Goal: Information Seeking & Learning: Find specific fact

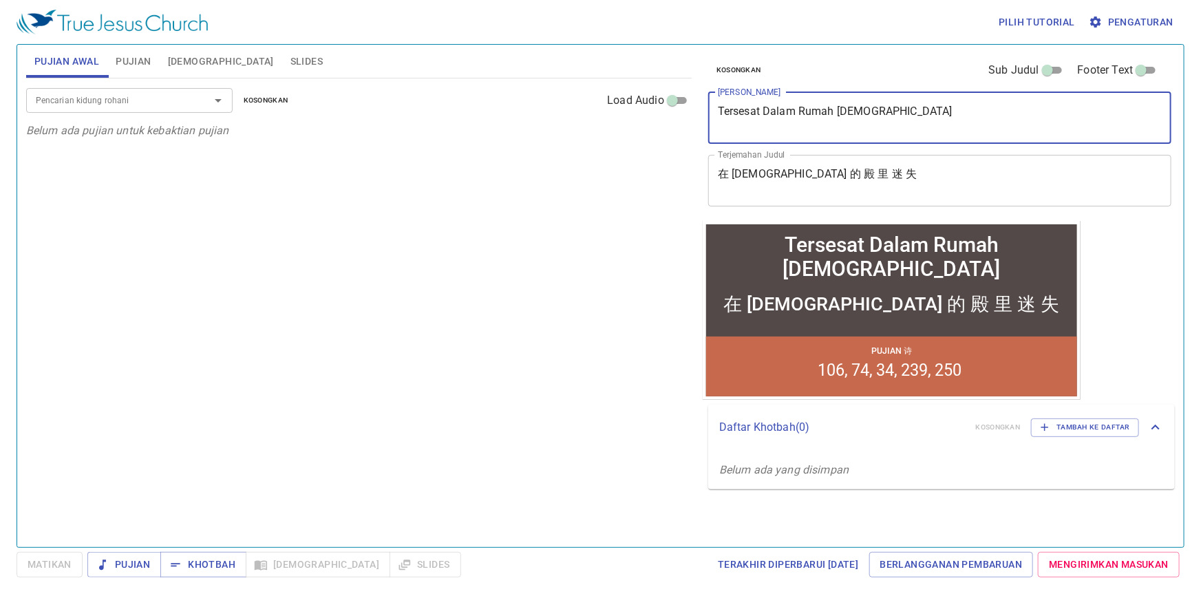
click at [895, 114] on textarea "Tersesat Dalam Rumah Tuhan" at bounding box center [940, 118] width 444 height 26
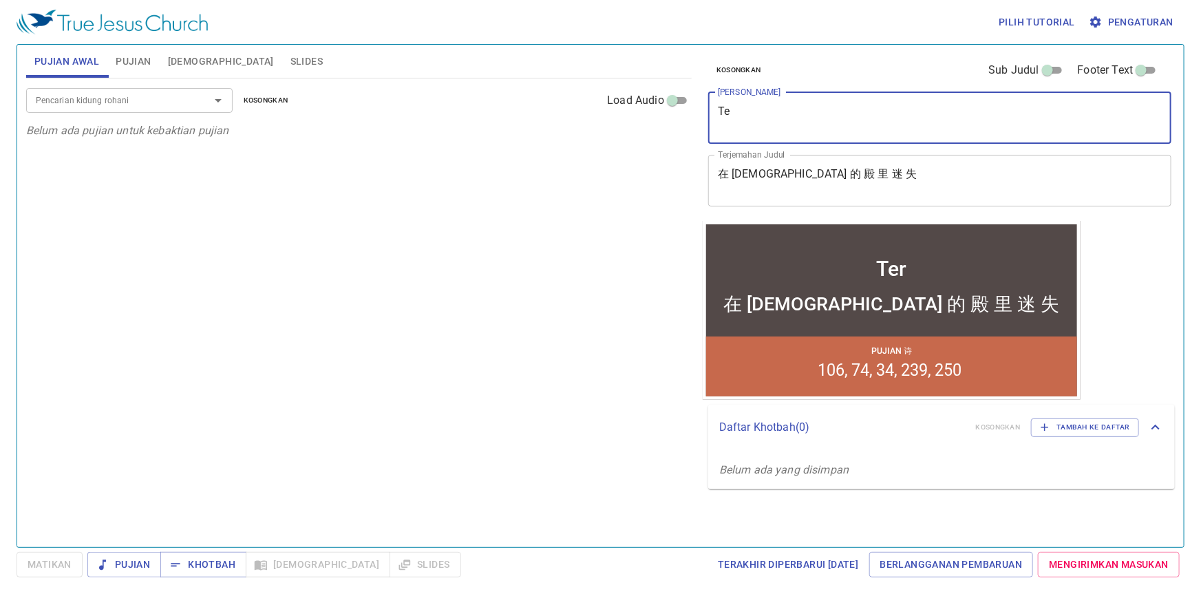
type textarea "T"
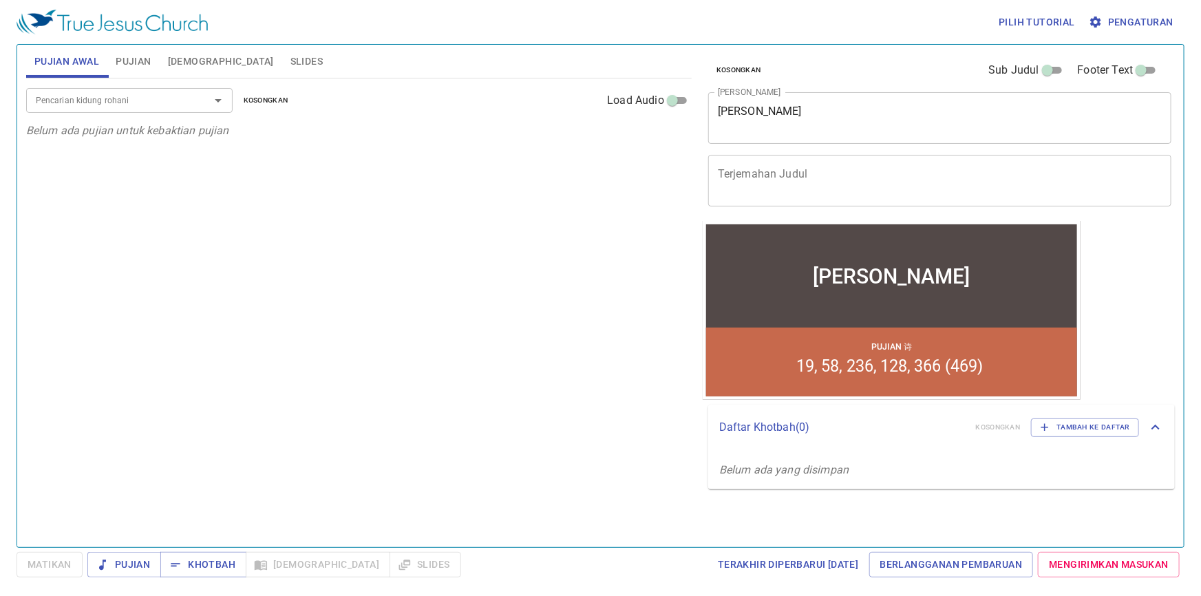
click at [129, 59] on span "Pujian" at bounding box center [133, 61] width 35 height 17
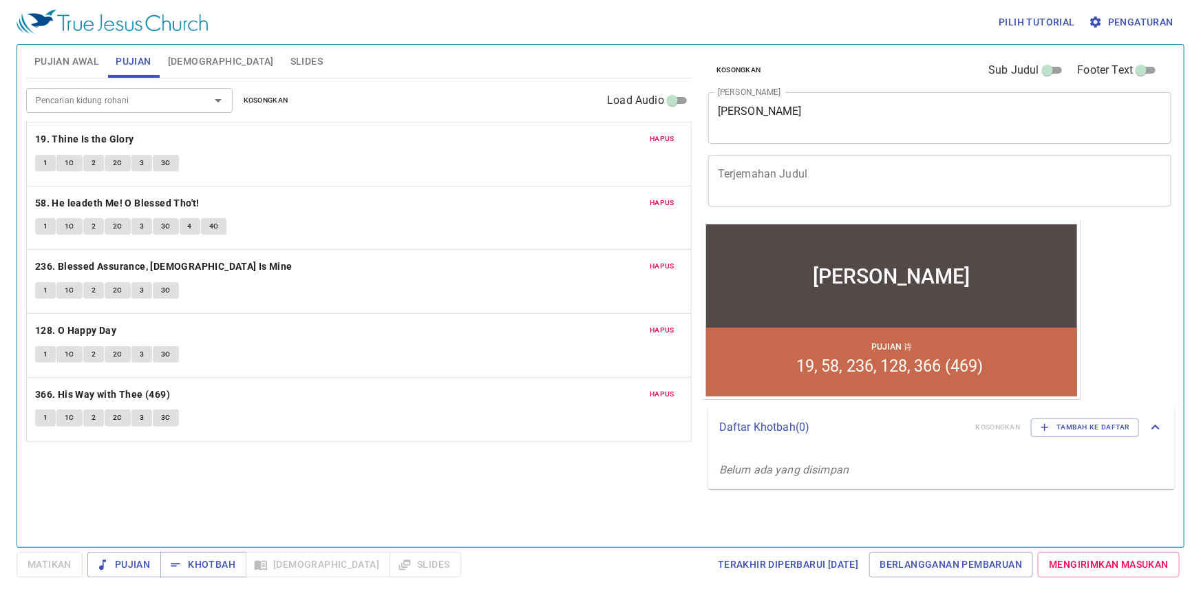
click at [827, 174] on textarea "Terjemahan Judul" at bounding box center [940, 180] width 444 height 26
click at [207, 573] on span "Khotbah" at bounding box center [203, 564] width 64 height 17
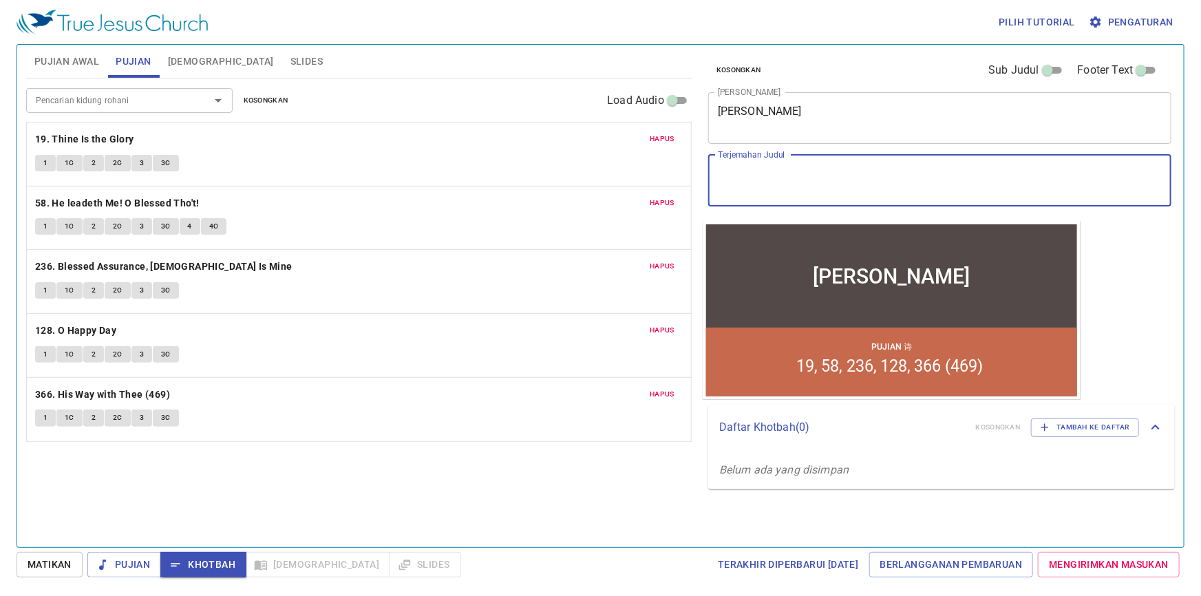
click at [740, 176] on textarea "Terjemahan Judul" at bounding box center [940, 180] width 444 height 26
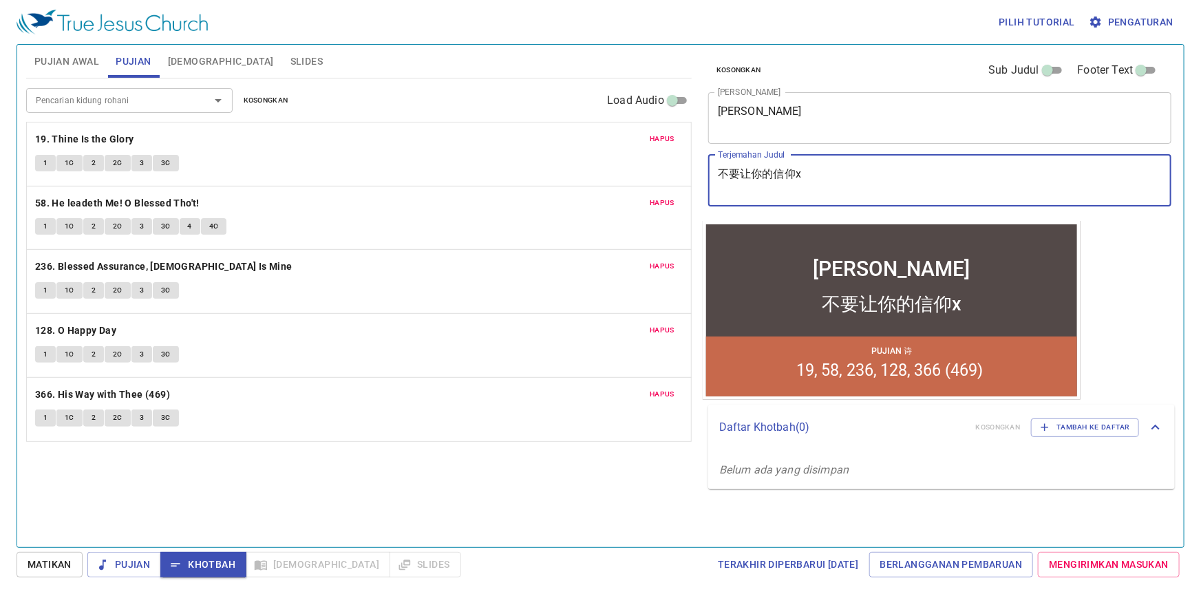
type textarea "不要让你的信仰x'a"
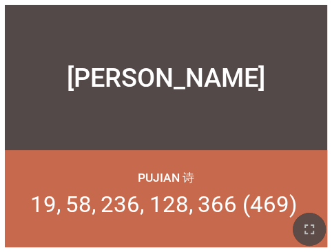
drag, startPoint x: 308, startPoint y: 222, endPoint x: 286, endPoint y: 332, distance: 112.4
click at [308, 222] on icon "button" at bounding box center [309, 229] width 17 height 17
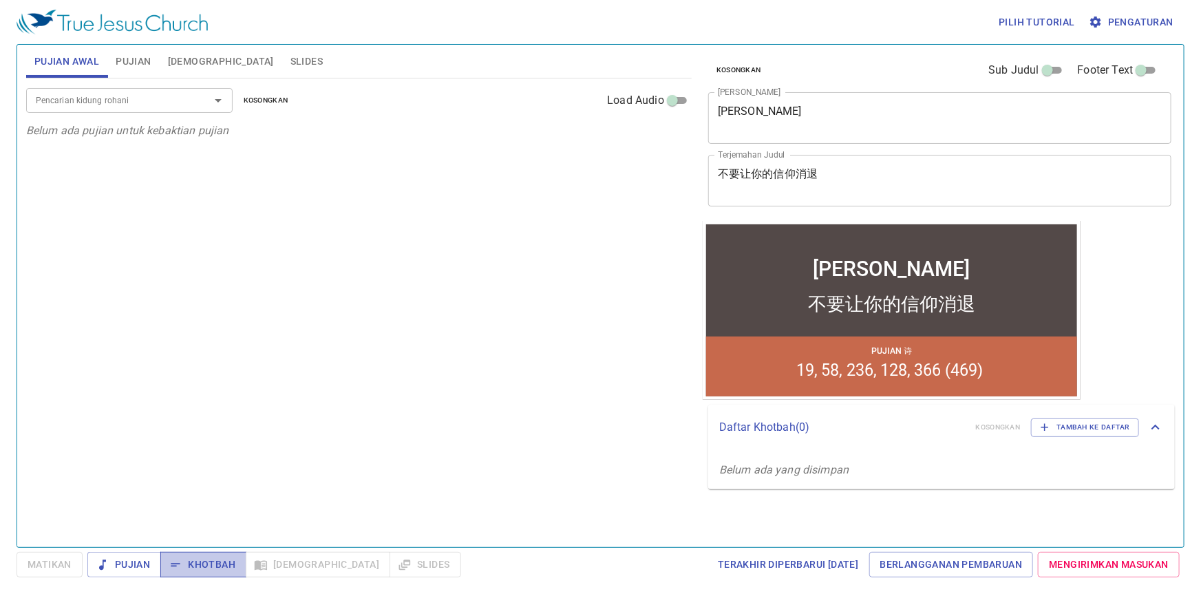
click at [211, 566] on span "Khotbah" at bounding box center [203, 564] width 64 height 17
click at [124, 56] on span "Pujian" at bounding box center [133, 61] width 35 height 17
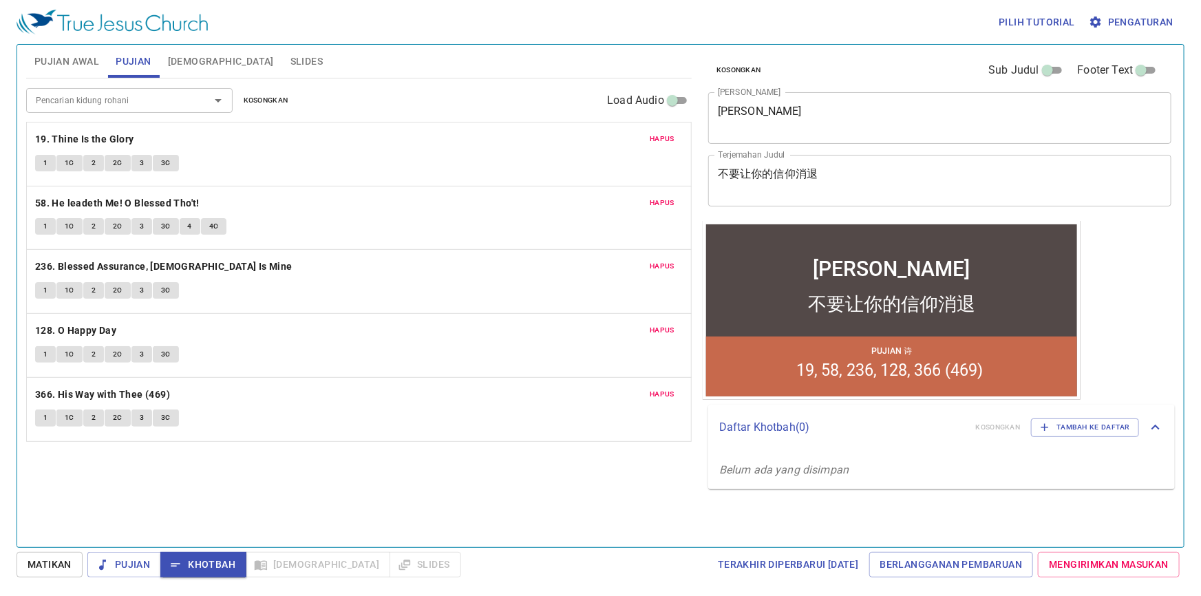
click at [48, 164] on button "1" at bounding box center [45, 163] width 21 height 17
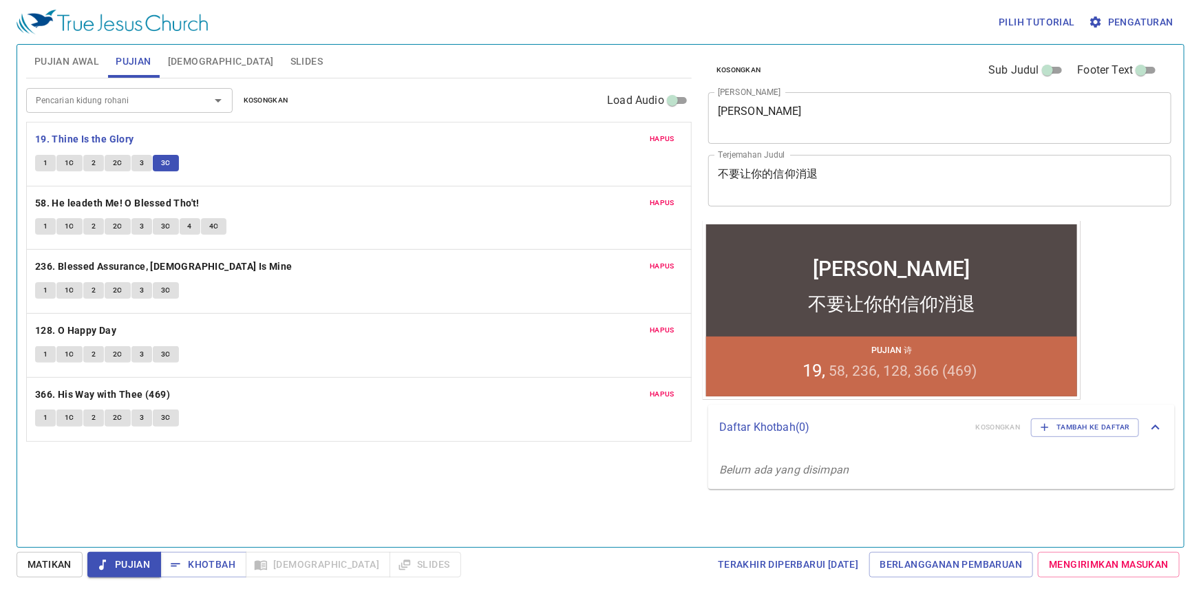
click at [47, 224] on span "1" at bounding box center [45, 226] width 4 height 12
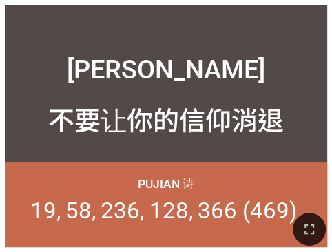
drag, startPoint x: 308, startPoint y: 235, endPoint x: 248, endPoint y: 308, distance: 94.8
click at [308, 235] on icon "button" at bounding box center [309, 229] width 17 height 17
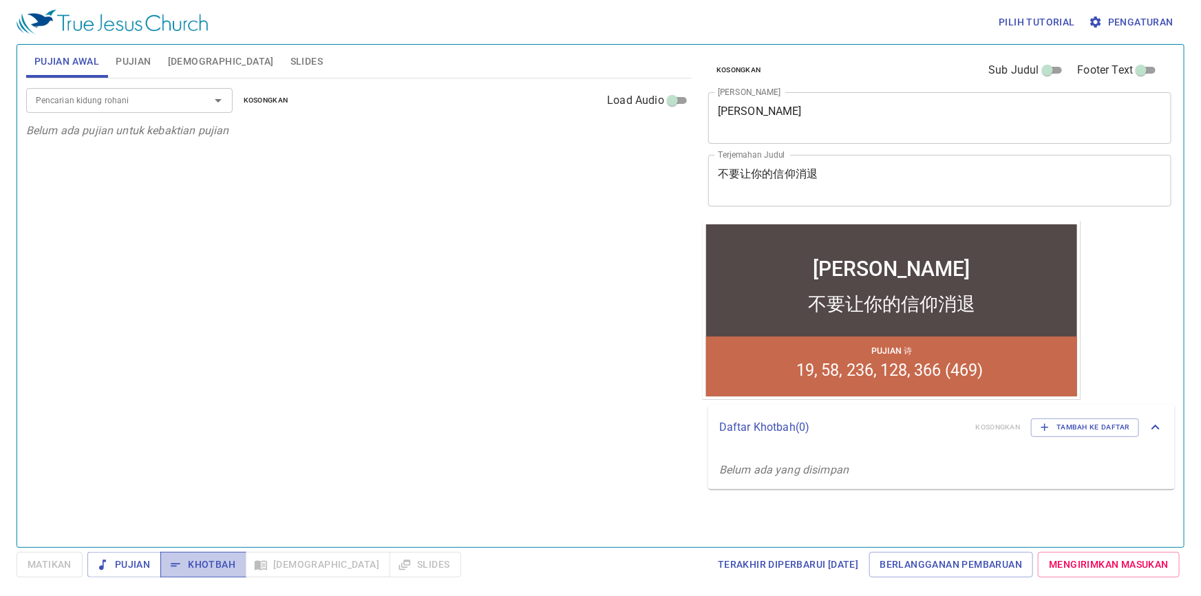
click at [204, 564] on span "Khotbah" at bounding box center [203, 564] width 64 height 17
click at [145, 64] on span "Pujian" at bounding box center [133, 61] width 35 height 17
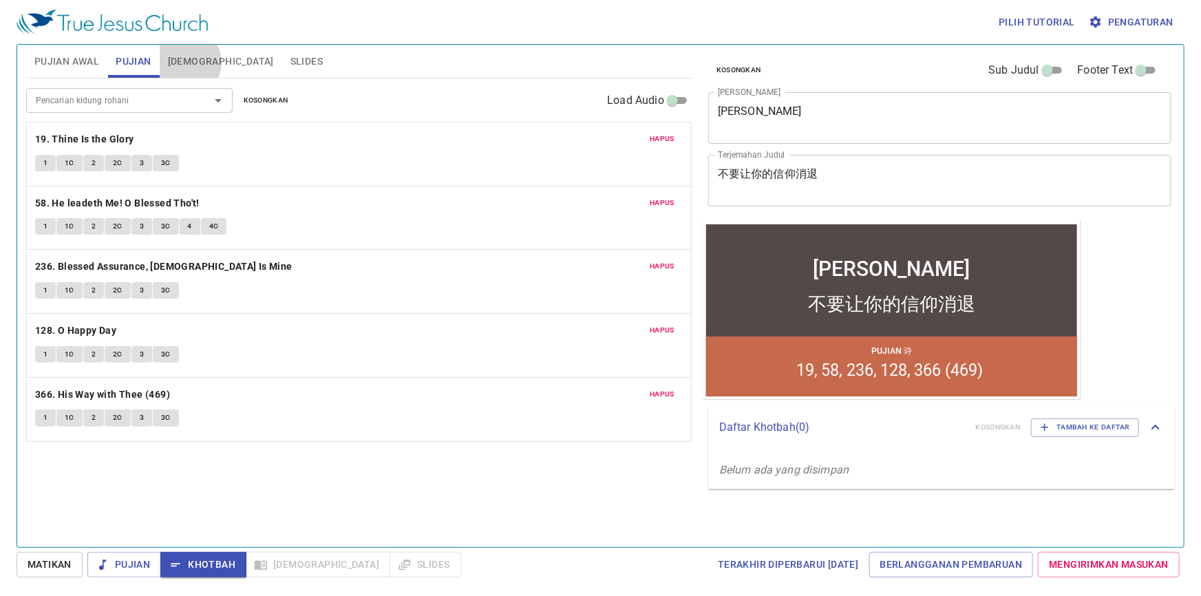
click at [184, 62] on span "[DEMOGRAPHIC_DATA]" at bounding box center [221, 61] width 106 height 17
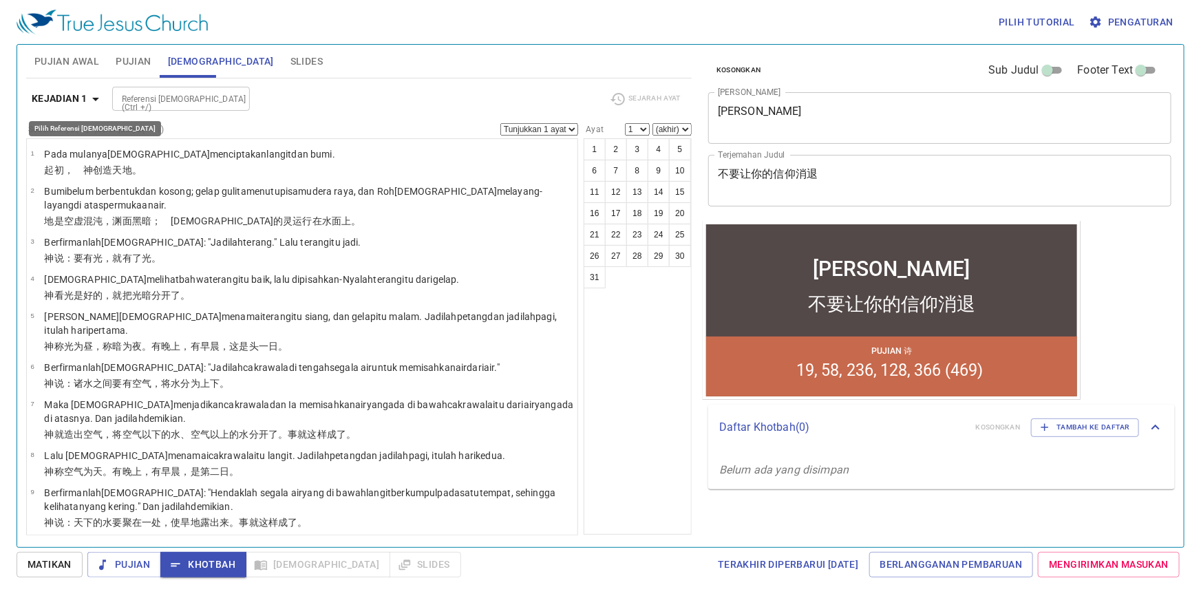
click at [96, 93] on icon "button" at bounding box center [95, 99] width 17 height 17
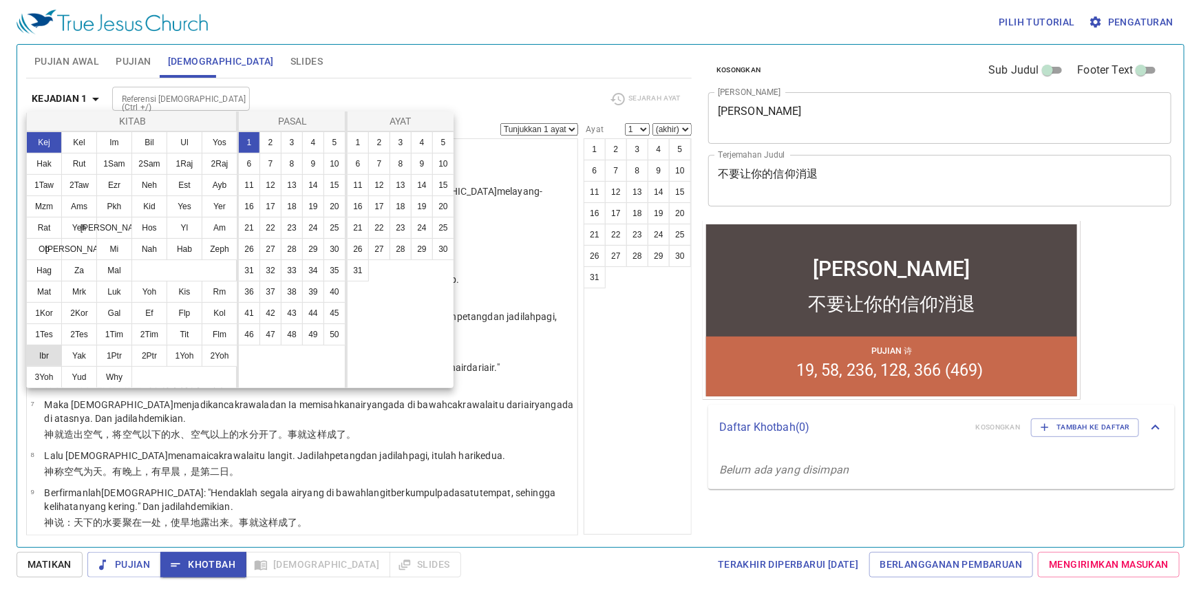
click at [36, 352] on button "Ibr" at bounding box center [44, 356] width 36 height 22
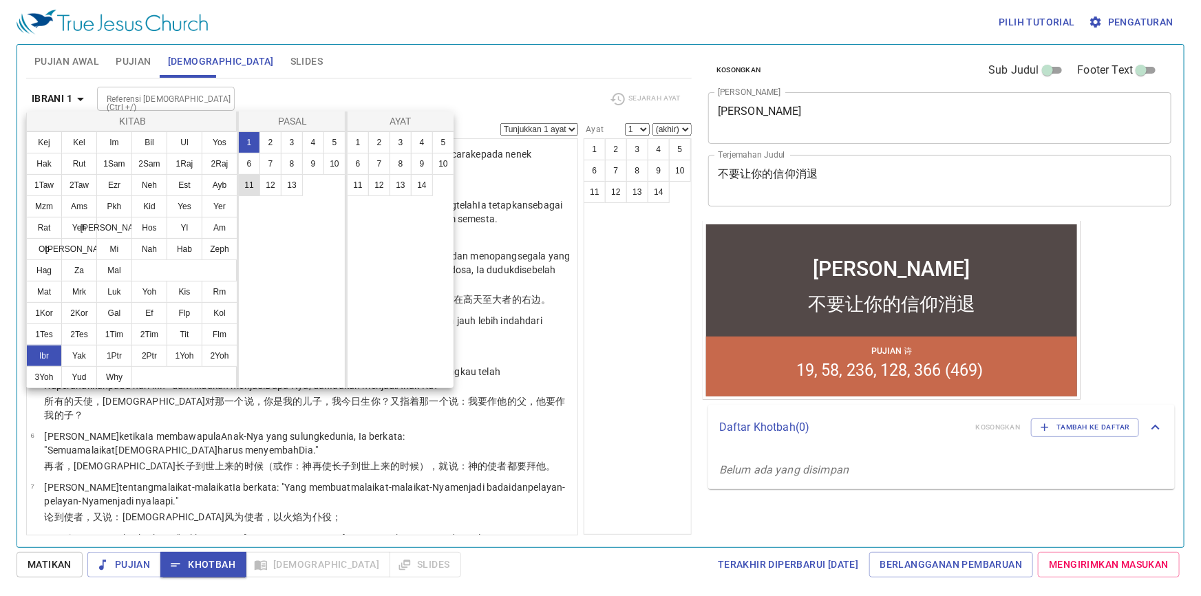
click at [251, 187] on button "11" at bounding box center [249, 185] width 22 height 22
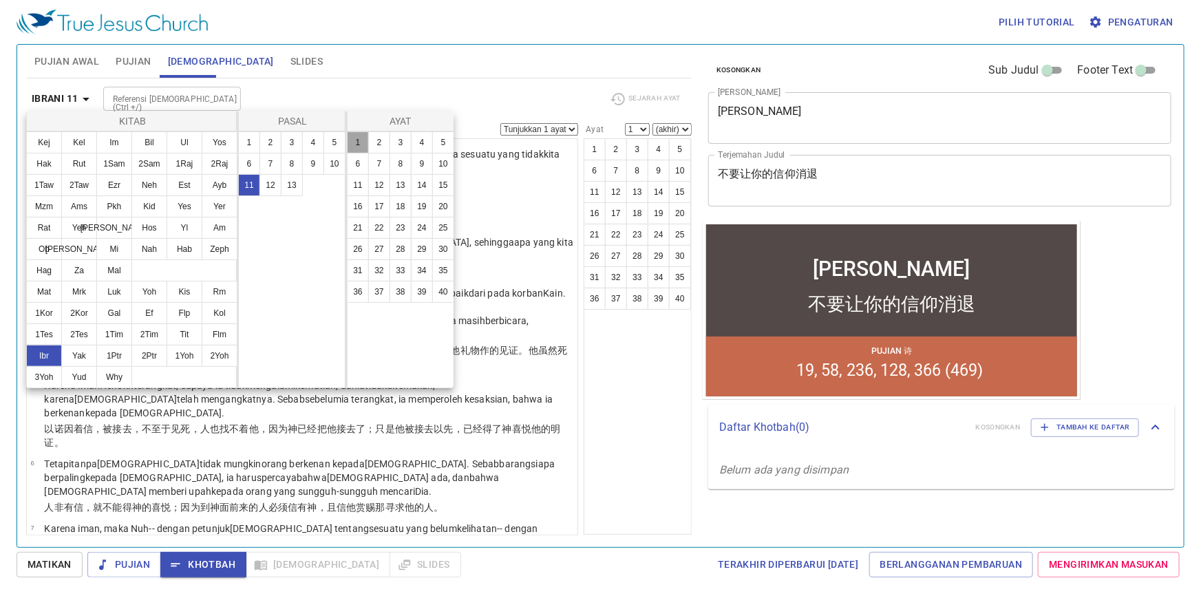
click at [355, 145] on button "1" at bounding box center [358, 142] width 22 height 22
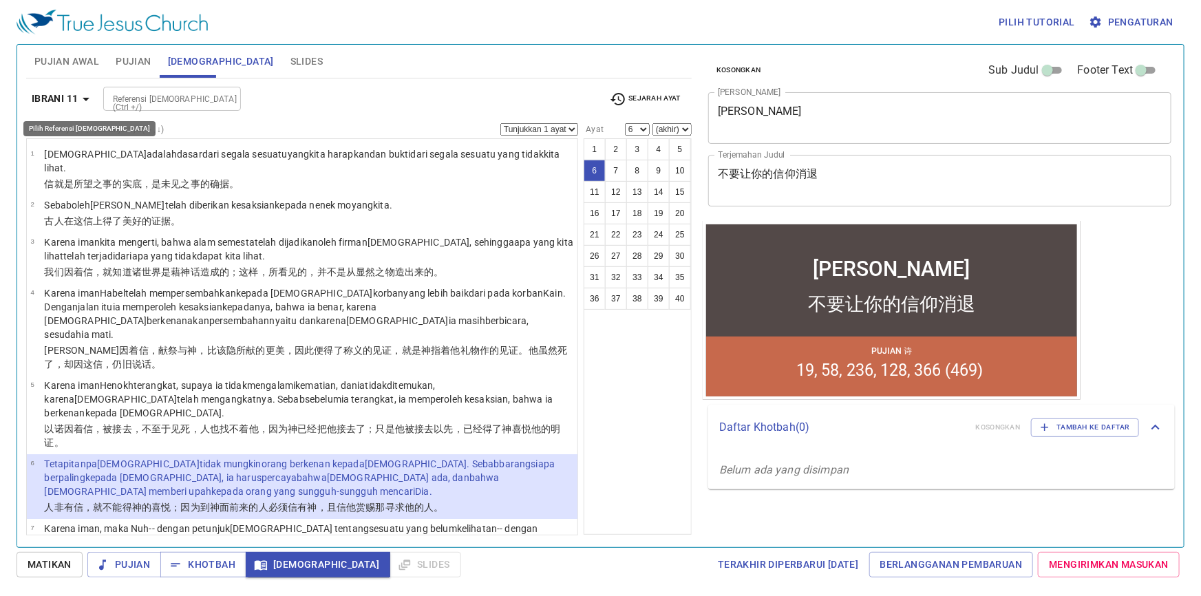
click at [88, 98] on icon "button" at bounding box center [86, 99] width 7 height 3
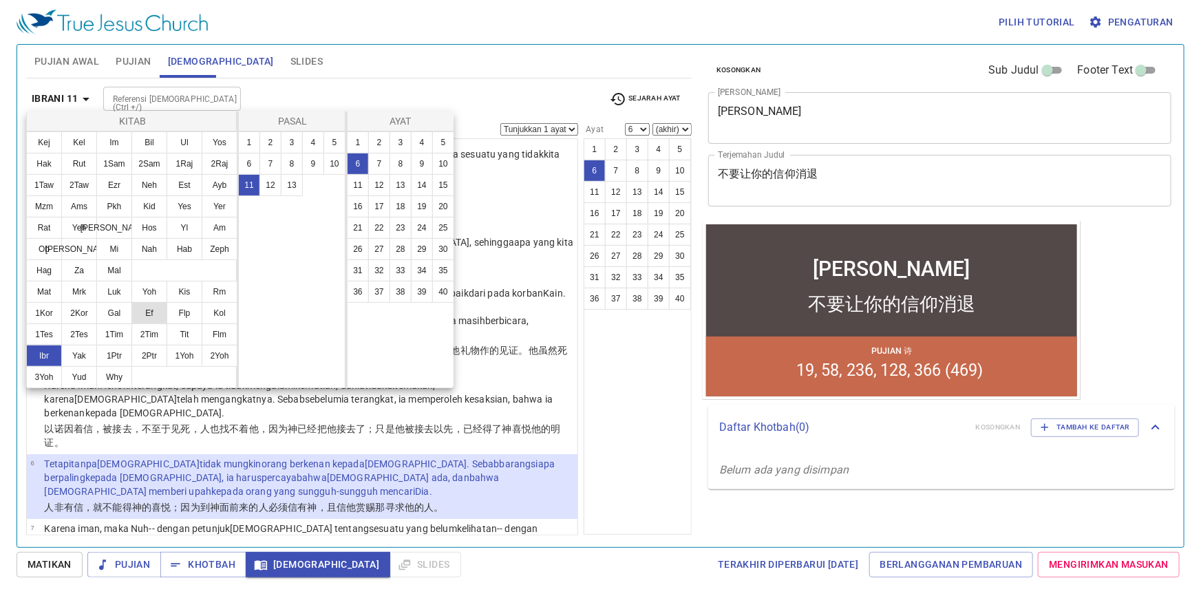
click at [151, 316] on button "Ef" at bounding box center [149, 313] width 36 height 22
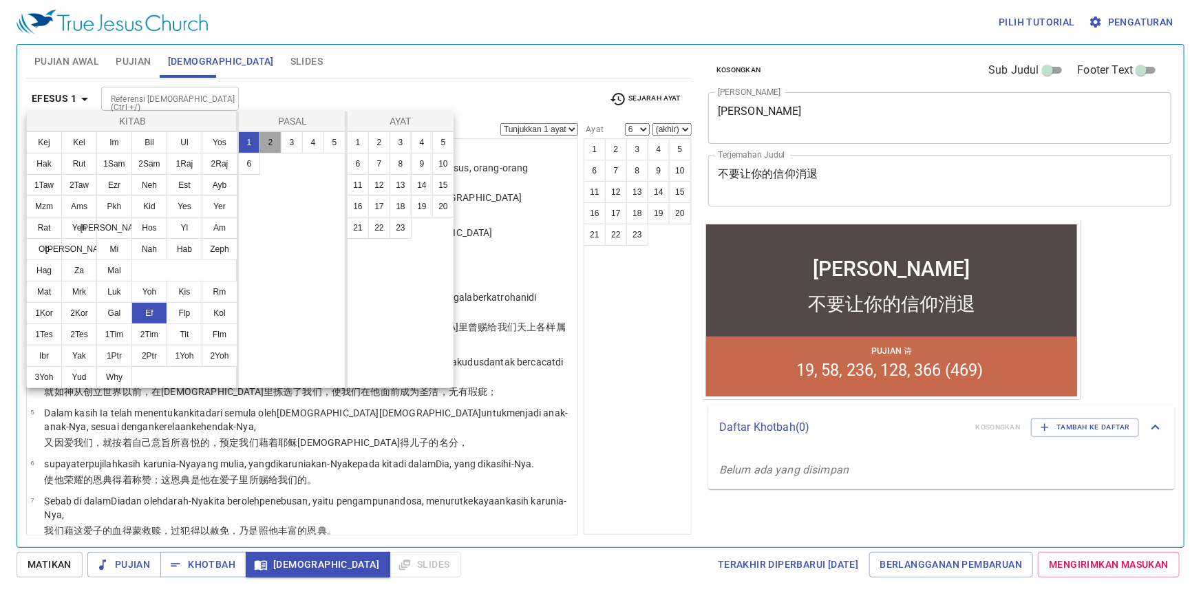
click at [269, 145] on button "2" at bounding box center [270, 142] width 22 height 22
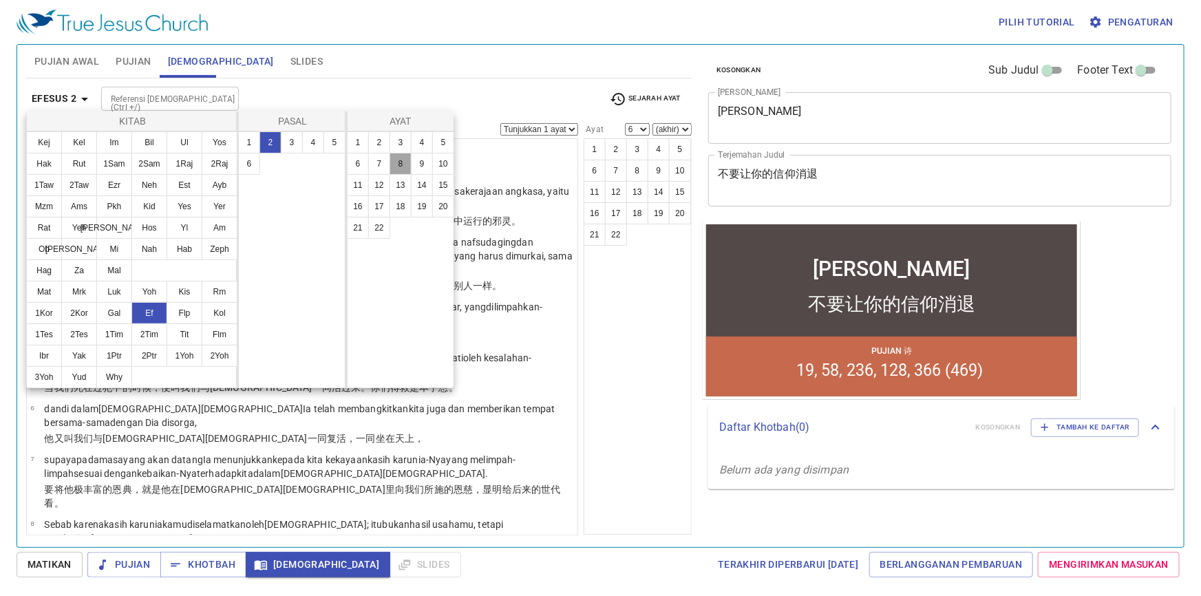
click at [405, 163] on button "8" at bounding box center [401, 164] width 22 height 22
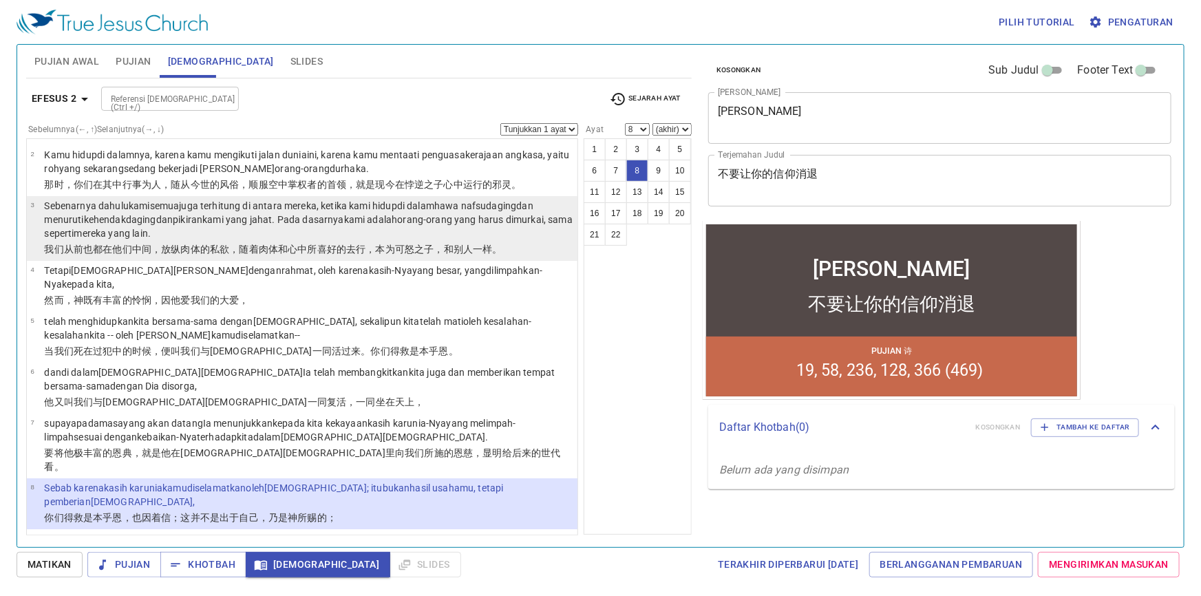
scroll to position [62, 0]
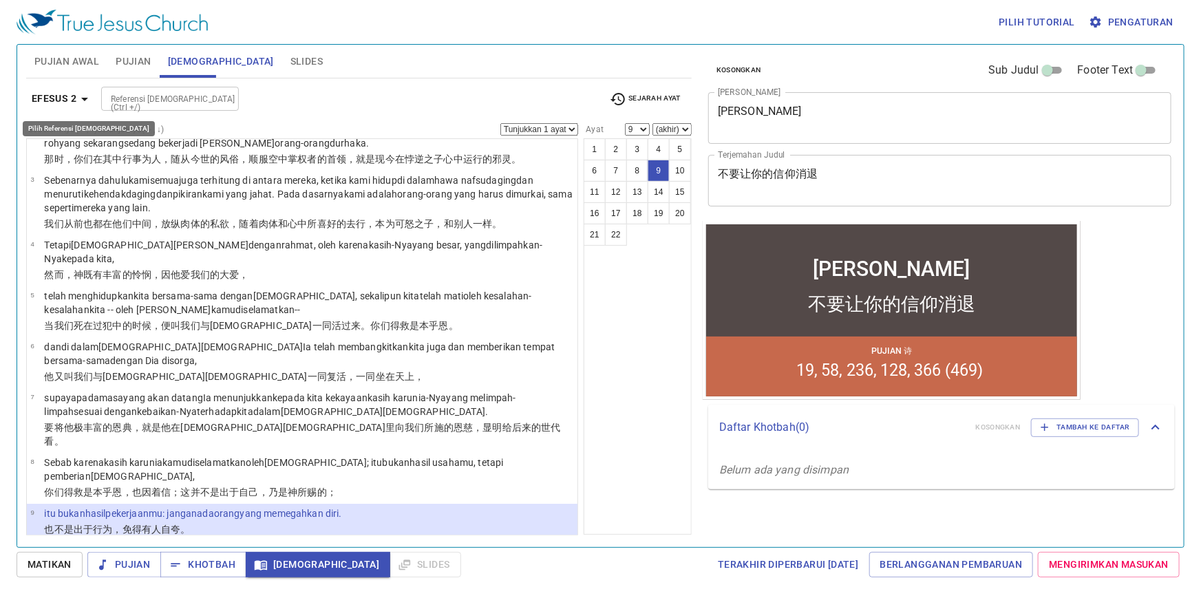
click at [84, 98] on icon "button" at bounding box center [84, 99] width 7 height 3
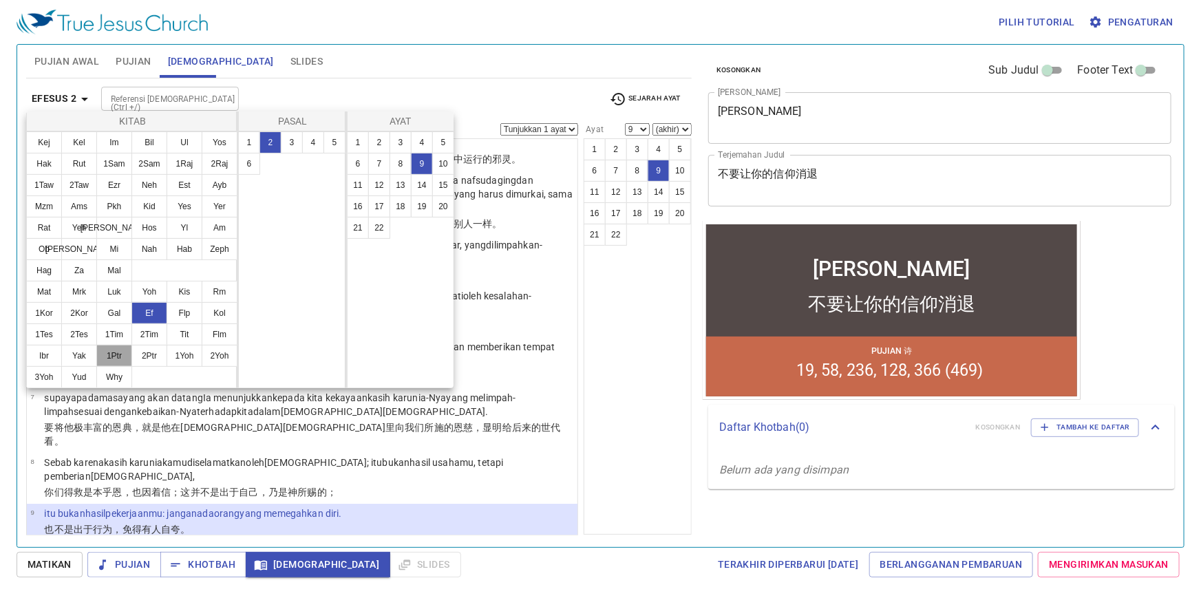
click at [116, 352] on button "1Ptr" at bounding box center [114, 356] width 36 height 22
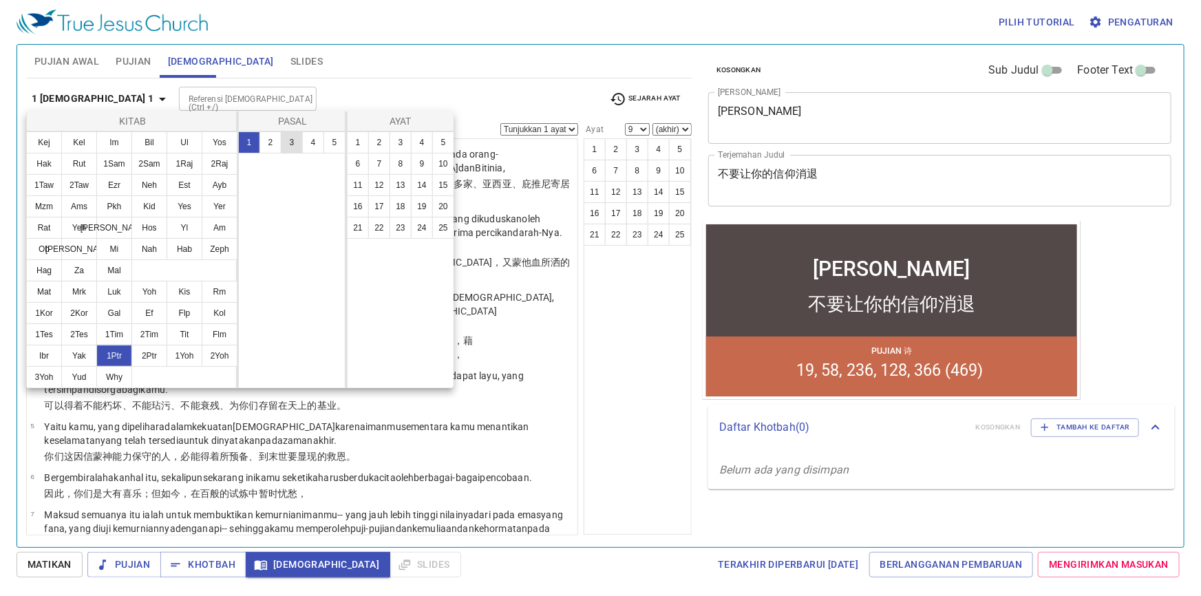
click at [292, 144] on button "3" at bounding box center [292, 142] width 22 height 22
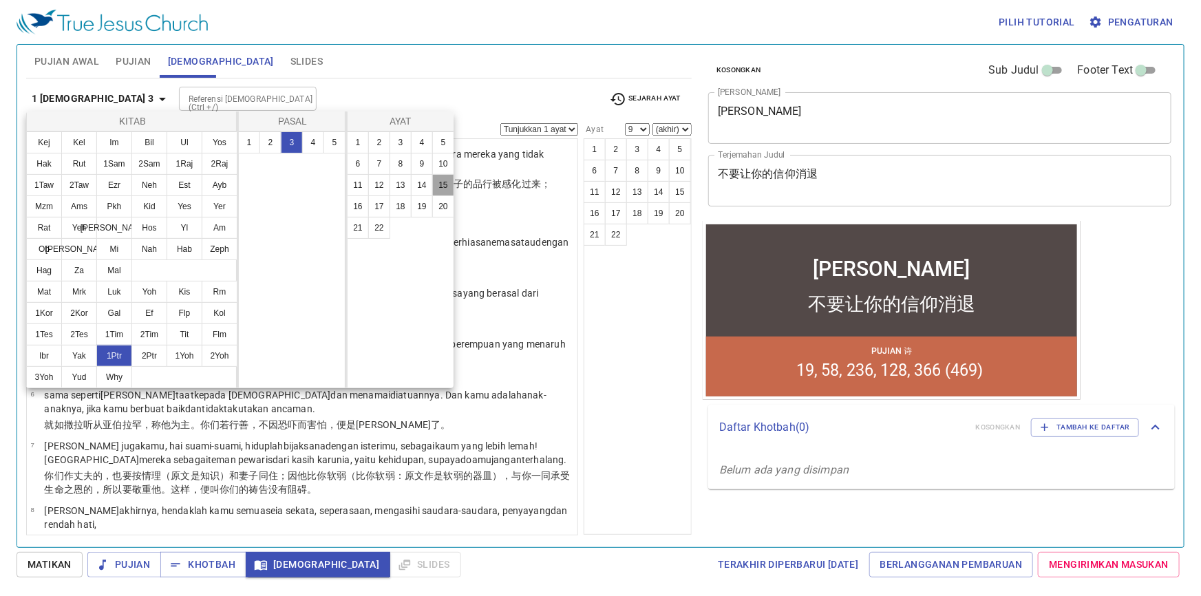
click at [439, 186] on button "15" at bounding box center [443, 185] width 22 height 22
select select "15"
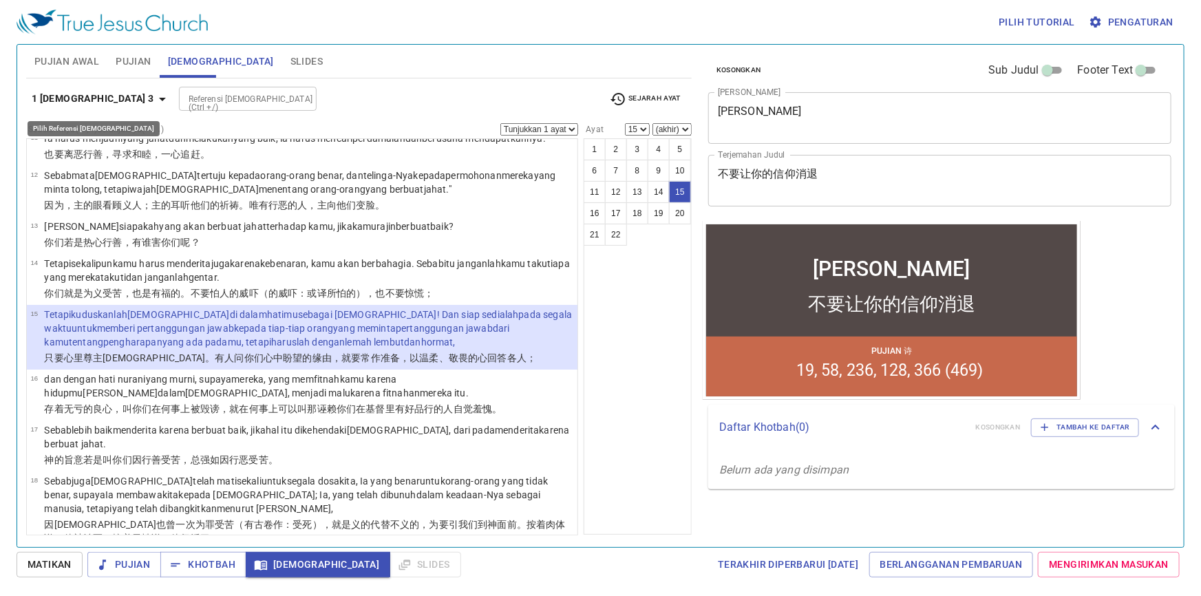
click at [159, 98] on icon "button" at bounding box center [162, 99] width 7 height 3
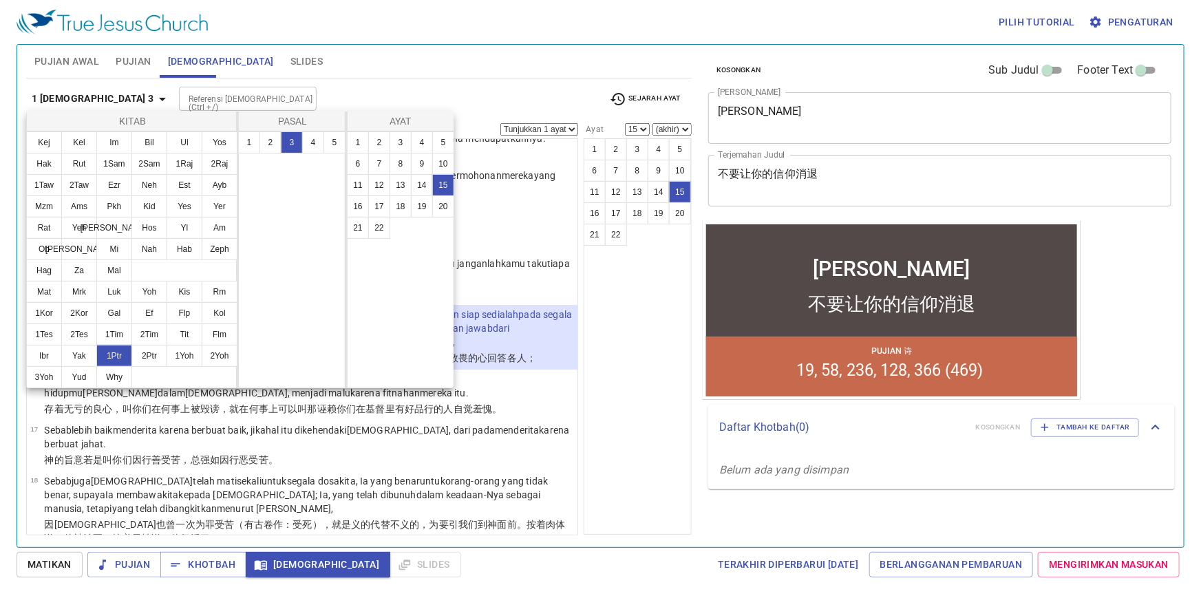
click at [92, 98] on div at bounding box center [600, 298] width 1201 height 596
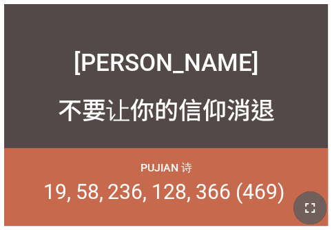
click at [306, 206] on icon "button" at bounding box center [309, 208] width 17 height 17
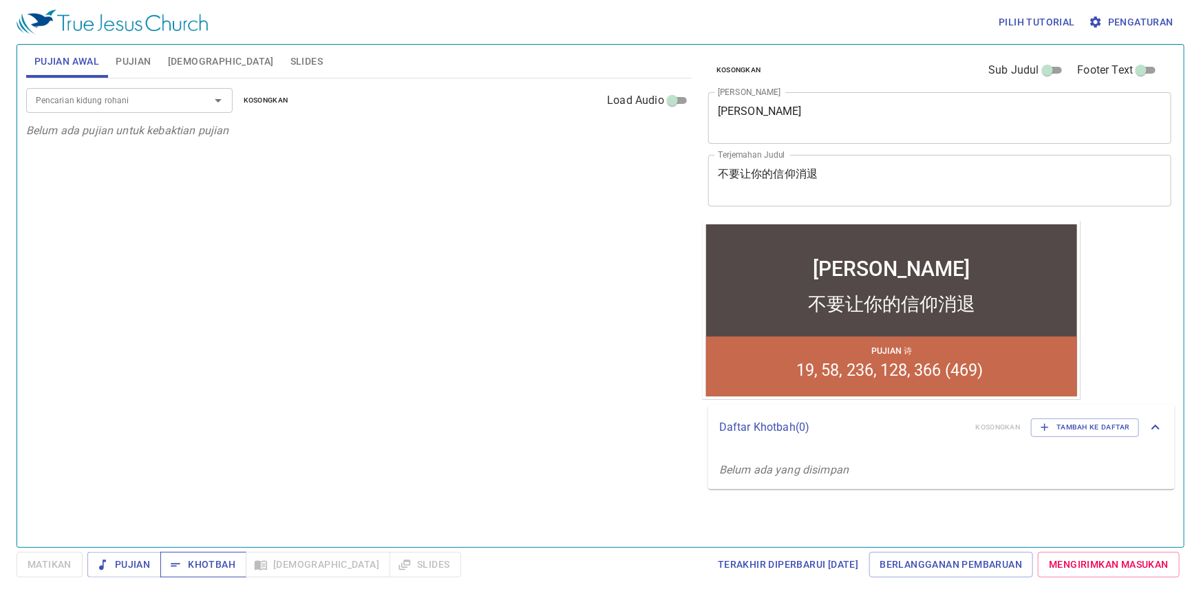
click at [224, 564] on span "Khotbah" at bounding box center [203, 564] width 64 height 17
click at [186, 60] on span "[DEMOGRAPHIC_DATA]" at bounding box center [221, 61] width 106 height 17
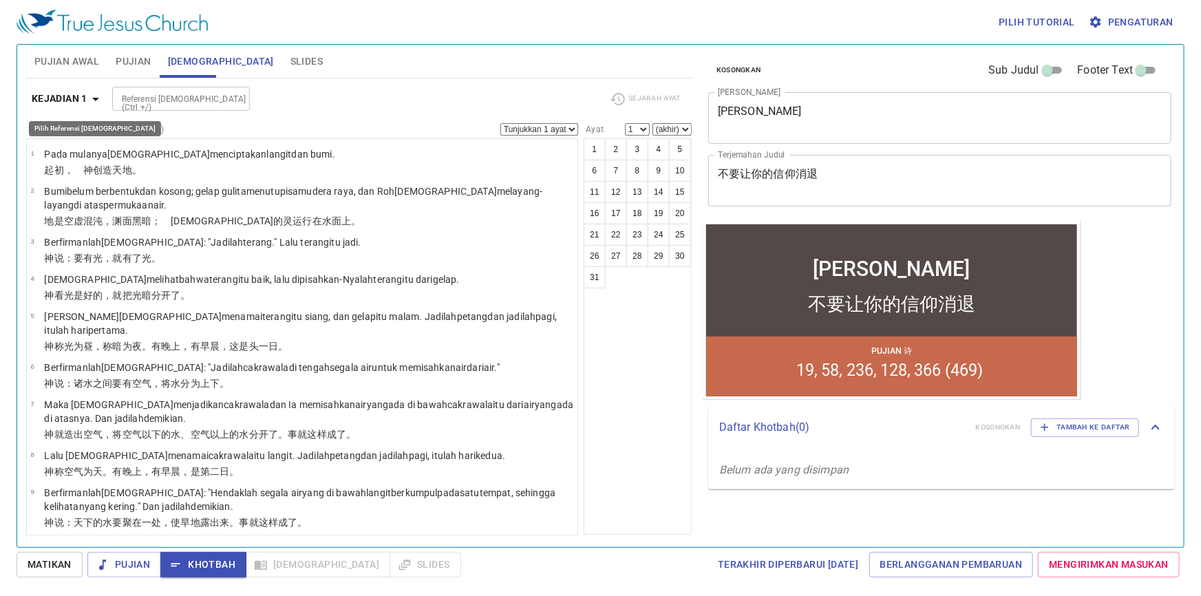
click at [96, 100] on icon "button" at bounding box center [95, 99] width 7 height 3
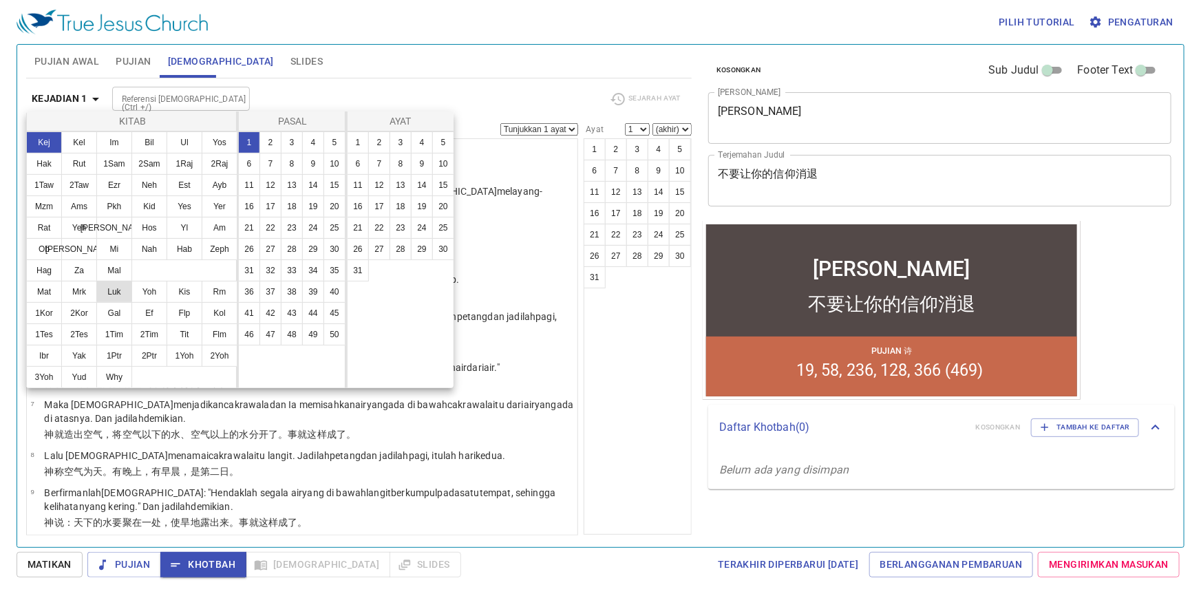
click at [121, 290] on button "Luk" at bounding box center [114, 292] width 36 height 22
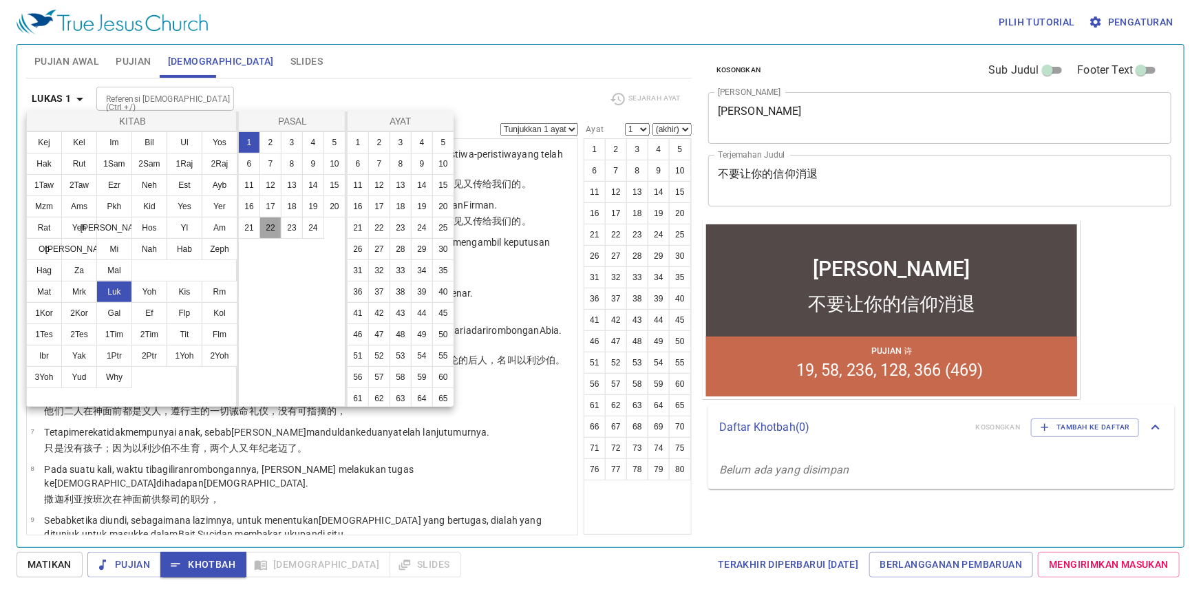
click at [272, 233] on button "22" at bounding box center [270, 228] width 22 height 22
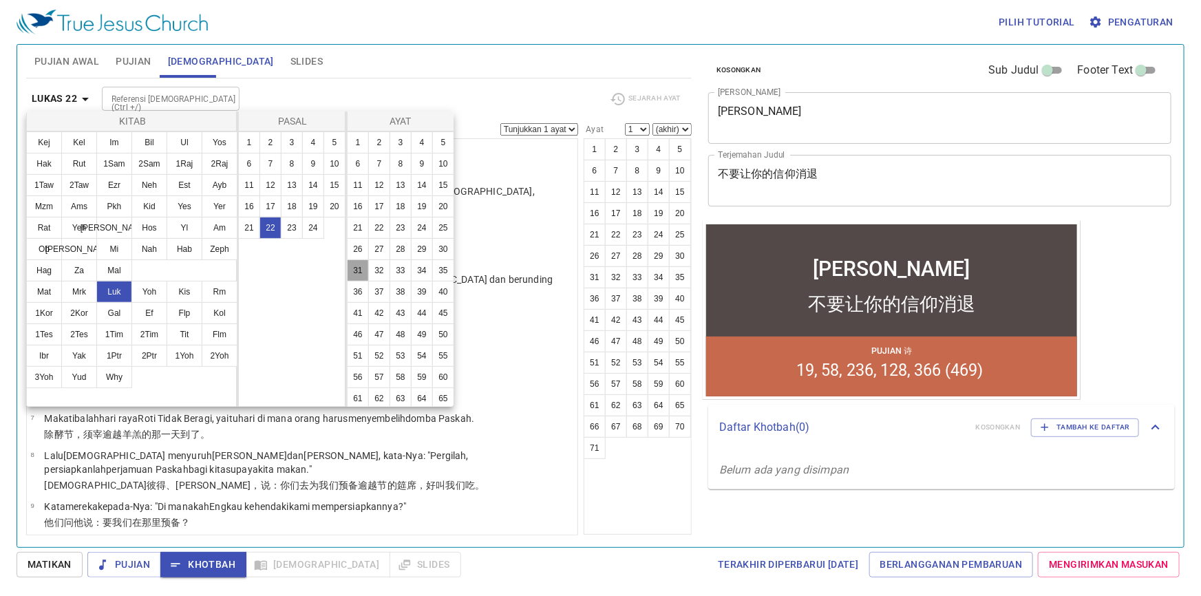
click at [369, 281] on button "31" at bounding box center [358, 270] width 22 height 22
select select "31"
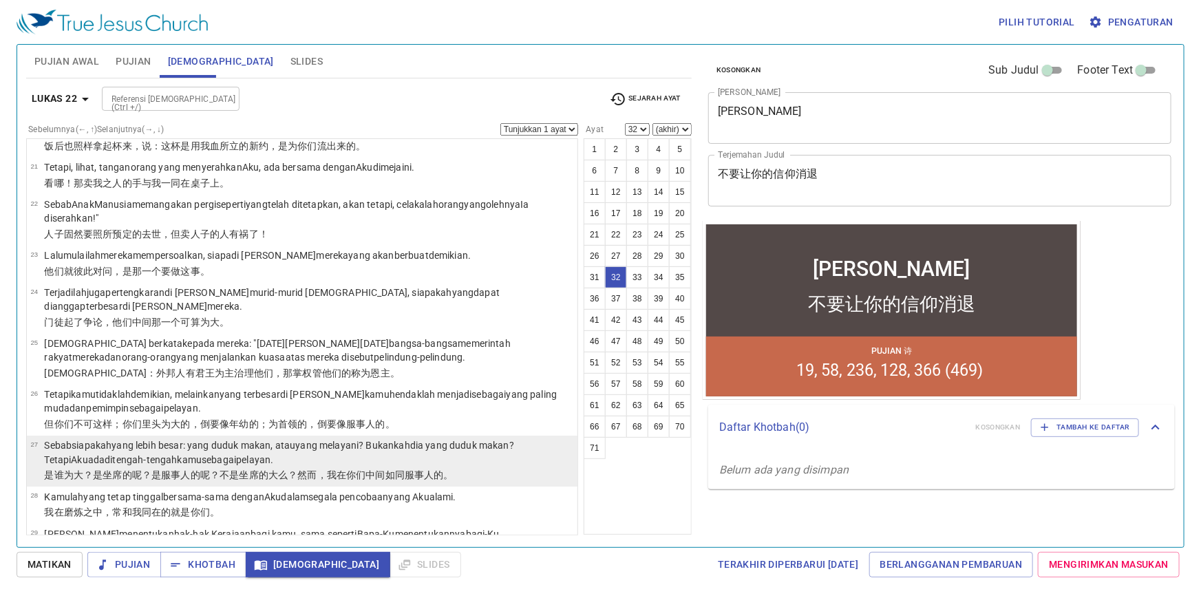
scroll to position [924, 0]
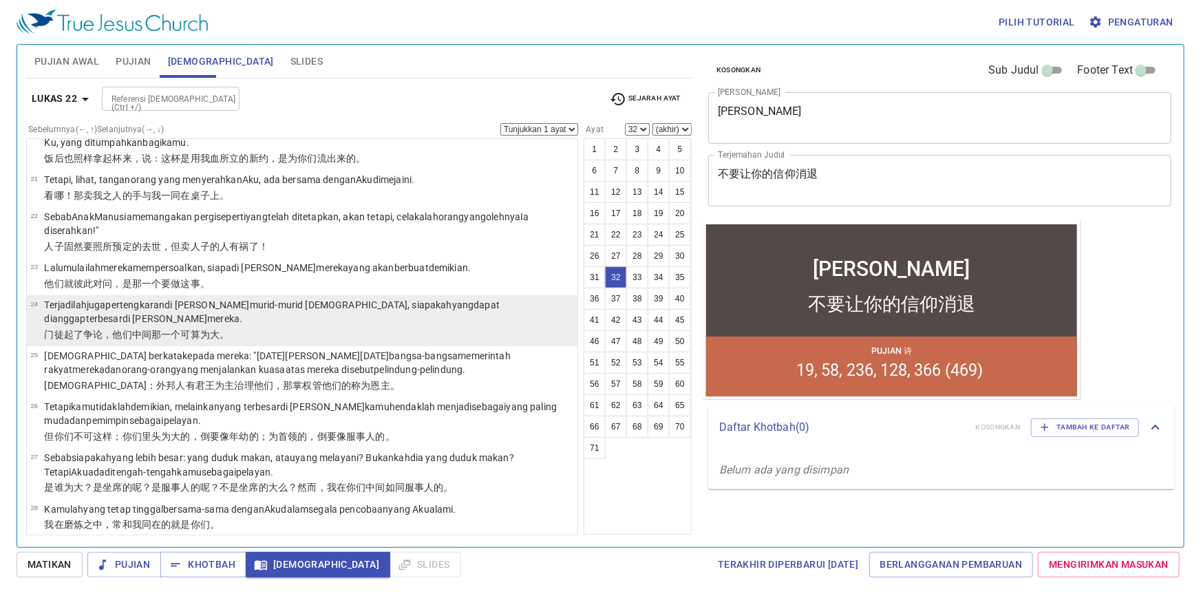
click at [154, 328] on p "门徒起了 争论 ，他们 中间那一个 可算为 大 。" at bounding box center [308, 335] width 529 height 14
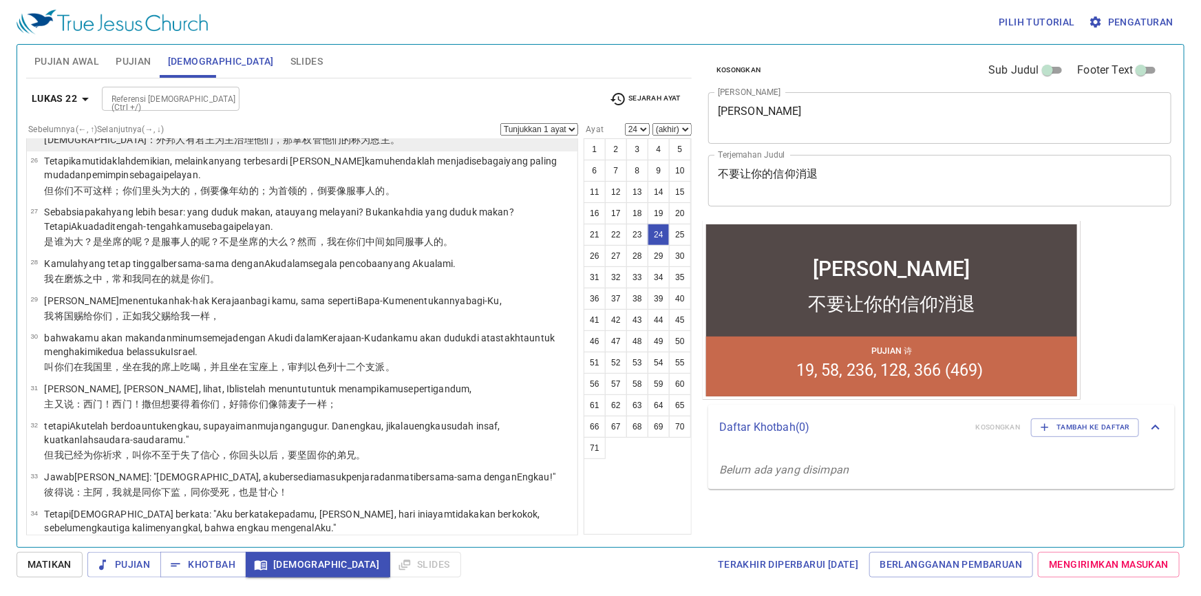
scroll to position [1175, 0]
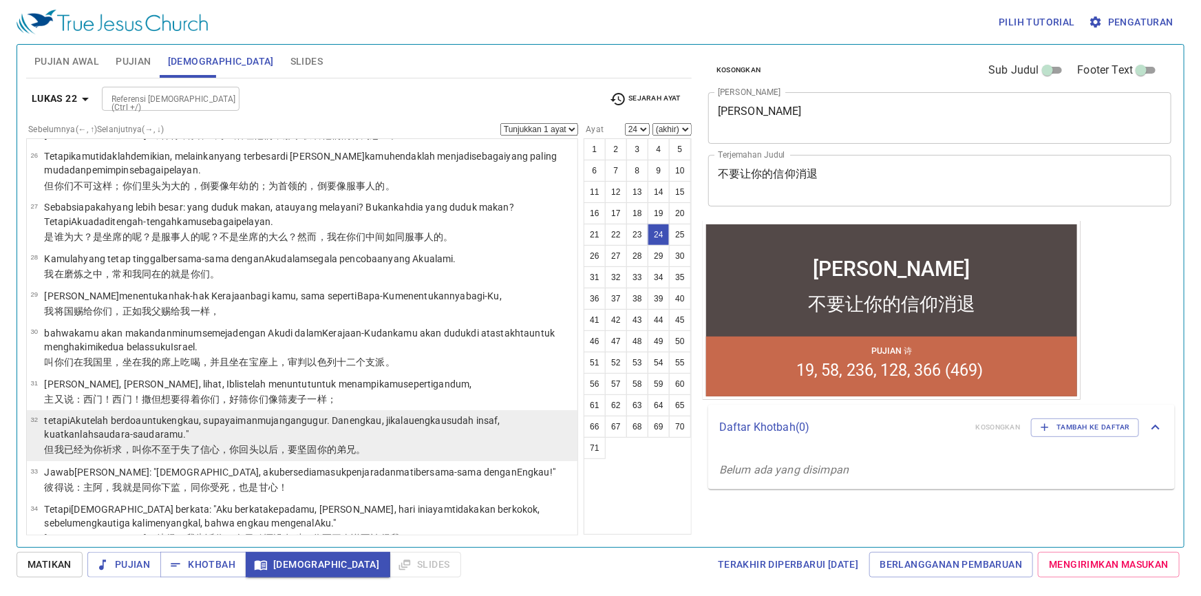
click at [140, 429] on wg4741 "saudara-saudaramu ."" at bounding box center [141, 434] width 95 height 11
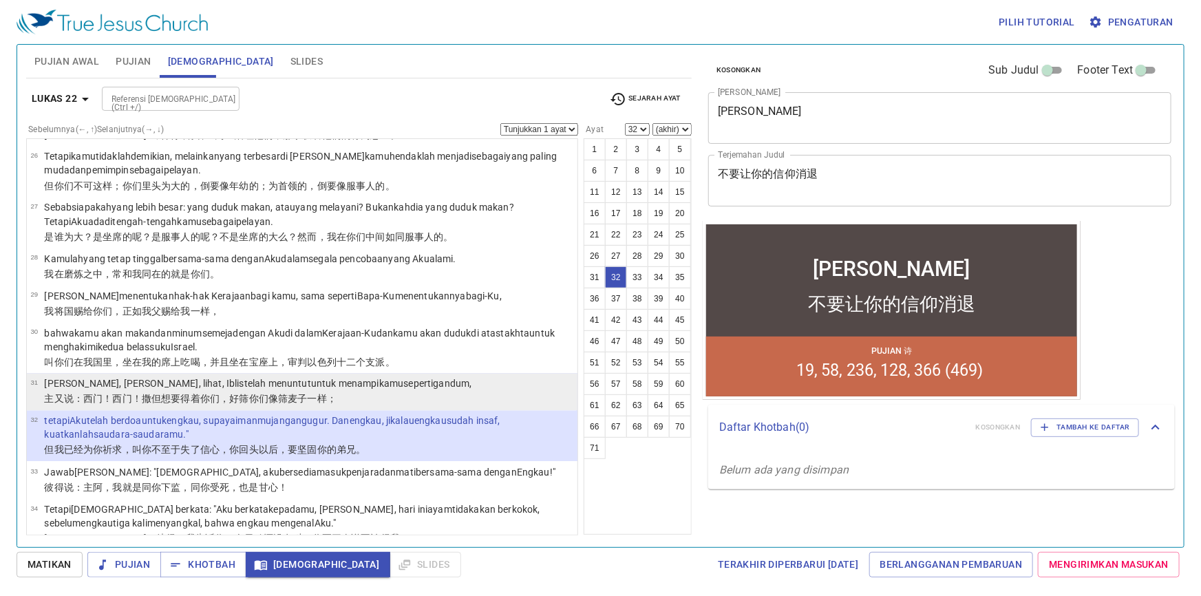
click at [97, 377] on tbody "31 Simon , Simon , lihat , Iblis telah menuntut untuk menampi kamu seperti gand…" at bounding box center [250, 393] width 441 height 32
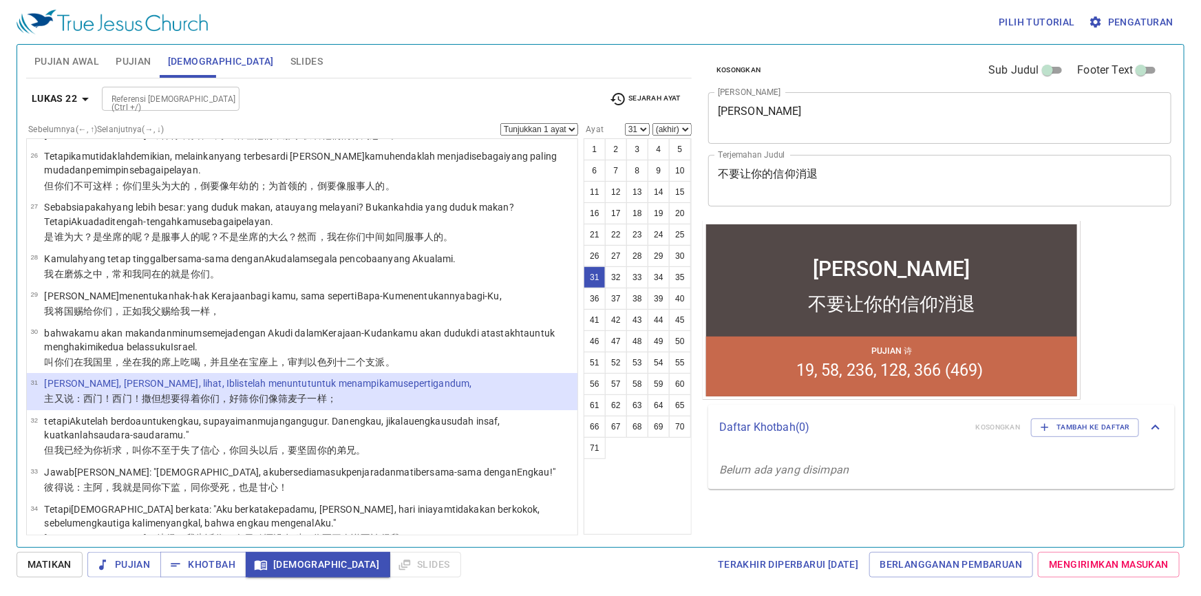
click at [462, 70] on div "Pujian Awal Pujian Alkitab Slides" at bounding box center [359, 61] width 666 height 33
click at [85, 98] on icon "button" at bounding box center [85, 99] width 7 height 3
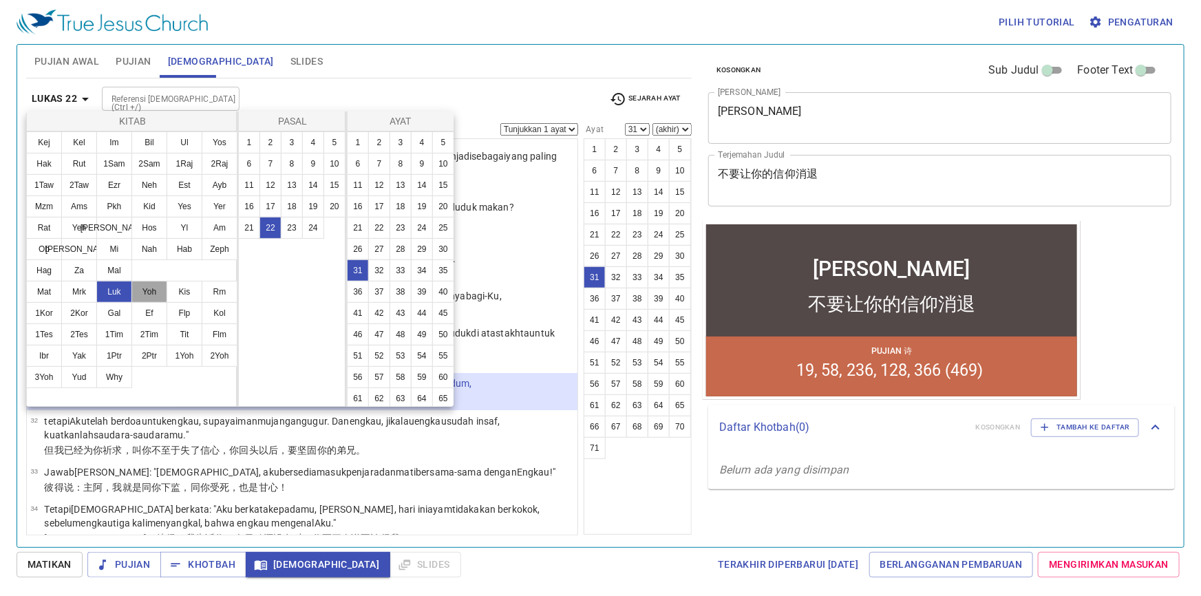
click at [152, 291] on button "Yoh" at bounding box center [149, 292] width 36 height 22
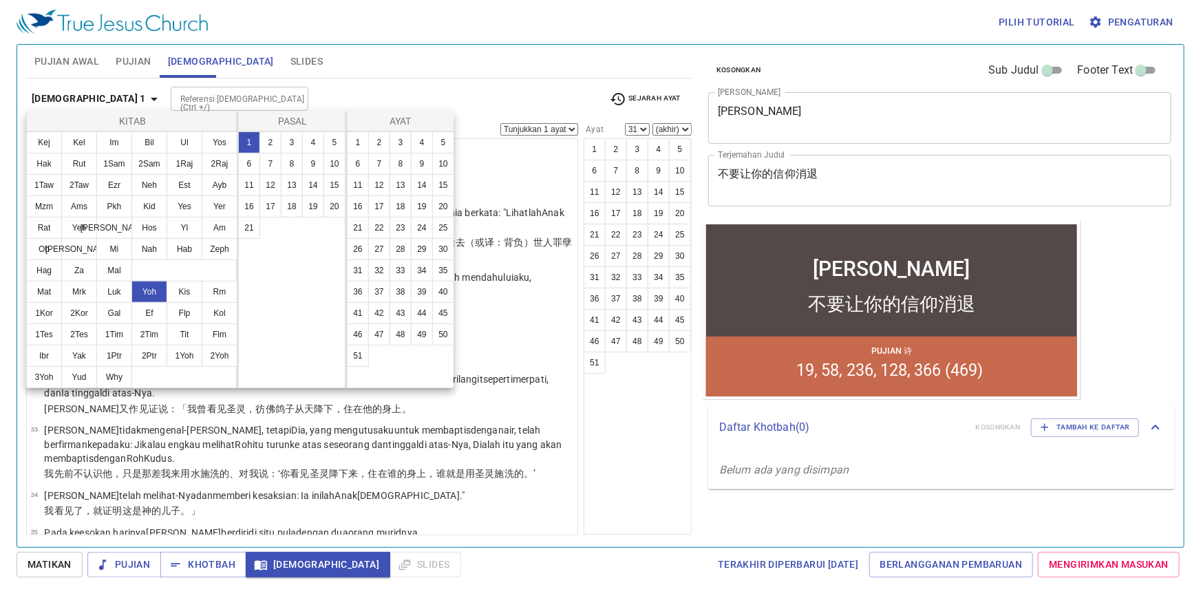
scroll to position [0, 0]
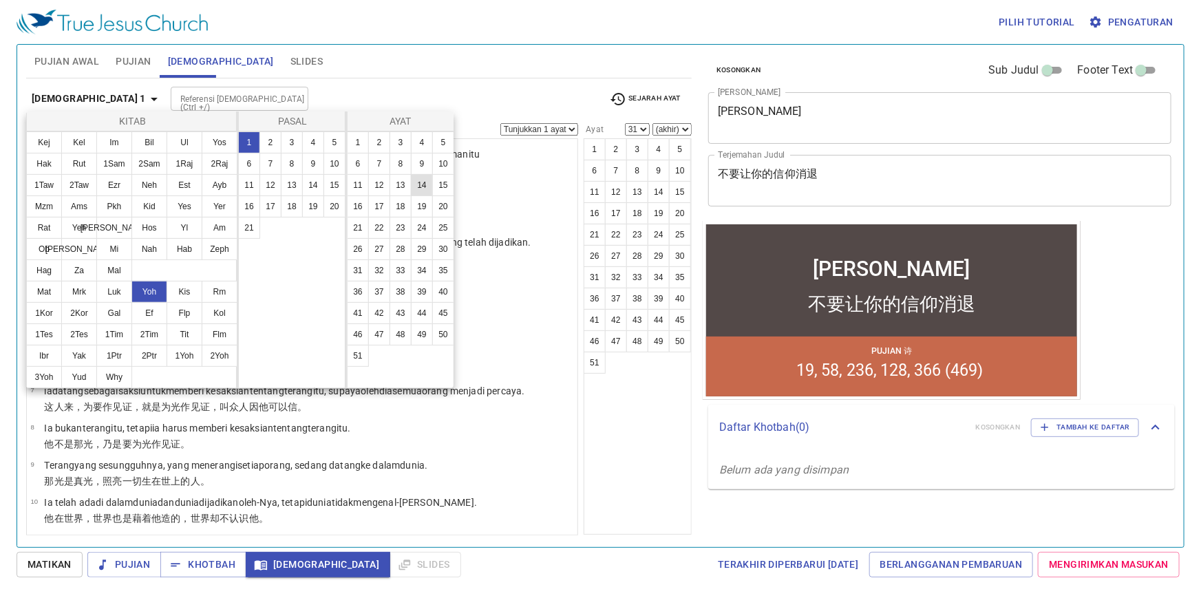
click at [411, 196] on button "14" at bounding box center [422, 185] width 22 height 22
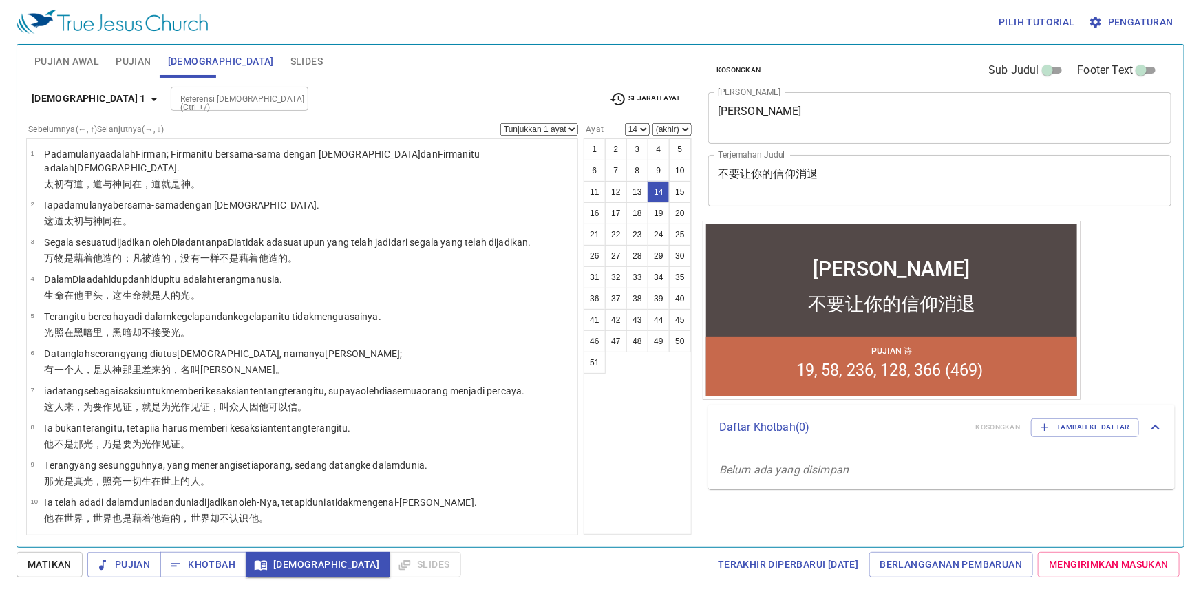
scroll to position [343, 0]
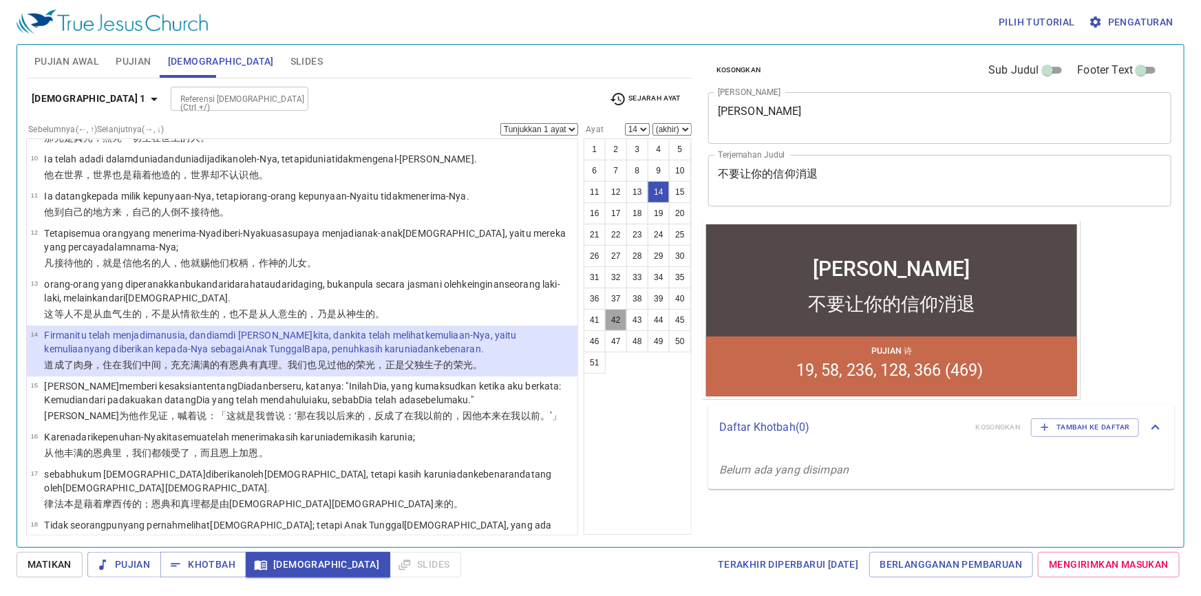
click at [619, 321] on button "42" at bounding box center [616, 320] width 22 height 22
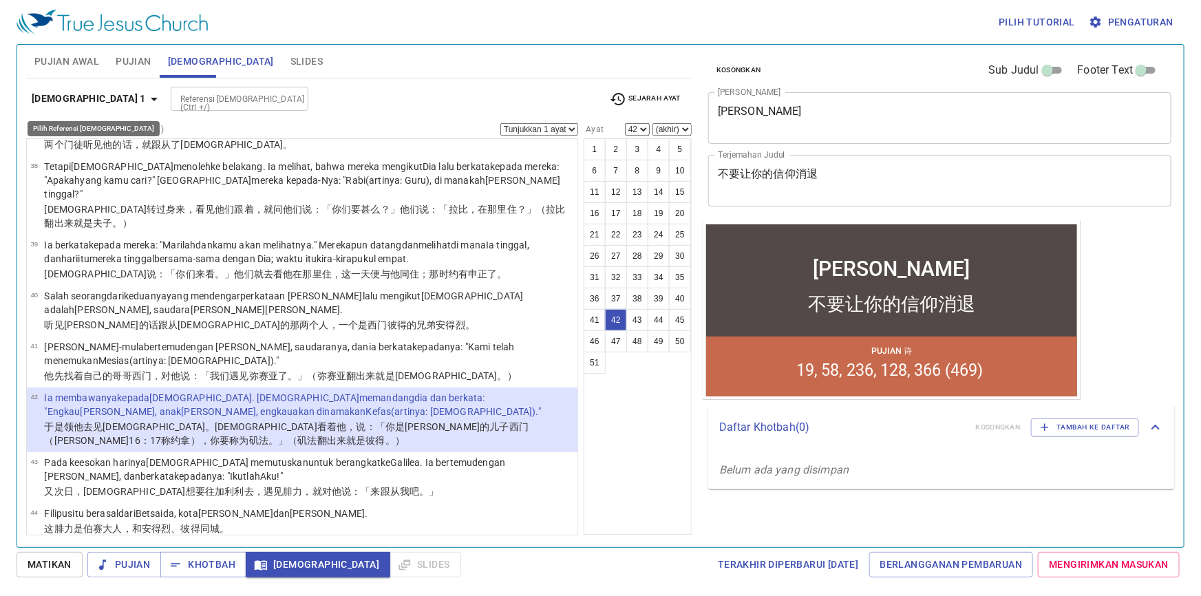
click at [151, 98] on icon "button" at bounding box center [154, 99] width 7 height 3
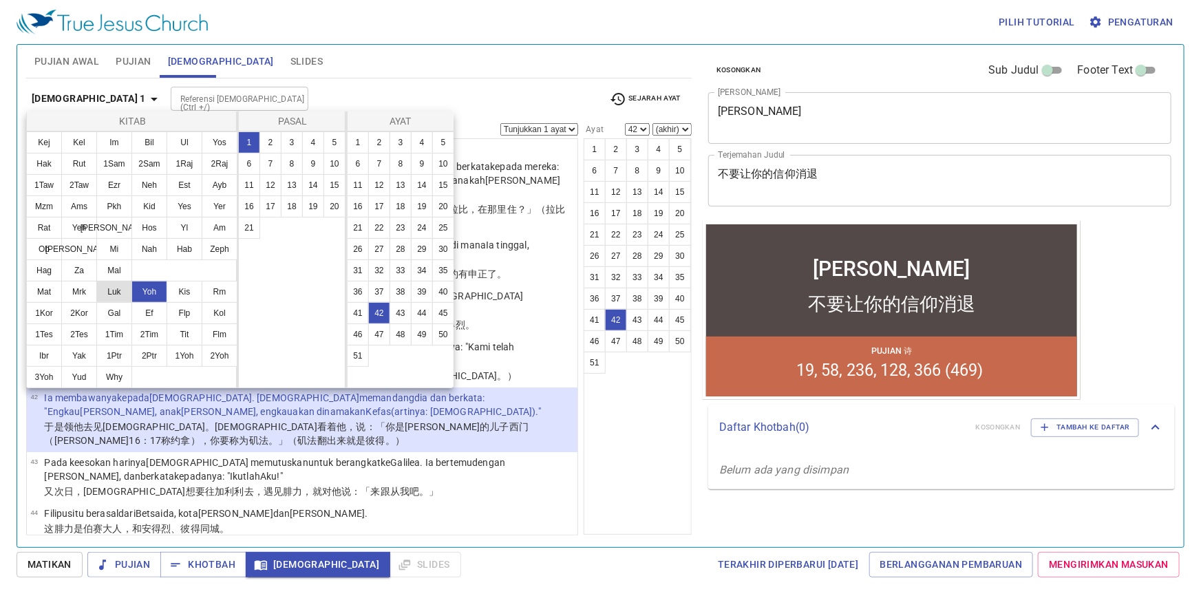
click at [123, 289] on button "Luk" at bounding box center [114, 292] width 36 height 22
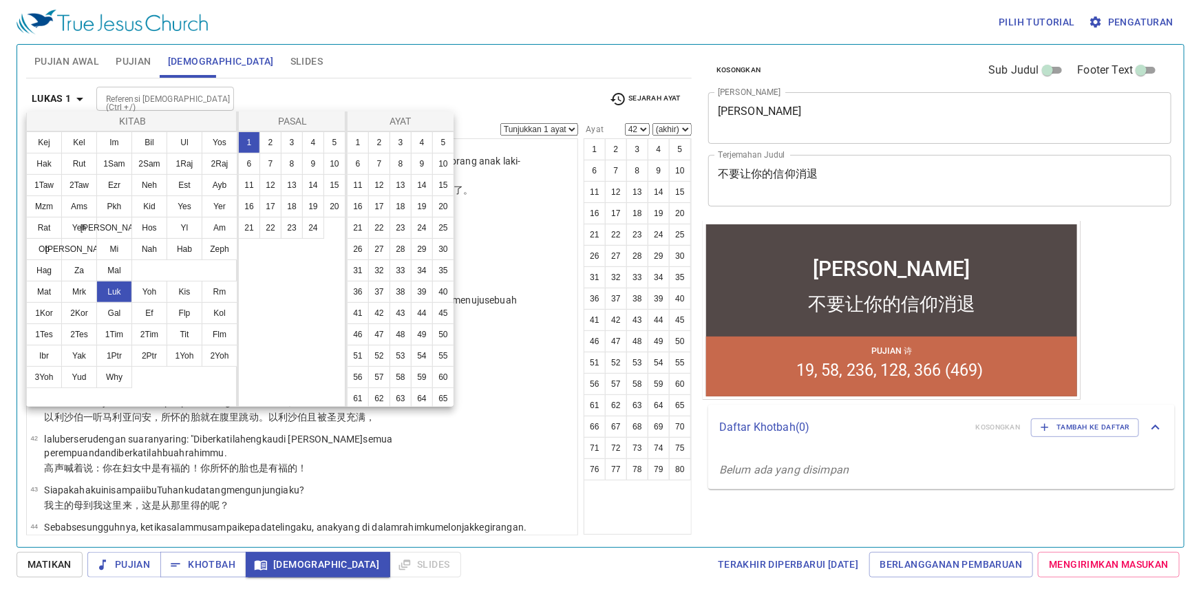
scroll to position [0, 0]
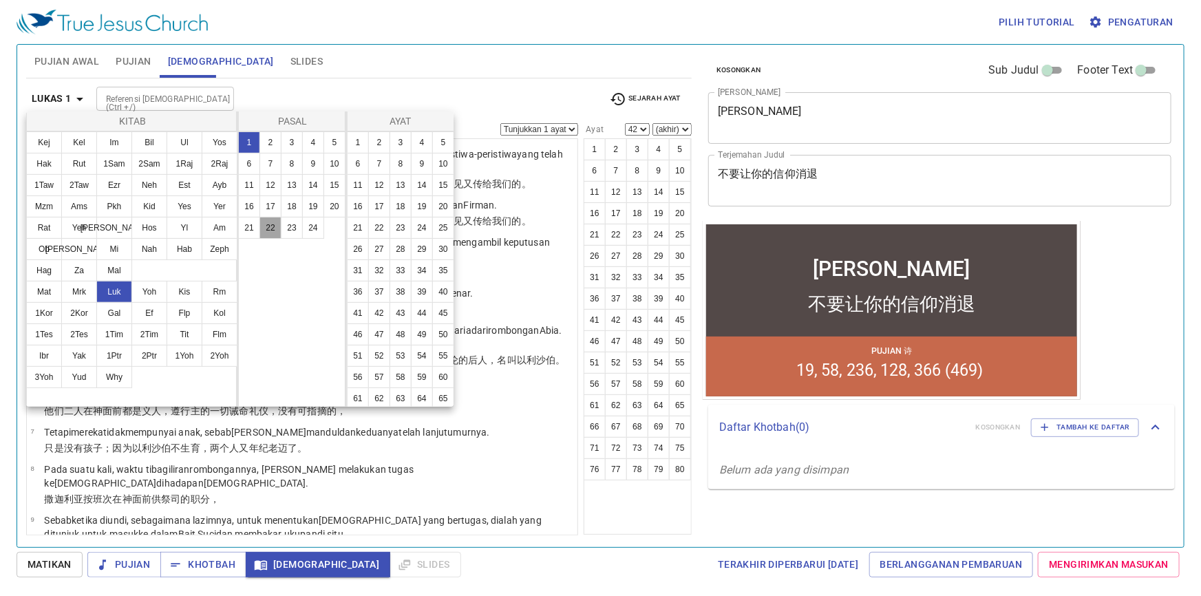
click at [269, 228] on button "22" at bounding box center [270, 228] width 22 height 22
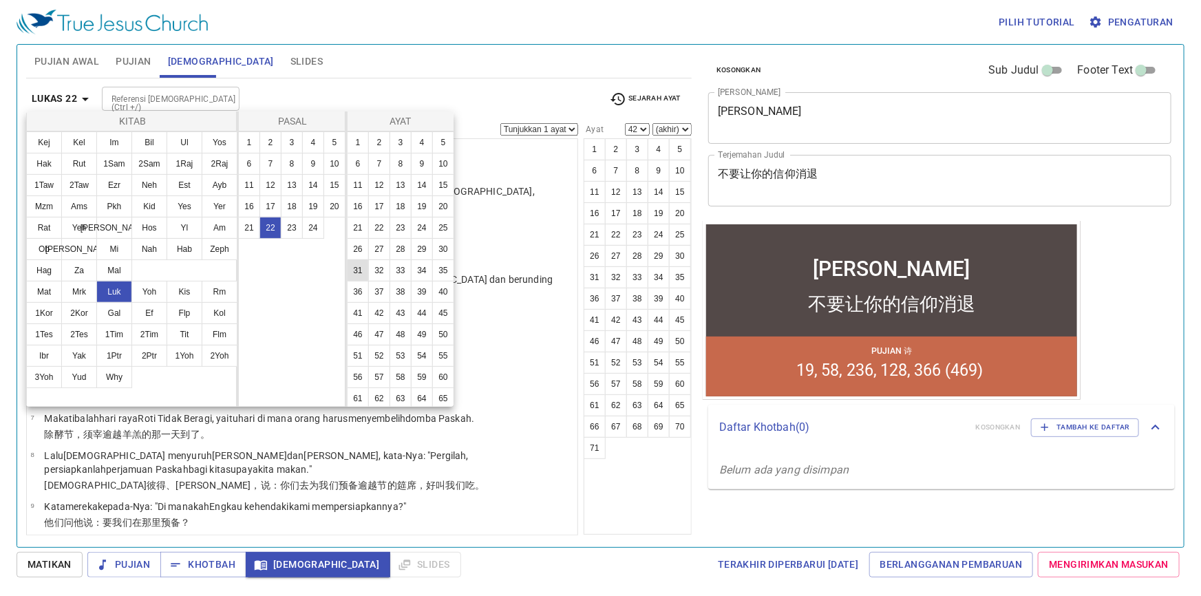
click at [369, 281] on button "31" at bounding box center [358, 270] width 22 height 22
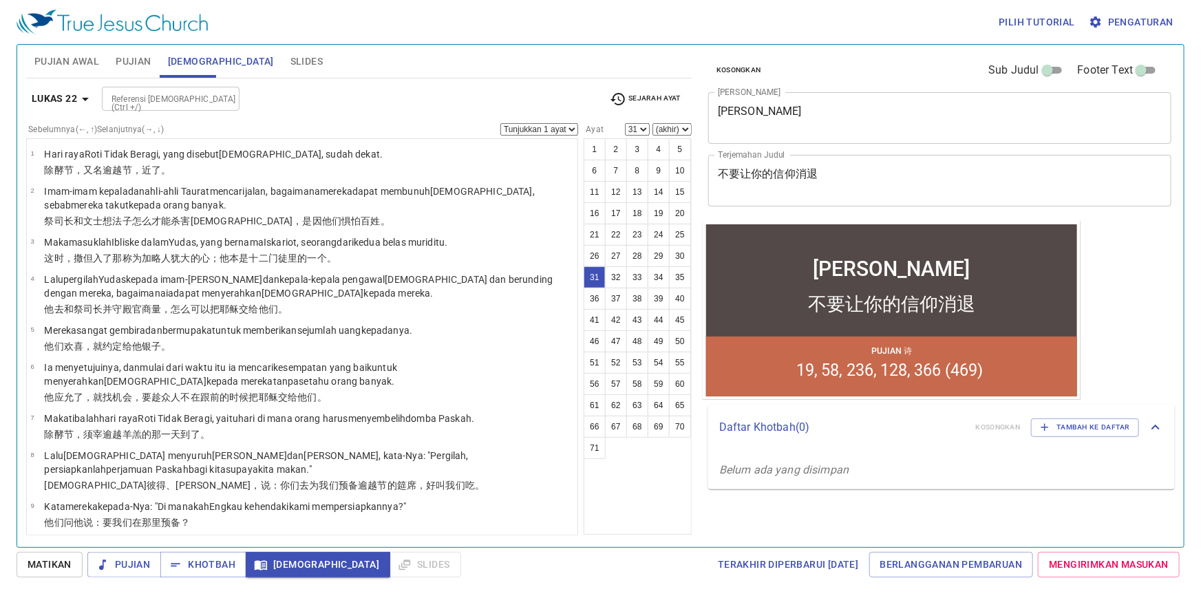
scroll to position [1175, 0]
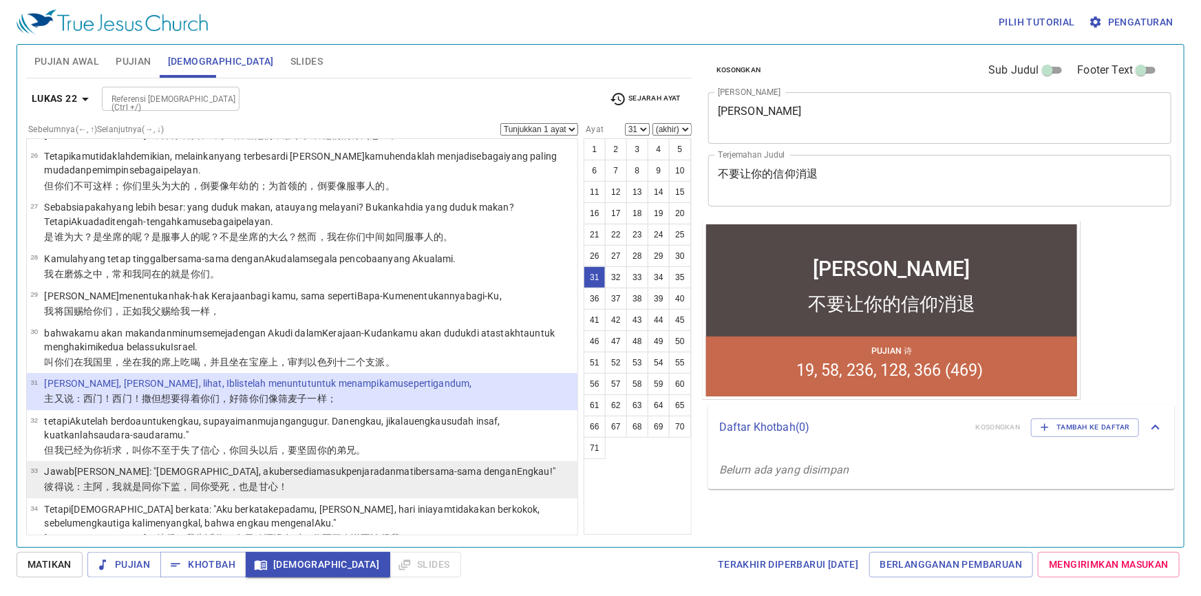
click at [217, 482] on wg5438 "，同你受 死 ，也是 甘心 ！" at bounding box center [234, 487] width 107 height 11
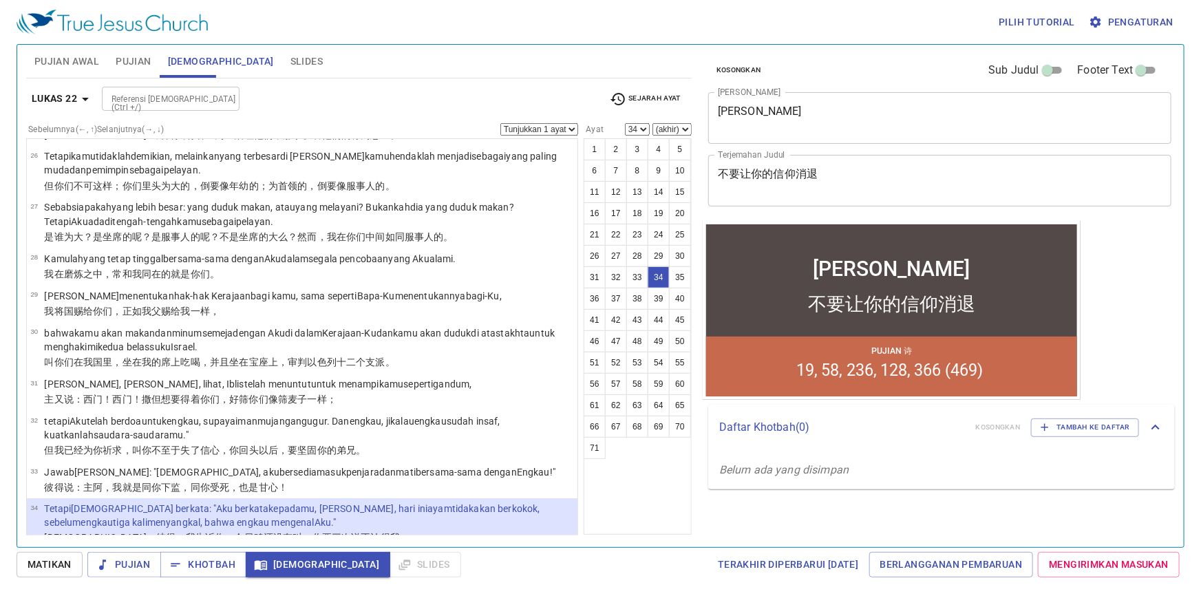
scroll to position [1200, 0]
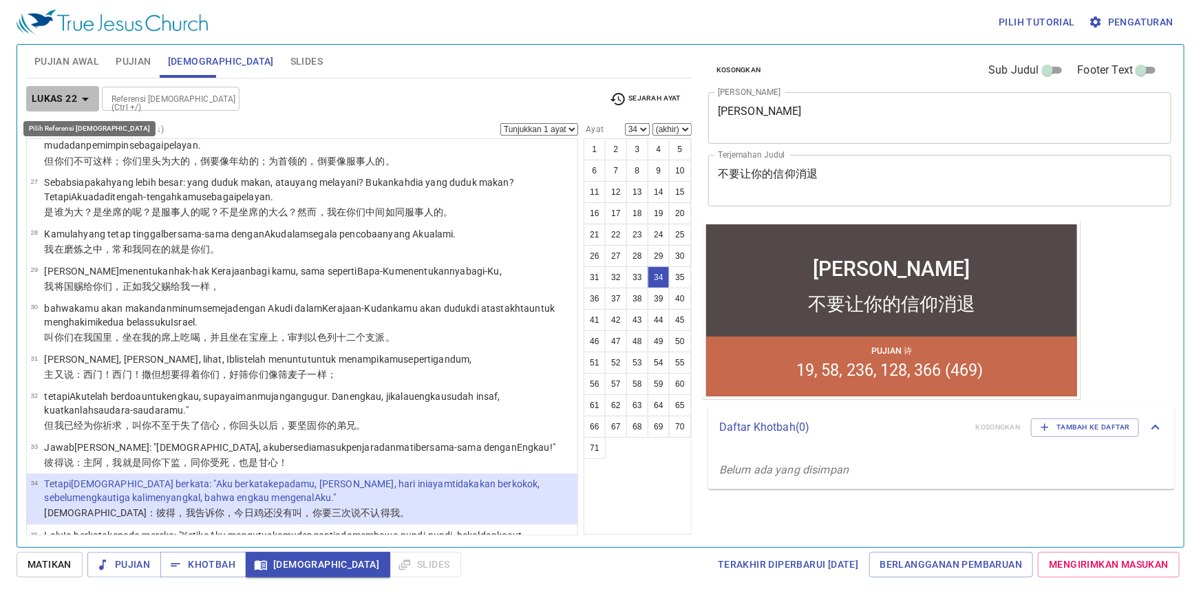
click at [89, 96] on icon "button" at bounding box center [85, 99] width 17 height 17
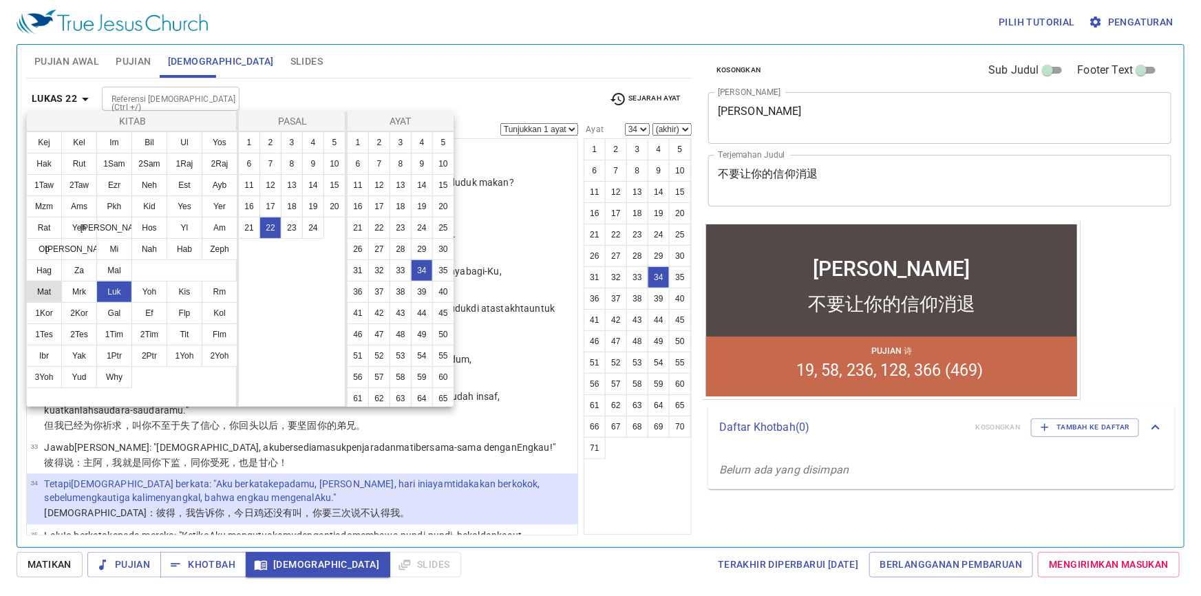
click at [50, 295] on button "Mat" at bounding box center [44, 292] width 36 height 22
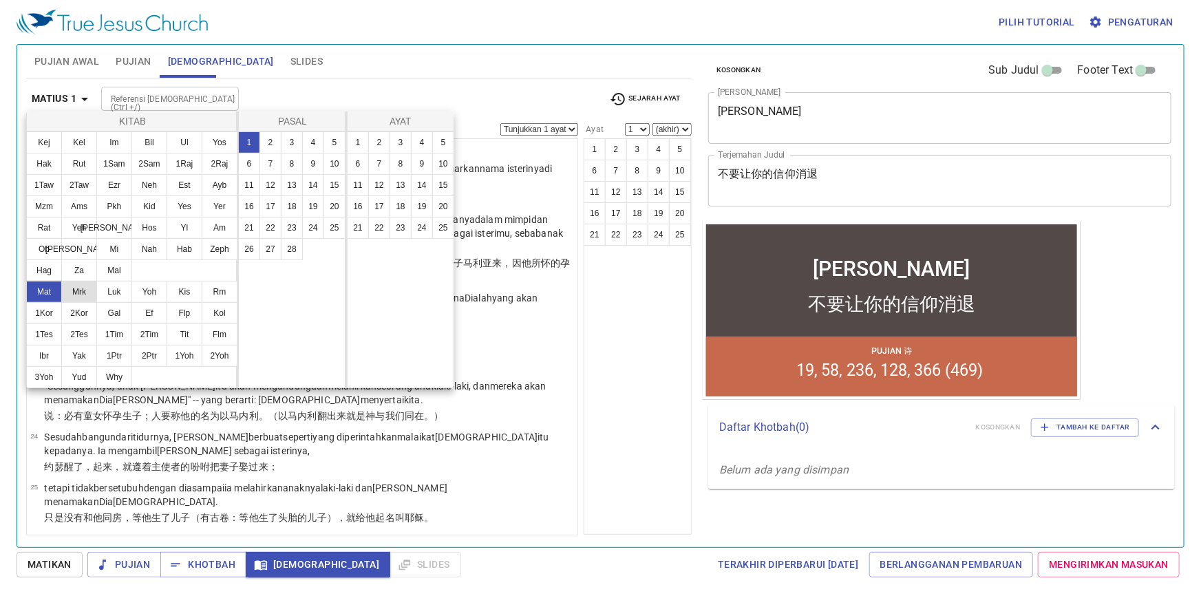
scroll to position [0, 0]
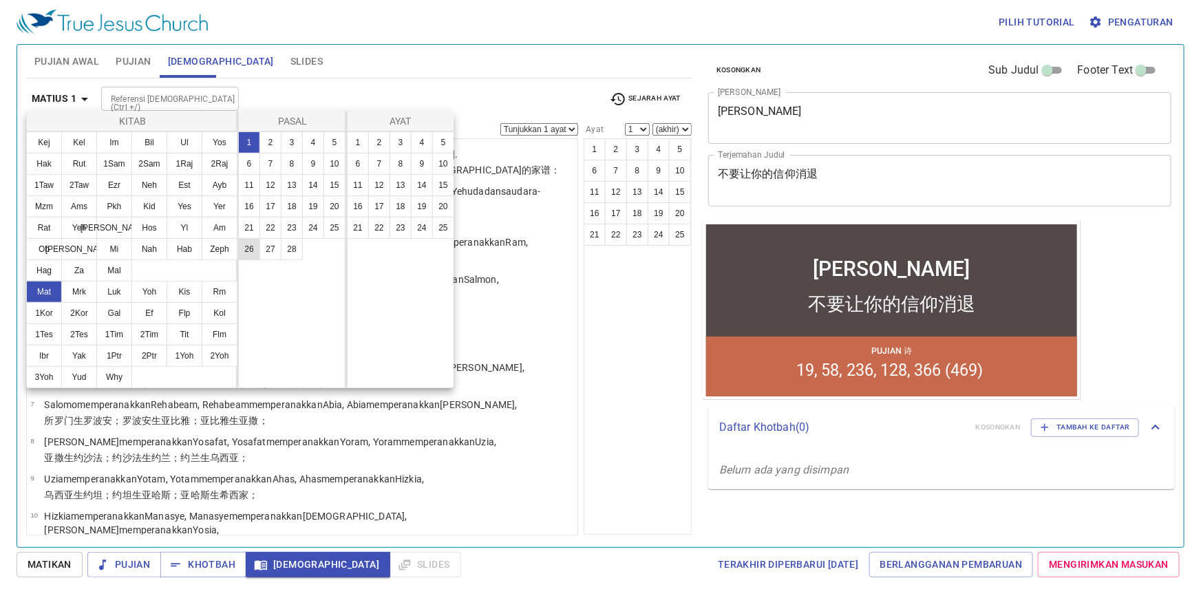
click at [248, 253] on button "26" at bounding box center [249, 249] width 22 height 22
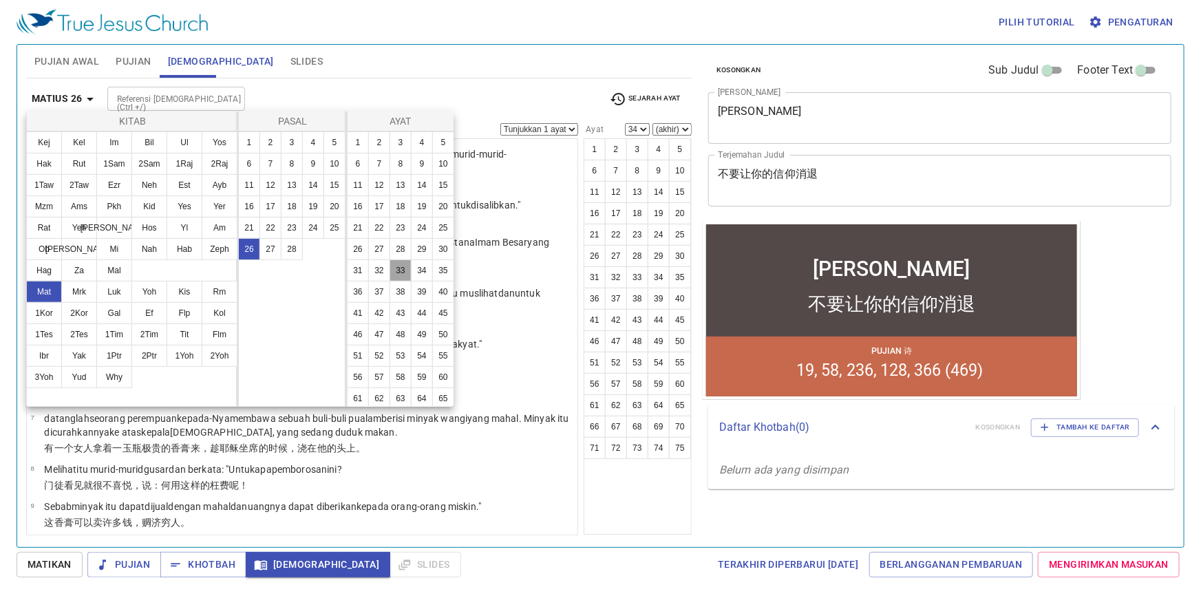
click at [390, 281] on button "33" at bounding box center [401, 270] width 22 height 22
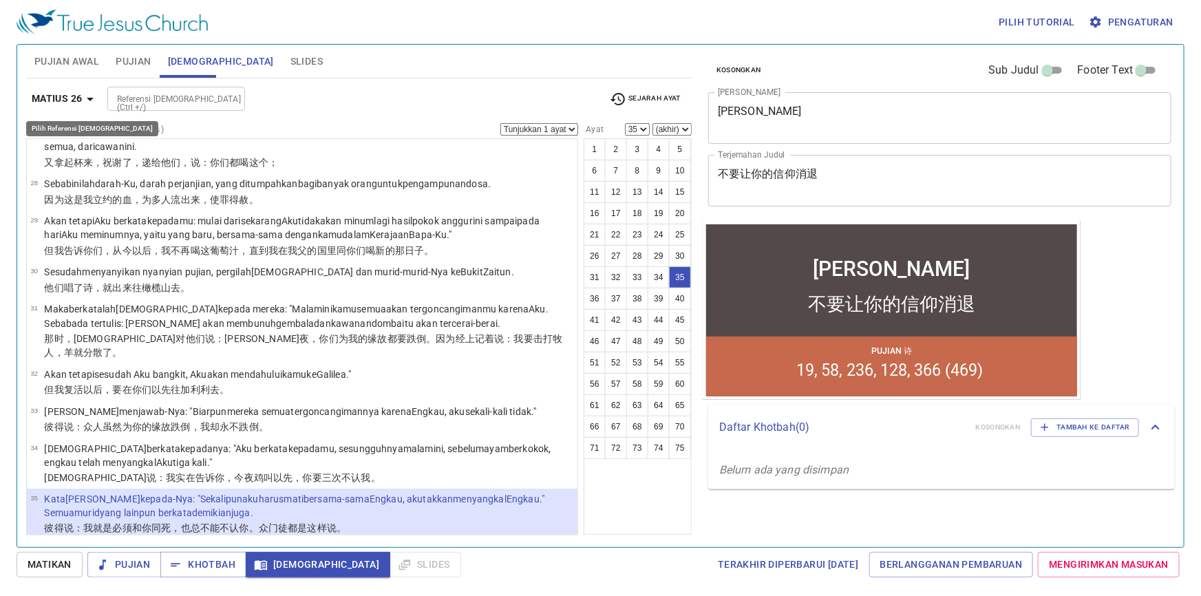
click at [89, 98] on icon "button" at bounding box center [90, 99] width 7 height 3
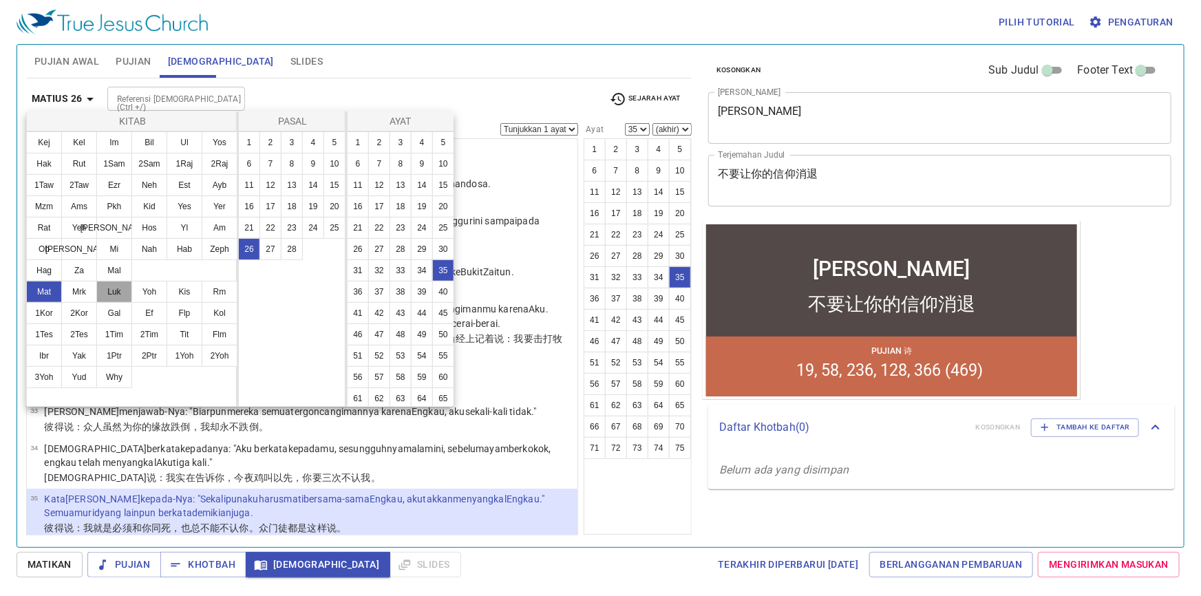
click at [125, 289] on button "Luk" at bounding box center [114, 292] width 36 height 22
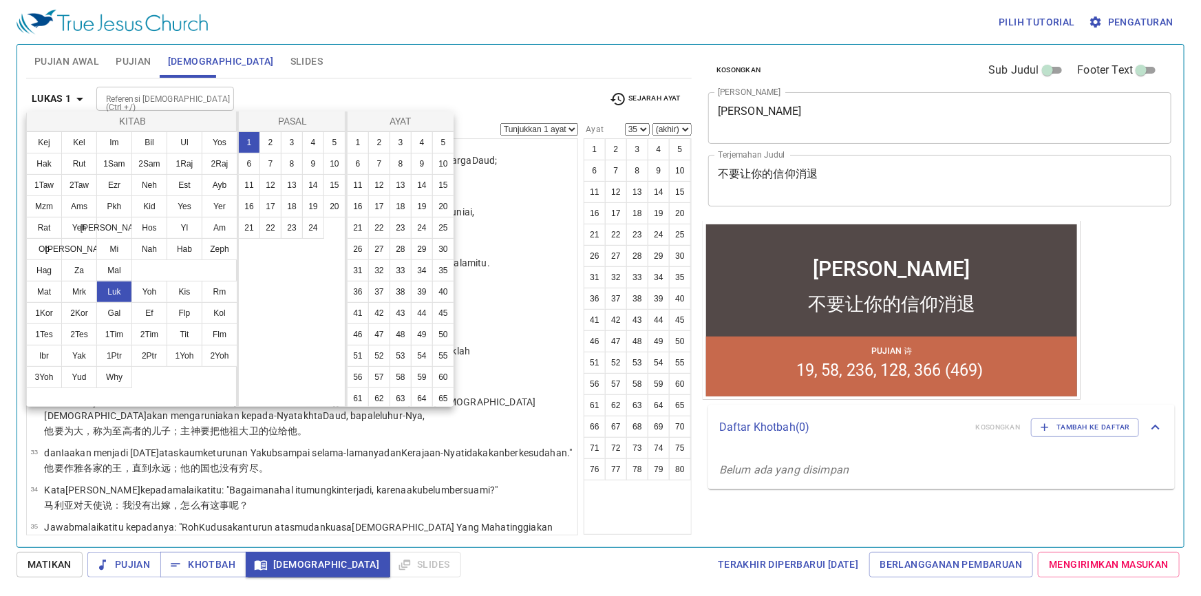
scroll to position [0, 0]
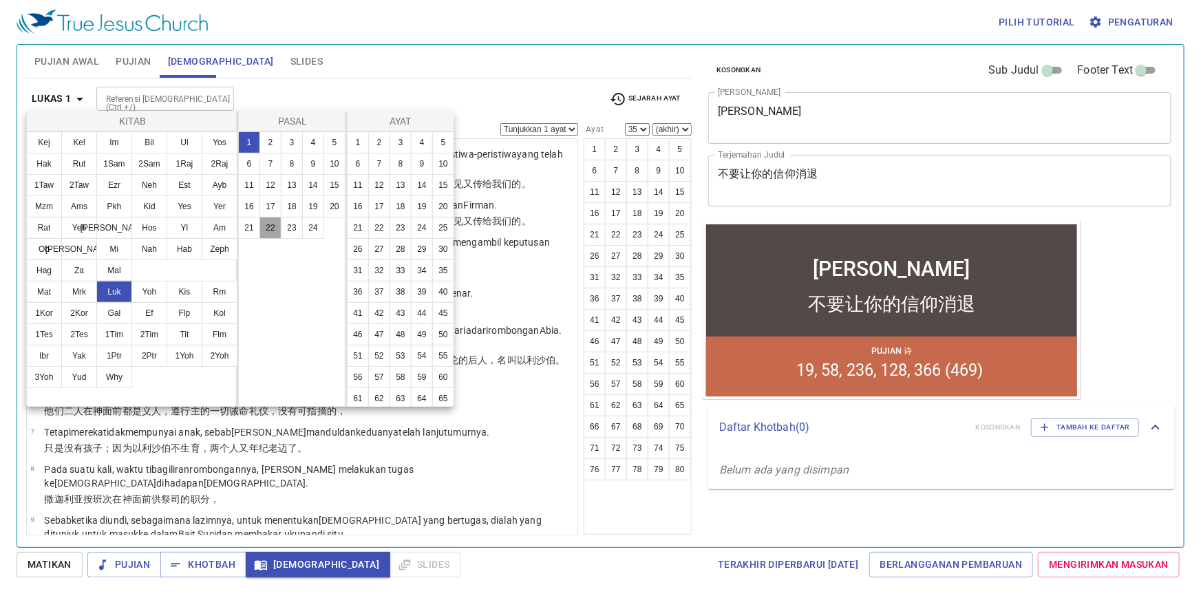
click at [275, 230] on button "22" at bounding box center [270, 228] width 22 height 22
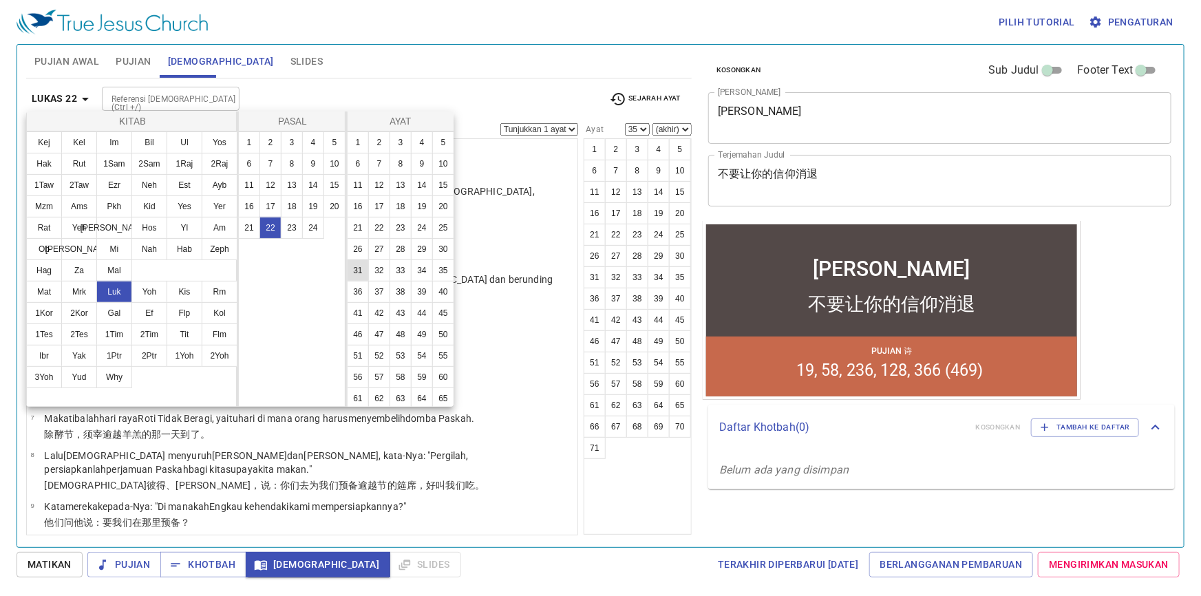
click at [369, 281] on button "31" at bounding box center [358, 270] width 22 height 22
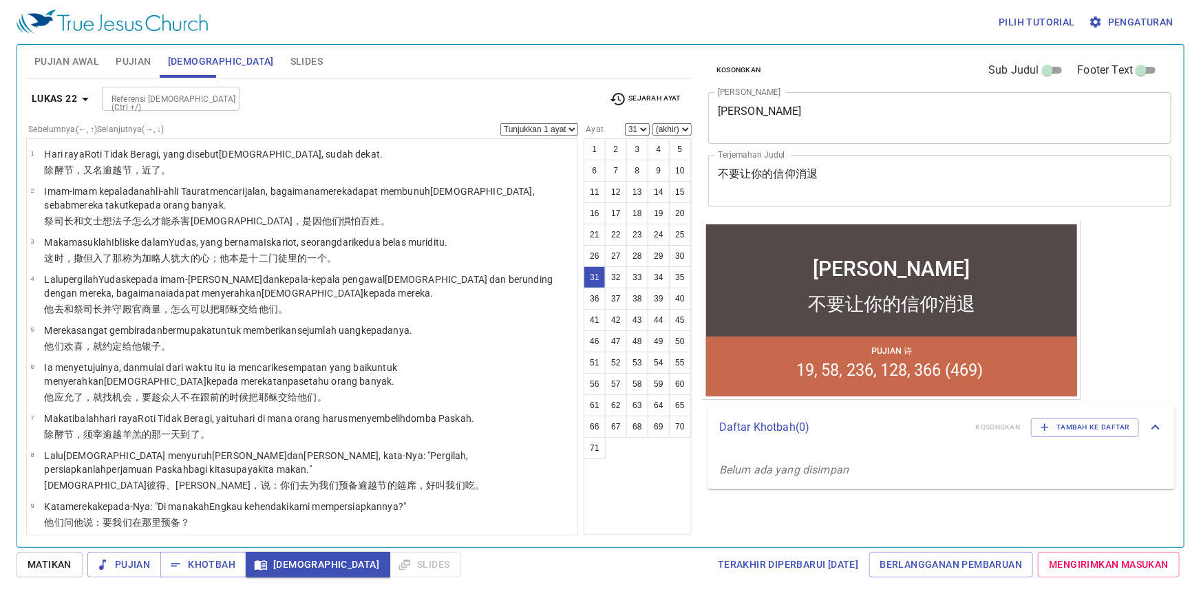
scroll to position [1175, 0]
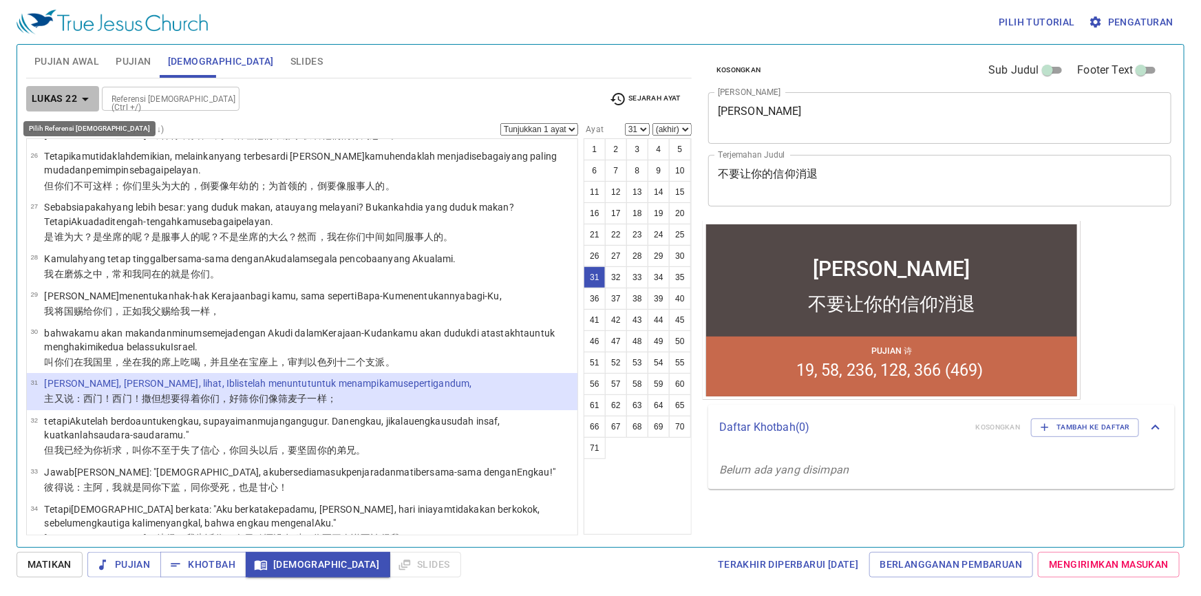
click at [83, 100] on icon "button" at bounding box center [85, 99] width 17 height 17
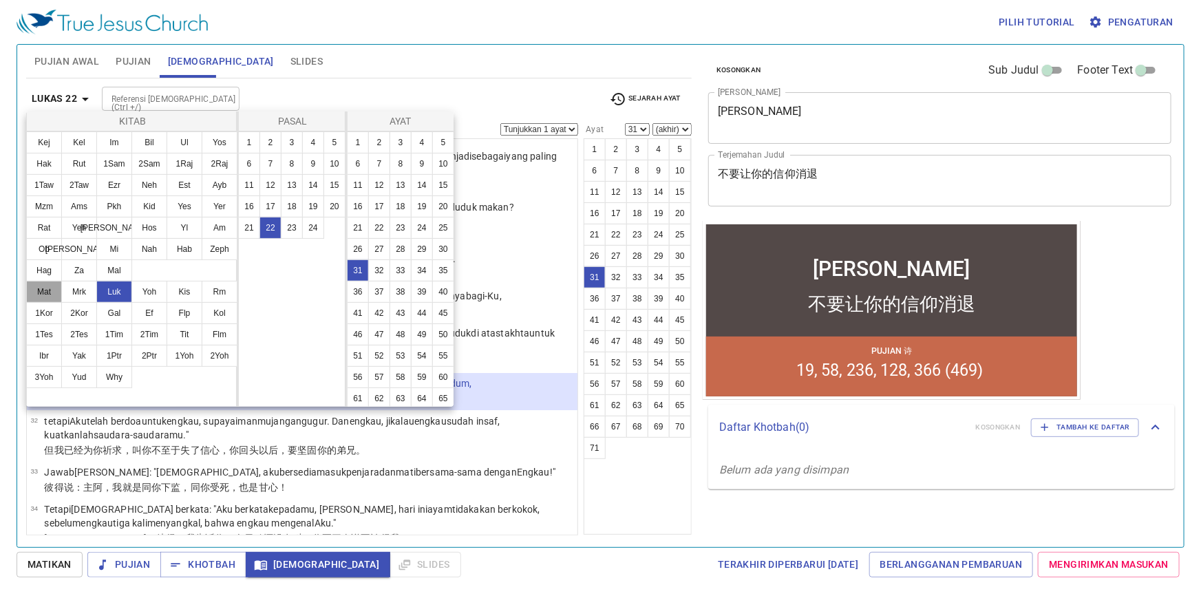
click at [49, 290] on button "Mat" at bounding box center [44, 292] width 36 height 22
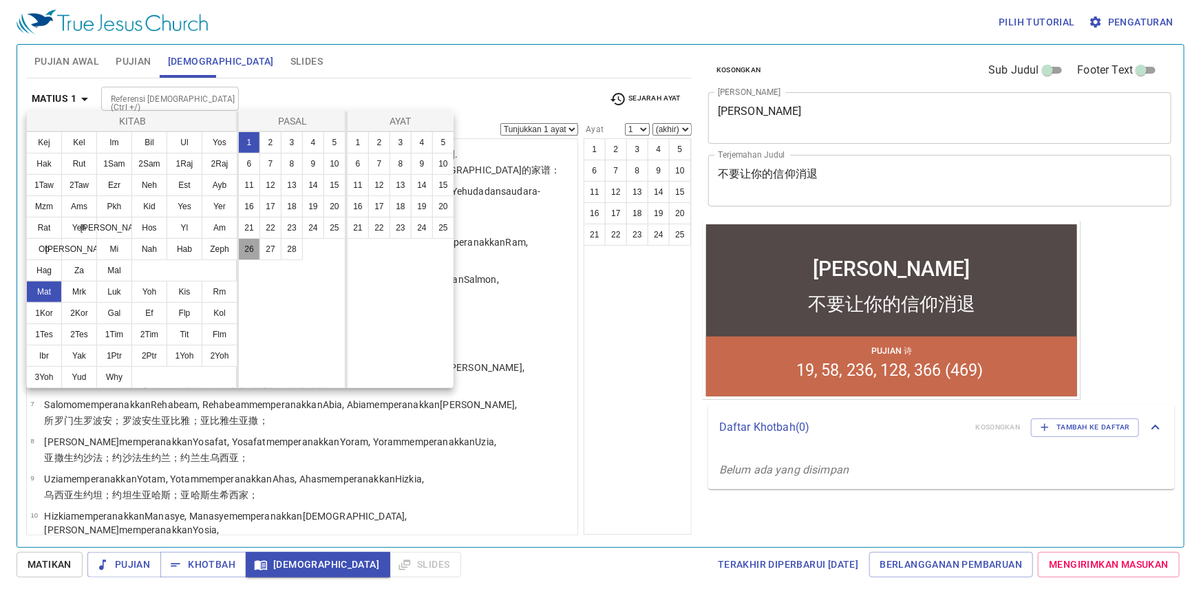
click at [253, 248] on button "26" at bounding box center [249, 249] width 22 height 22
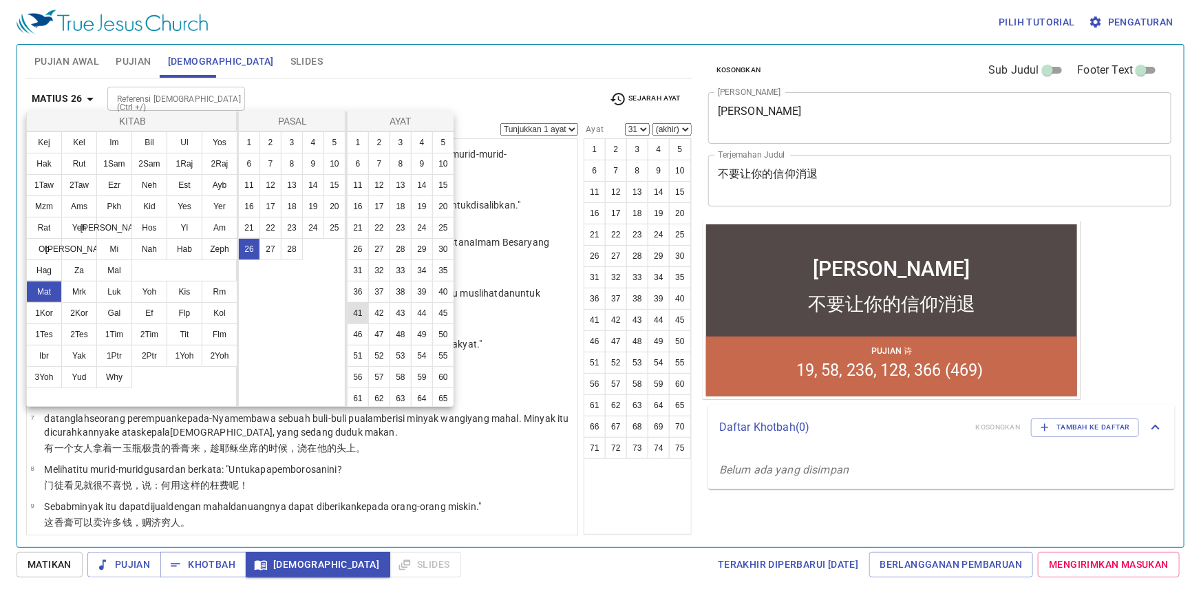
click at [360, 324] on button "41" at bounding box center [358, 313] width 22 height 22
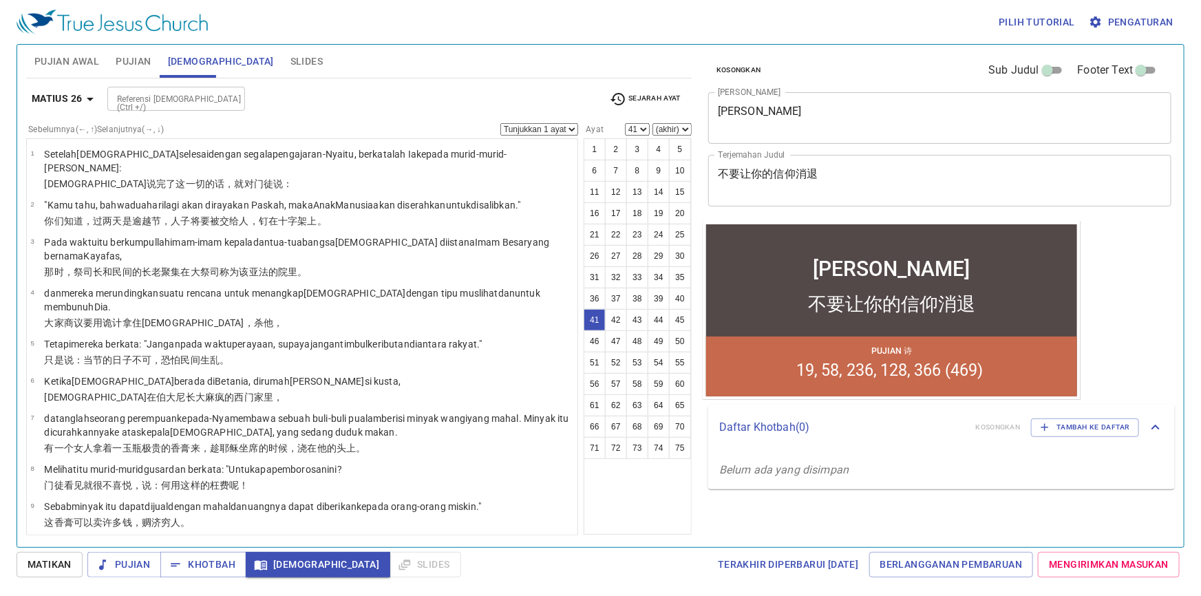
scroll to position [1608, 0]
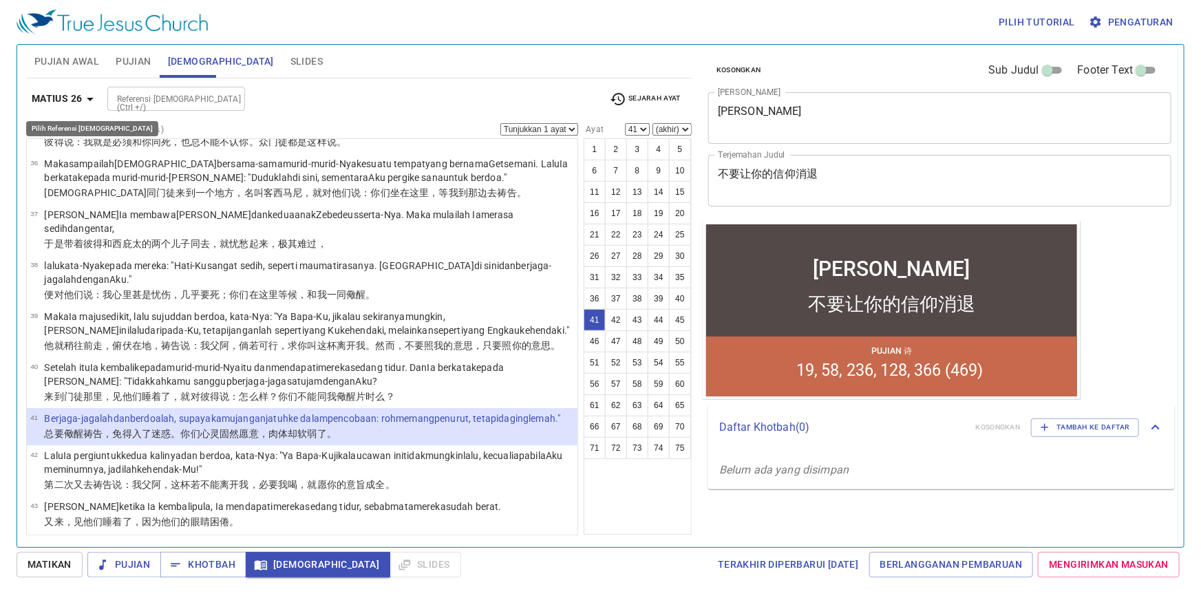
click at [90, 99] on icon "button" at bounding box center [90, 99] width 7 height 3
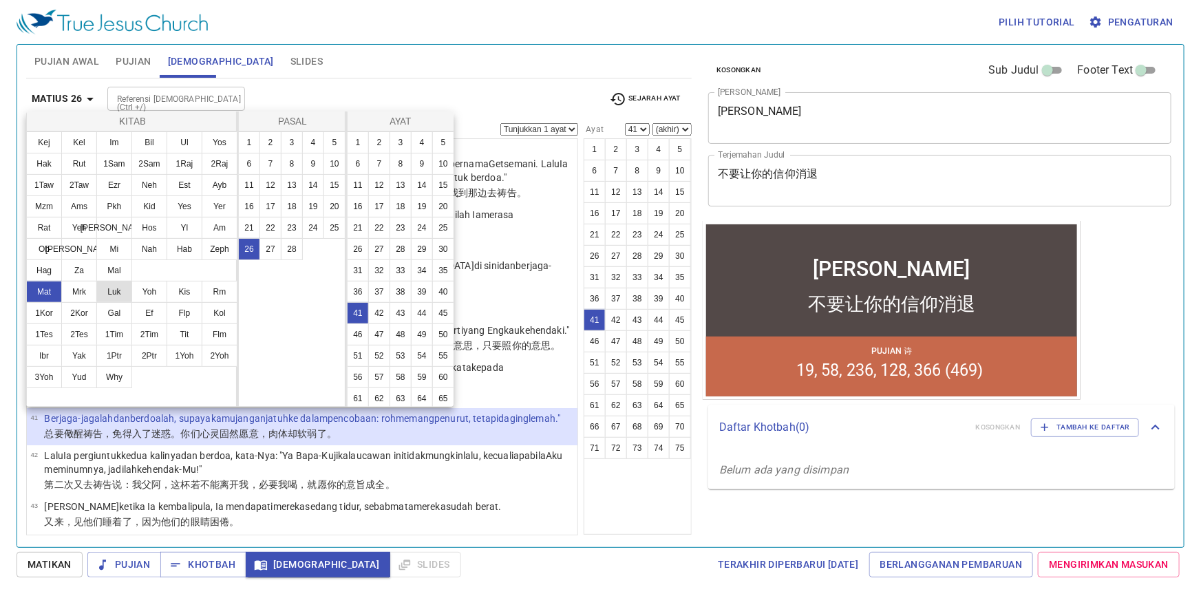
click at [117, 296] on button "Luk" at bounding box center [114, 292] width 36 height 22
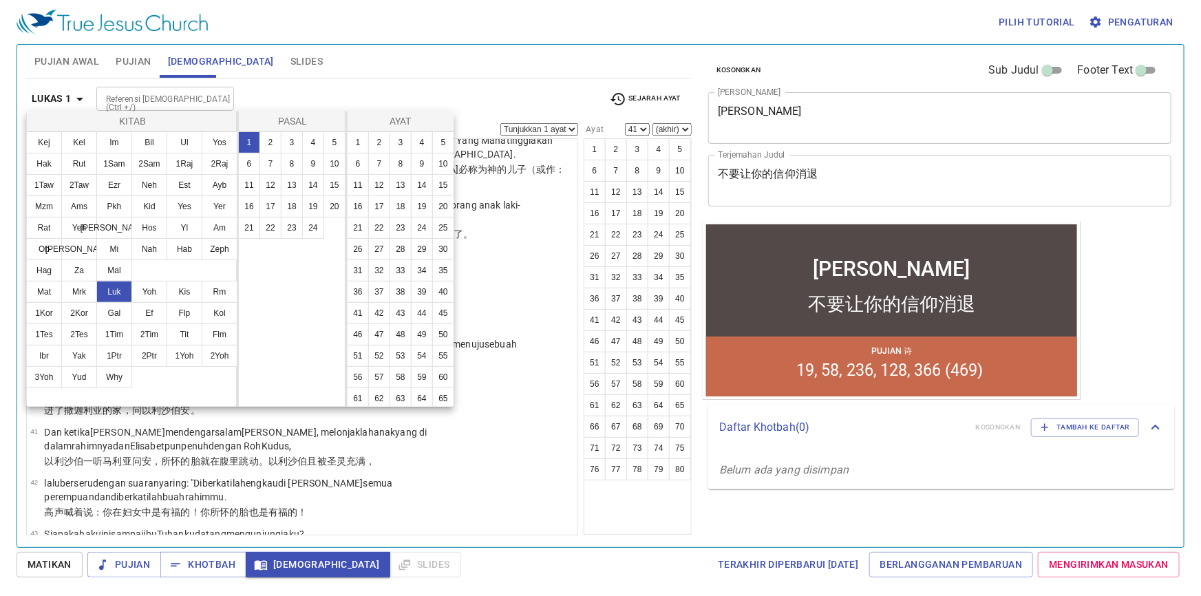
scroll to position [0, 0]
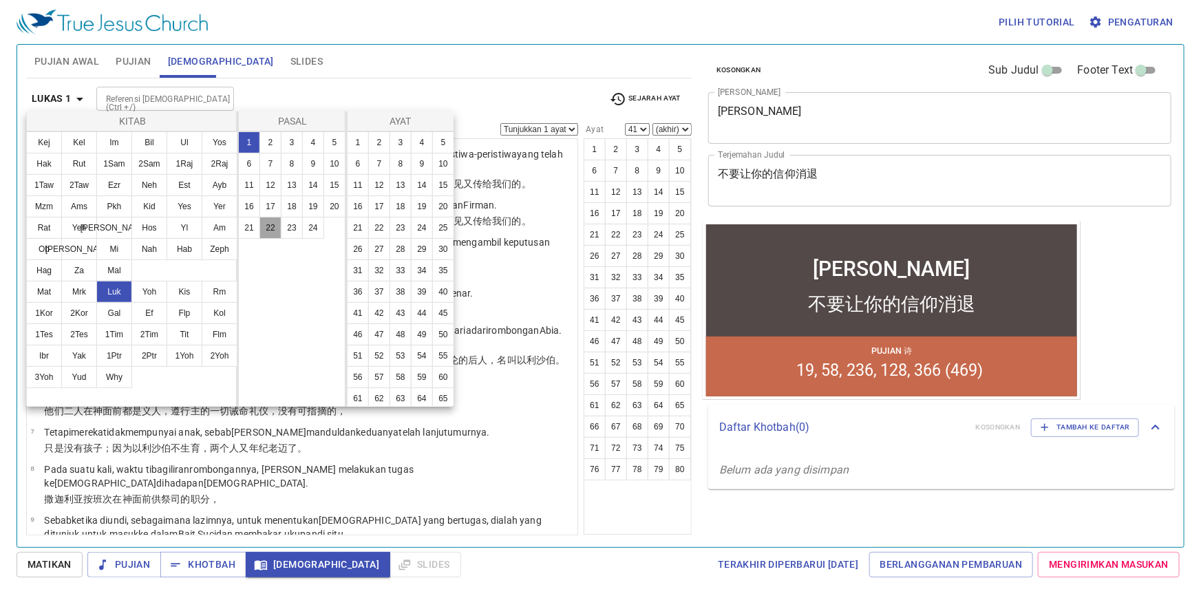
click at [270, 228] on button "22" at bounding box center [270, 228] width 22 height 22
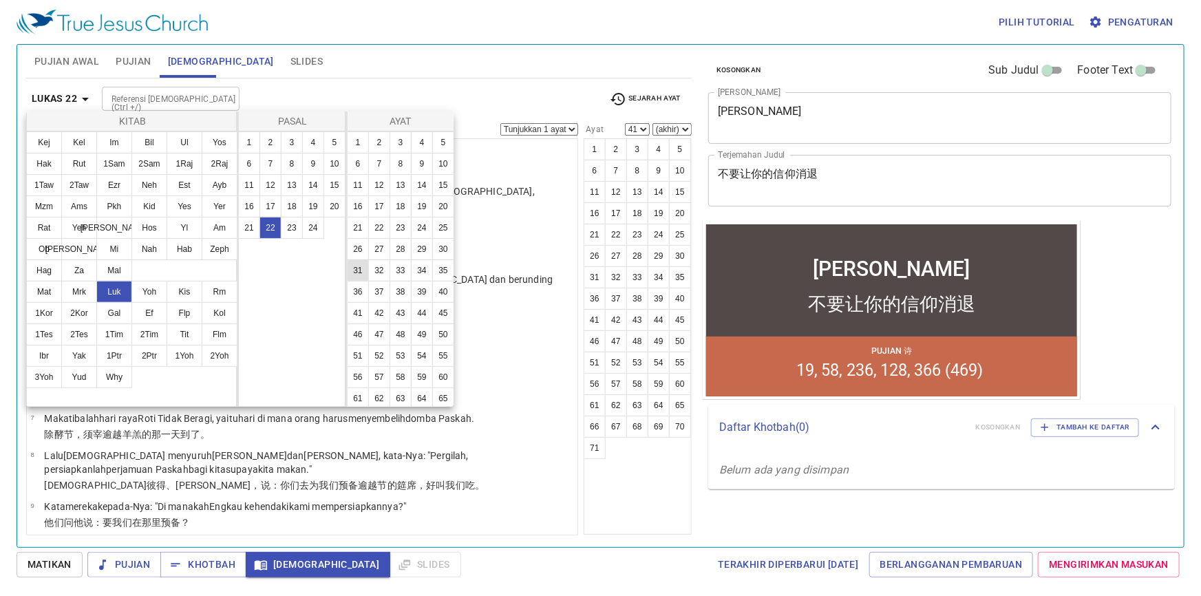
click at [369, 281] on button "31" at bounding box center [358, 270] width 22 height 22
select select "31"
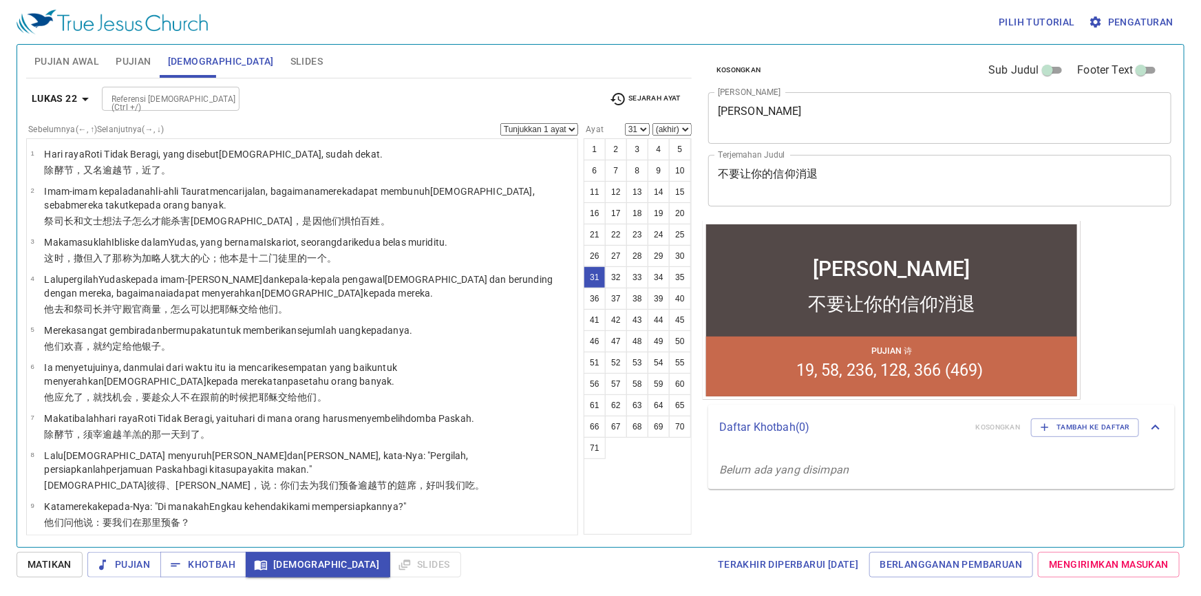
scroll to position [1175, 0]
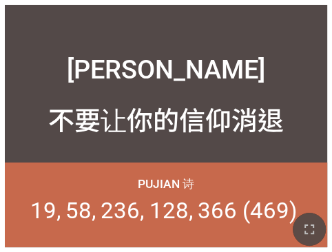
drag, startPoint x: 321, startPoint y: 233, endPoint x: 703, endPoint y: 339, distance: 397.3
click at [314, 233] on button "button" at bounding box center [309, 229] width 33 height 33
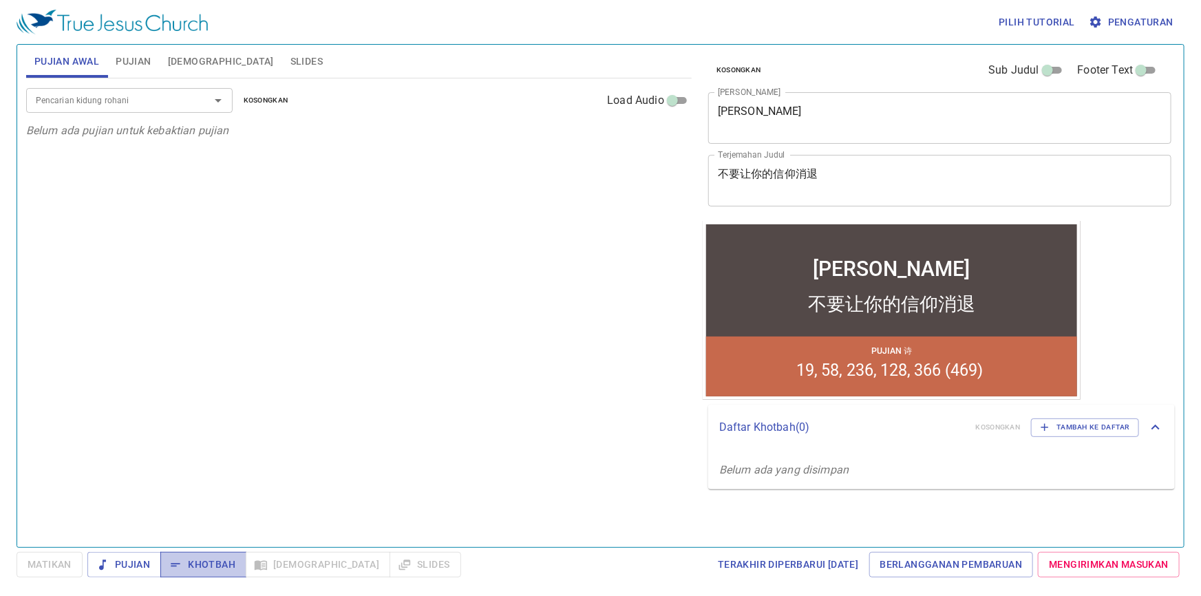
click at [220, 562] on span "Khotbah" at bounding box center [203, 564] width 64 height 17
click at [196, 564] on span "Khotbah" at bounding box center [203, 564] width 64 height 17
click at [206, 561] on span "Khotbah" at bounding box center [203, 564] width 64 height 17
click at [202, 562] on span "Khotbah" at bounding box center [203, 564] width 64 height 17
click at [172, 59] on span "Alkitab" at bounding box center [221, 61] width 106 height 17
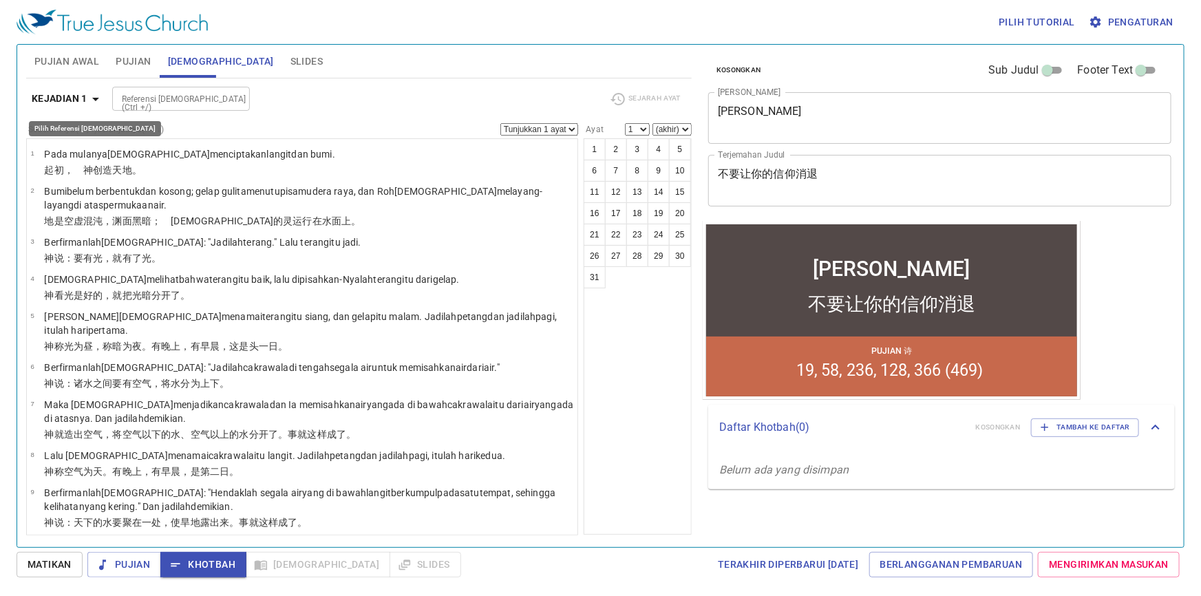
click at [99, 100] on icon "button" at bounding box center [95, 99] width 17 height 17
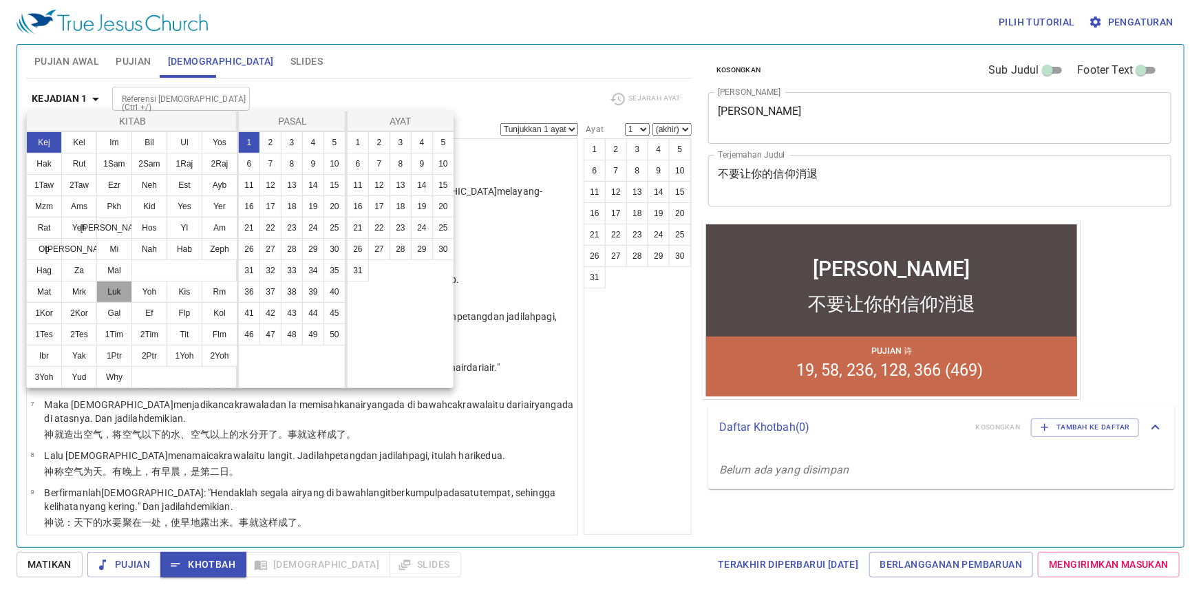
click at [121, 290] on button "Luk" at bounding box center [114, 292] width 36 height 22
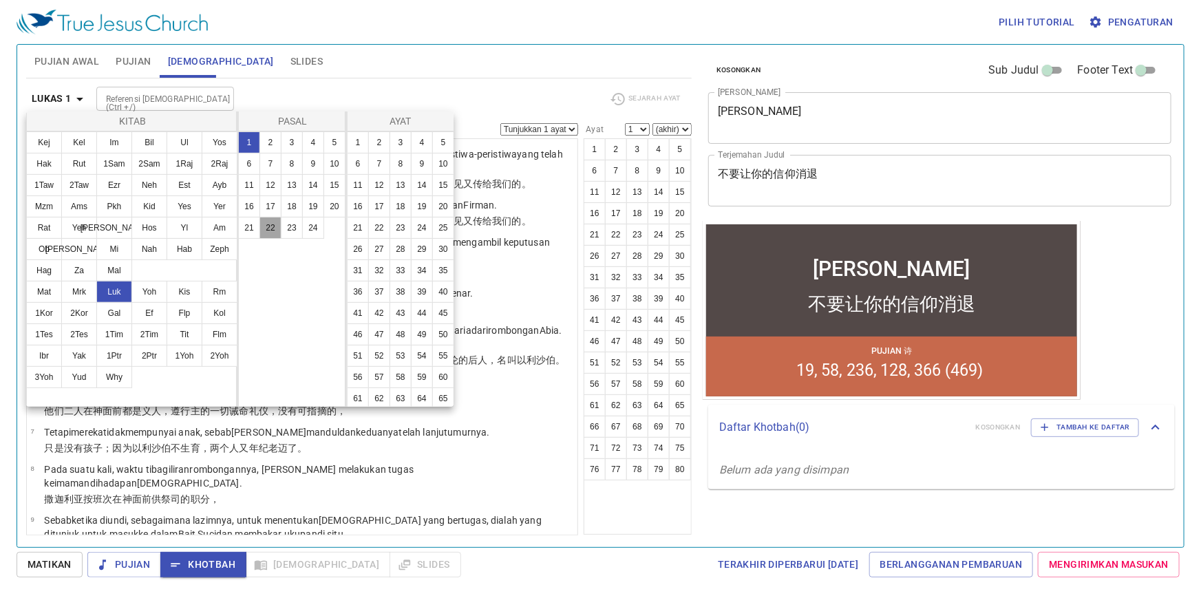
click at [271, 233] on button "22" at bounding box center [270, 228] width 22 height 22
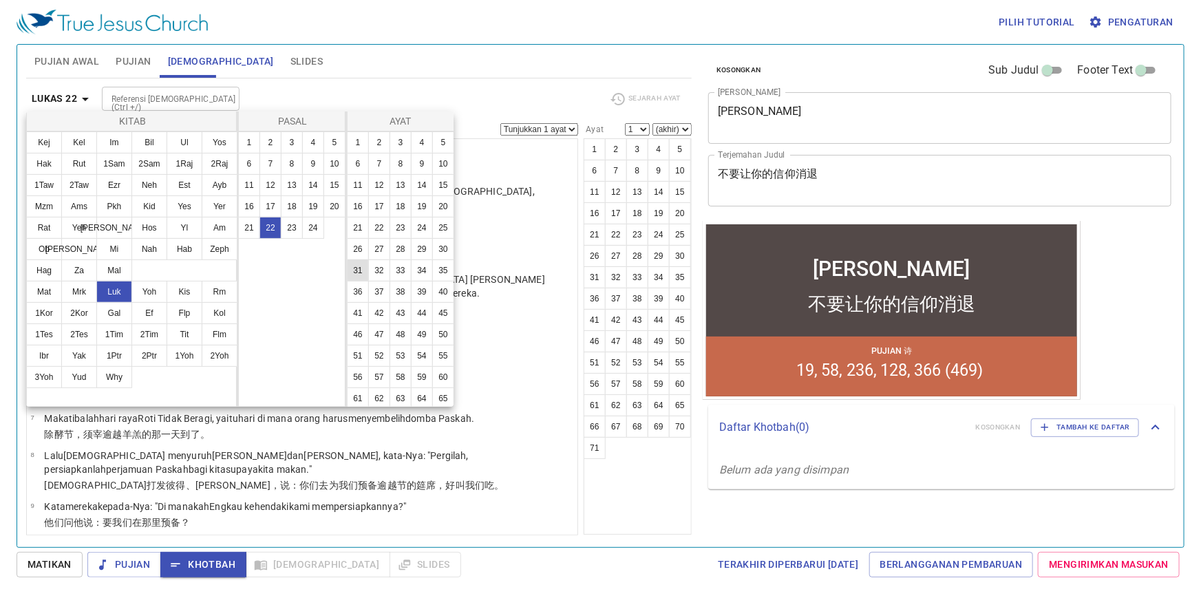
click at [369, 281] on button "31" at bounding box center [358, 270] width 22 height 22
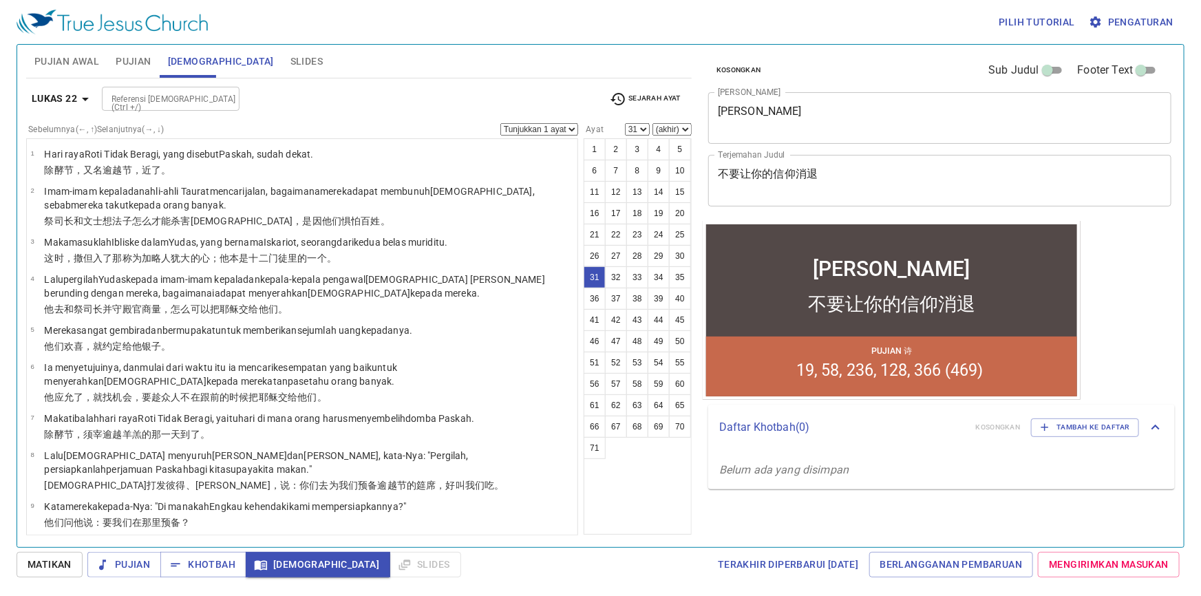
scroll to position [1175, 0]
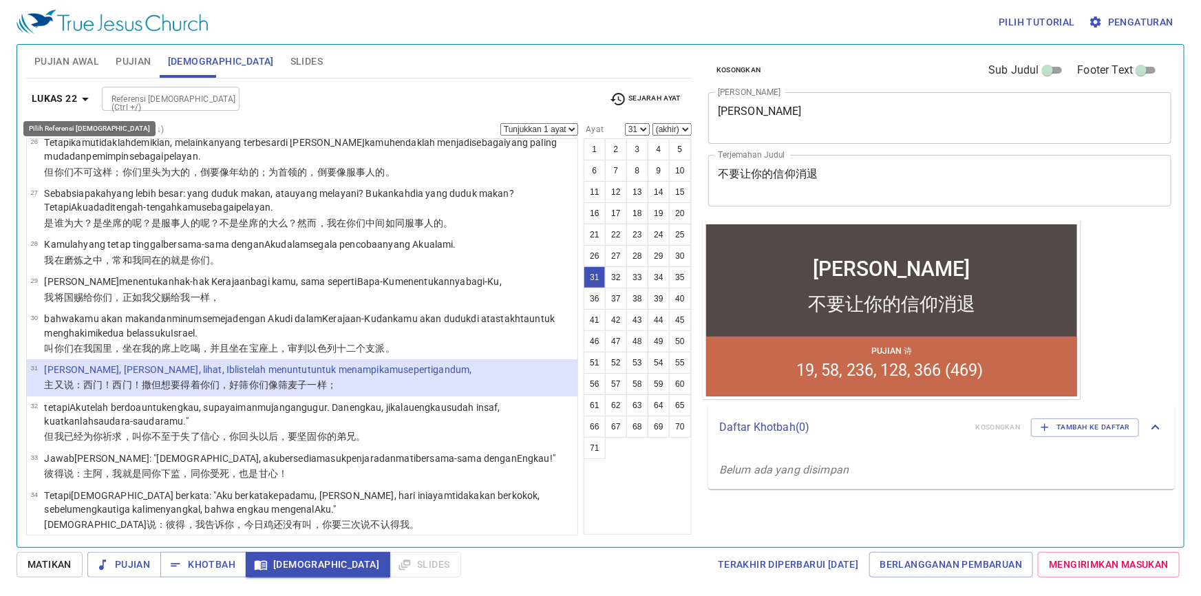
click at [83, 98] on icon "button" at bounding box center [85, 99] width 7 height 3
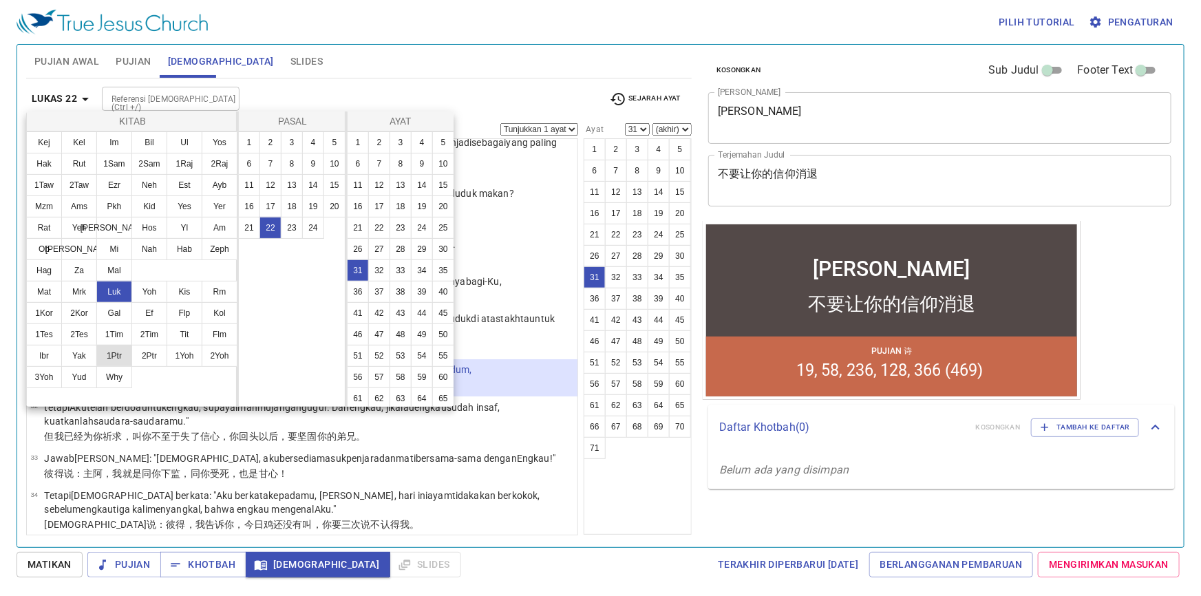
click at [121, 354] on button "1Ptr" at bounding box center [114, 356] width 36 height 22
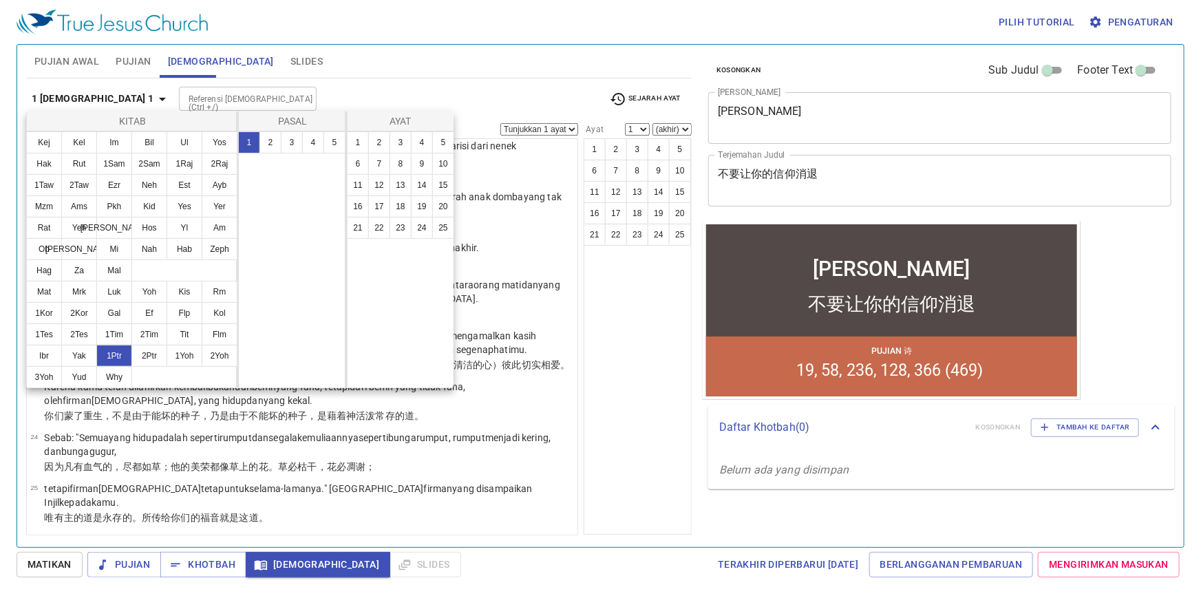
scroll to position [0, 0]
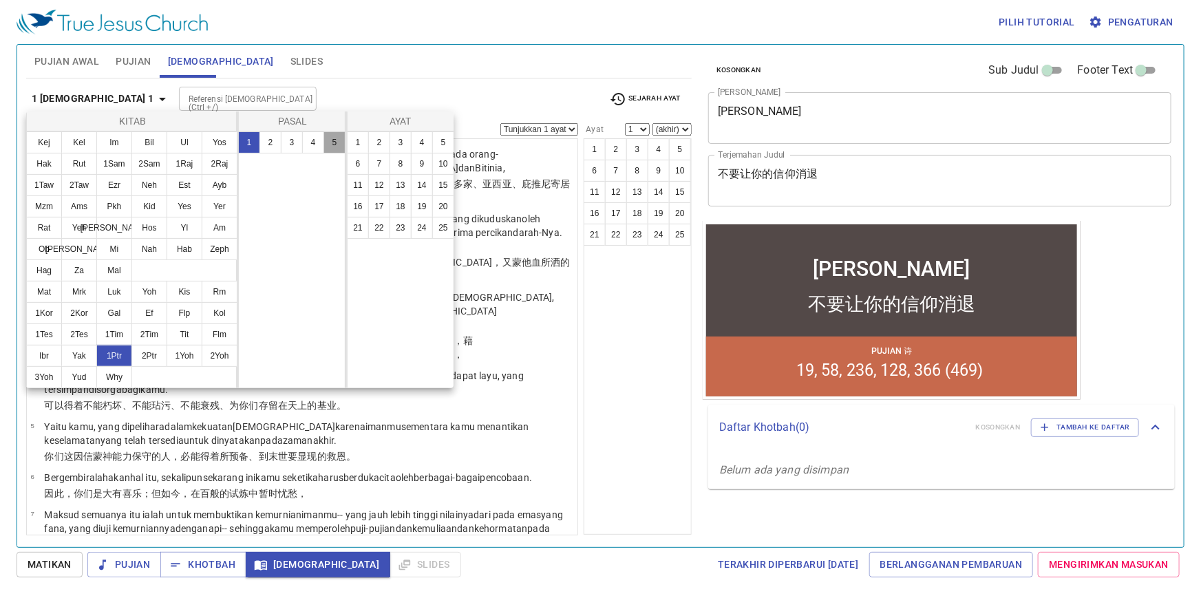
click at [336, 140] on button "5" at bounding box center [334, 142] width 22 height 22
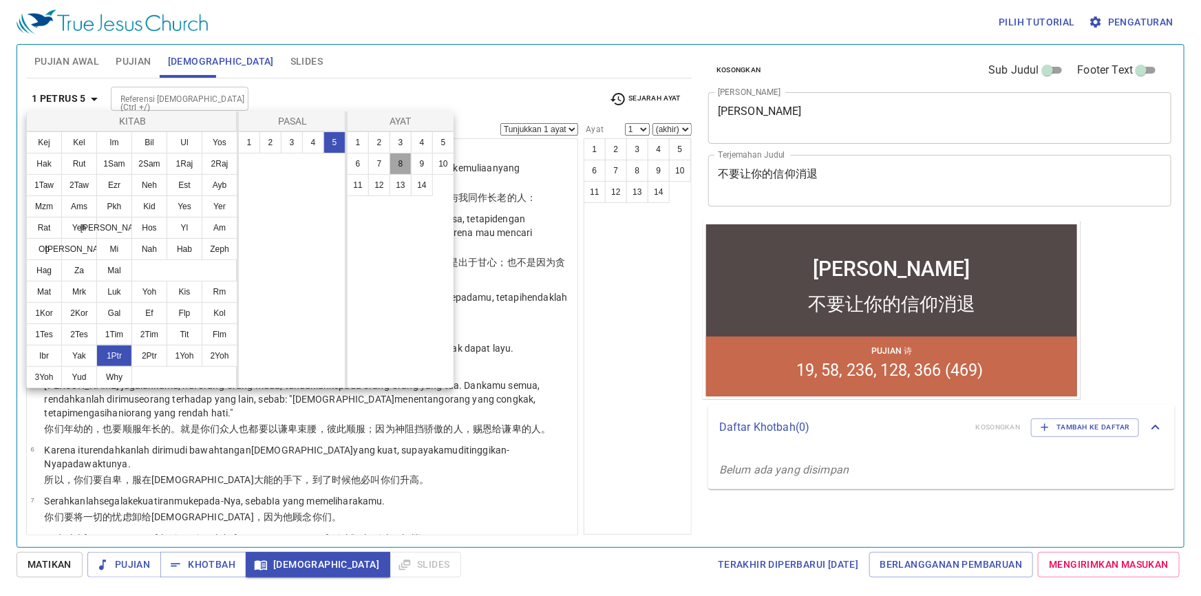
click at [404, 162] on button "8" at bounding box center [401, 164] width 22 height 22
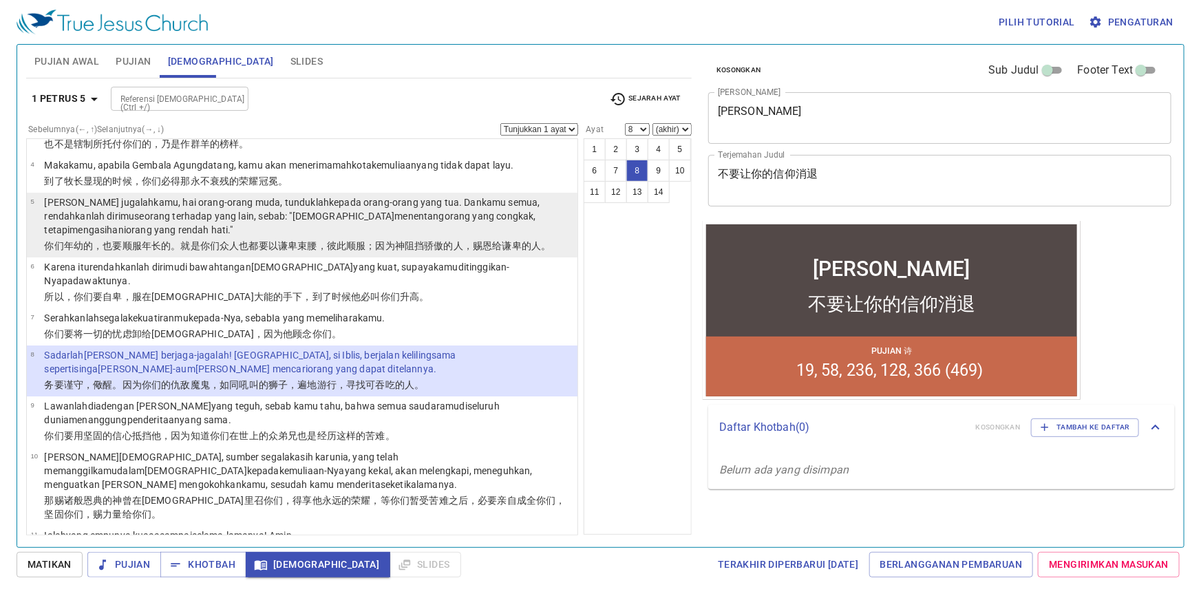
scroll to position [187, 0]
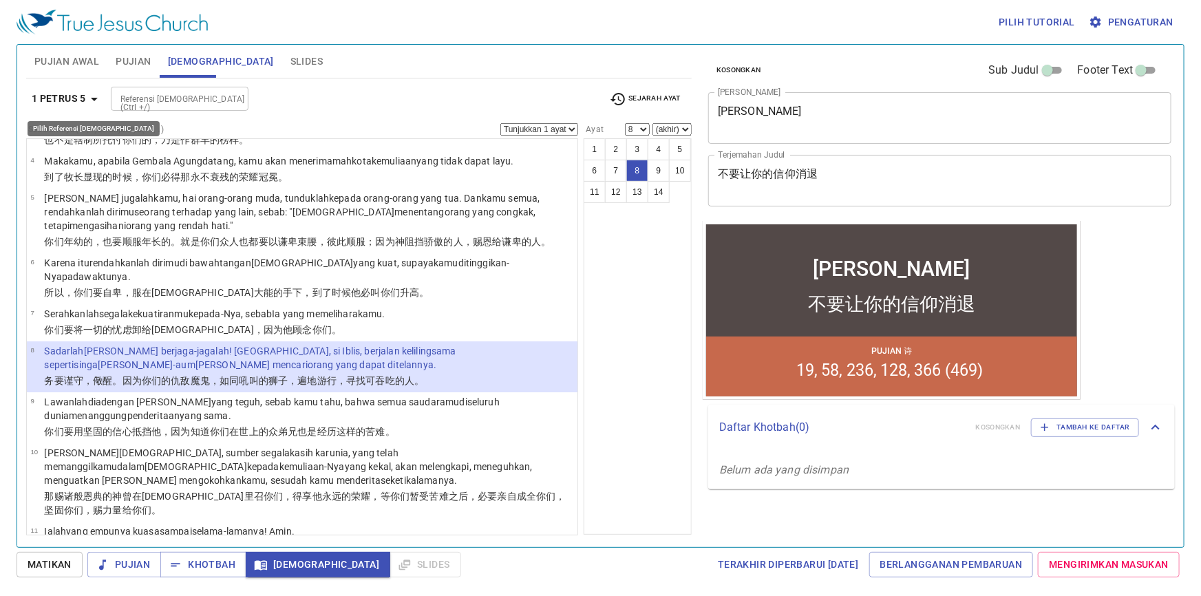
click at [94, 100] on icon "button" at bounding box center [94, 99] width 17 height 17
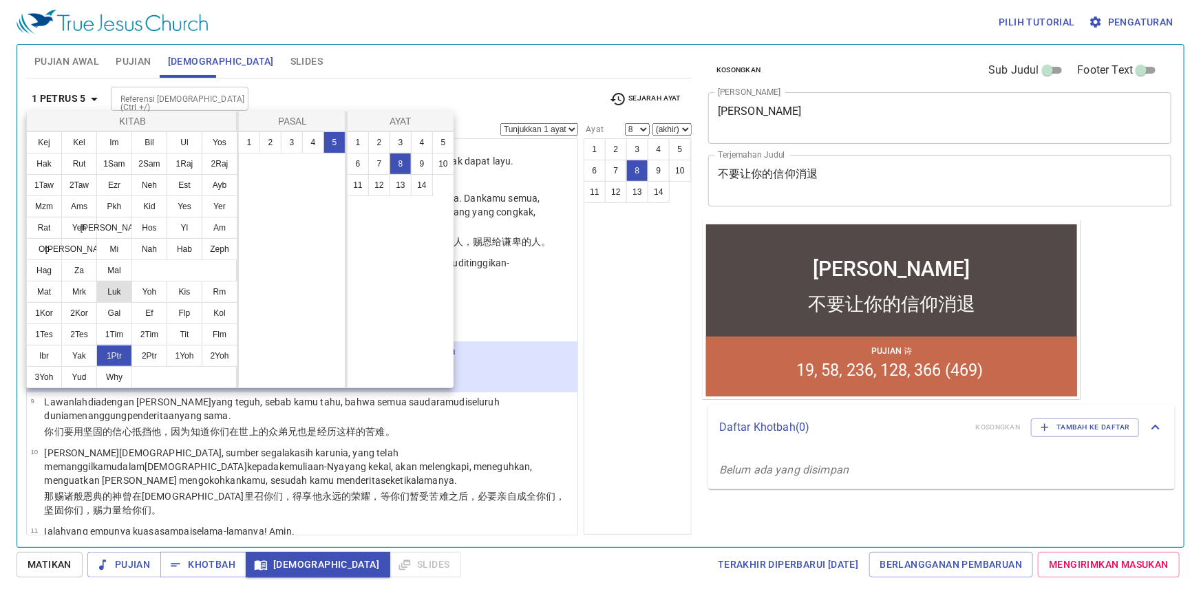
click at [118, 294] on button "Luk" at bounding box center [114, 292] width 36 height 22
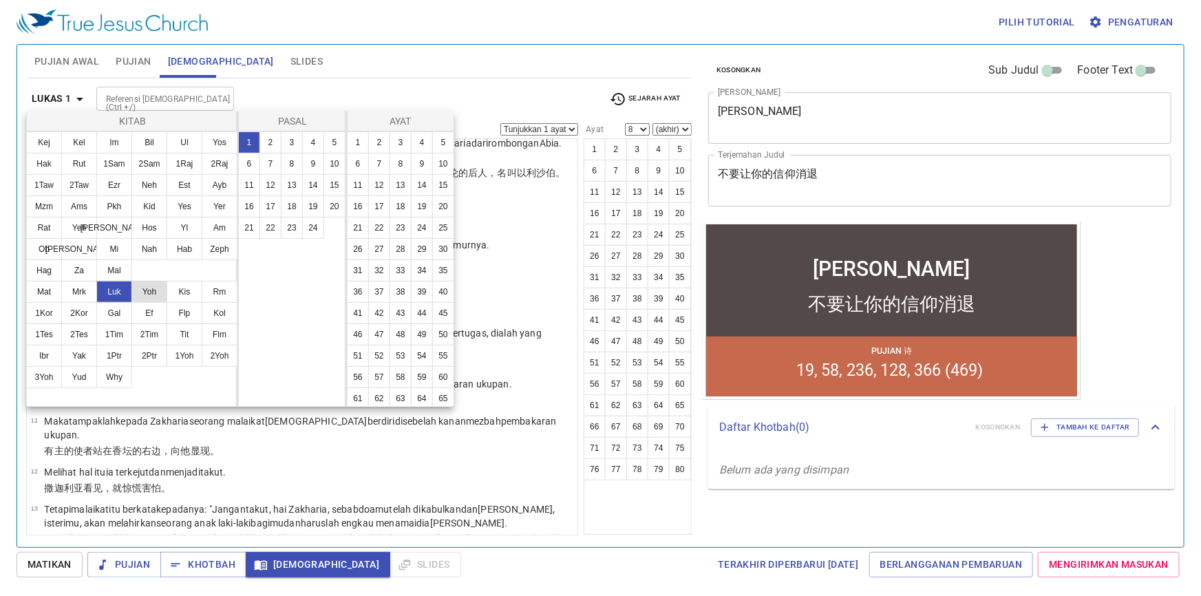
scroll to position [0, 0]
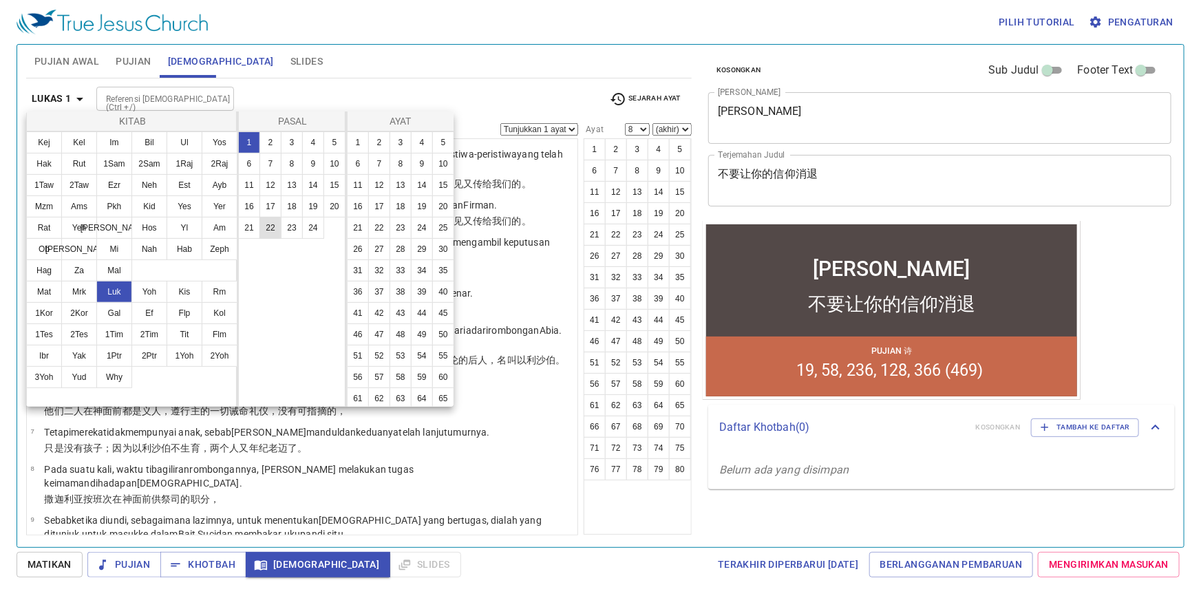
click at [274, 223] on button "22" at bounding box center [270, 228] width 22 height 22
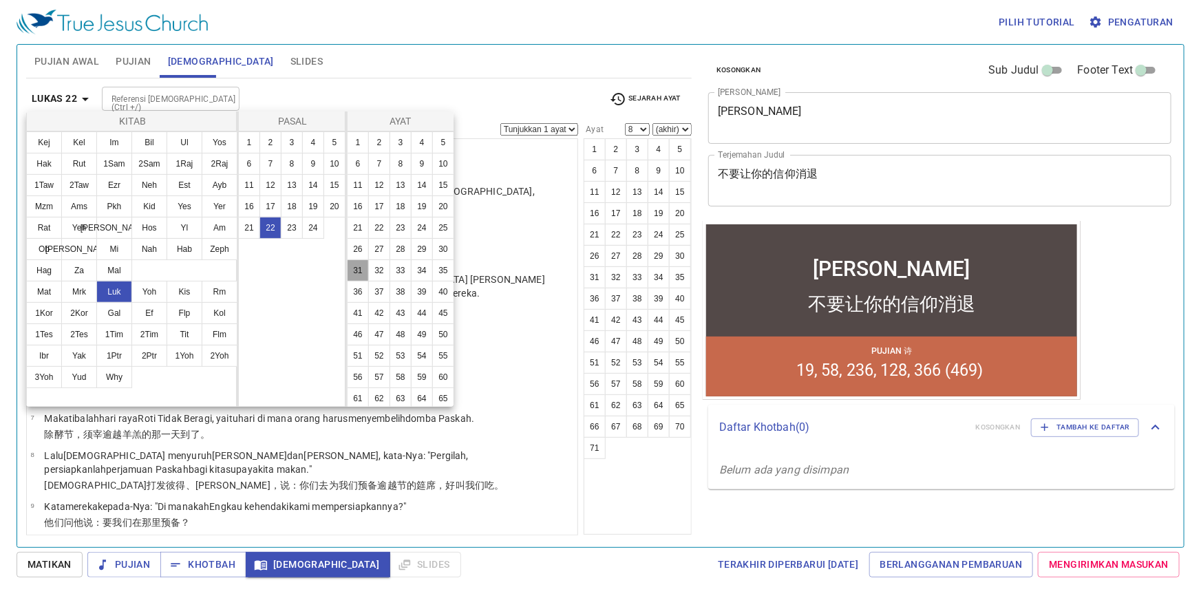
click at [369, 281] on button "31" at bounding box center [358, 270] width 22 height 22
select select "31"
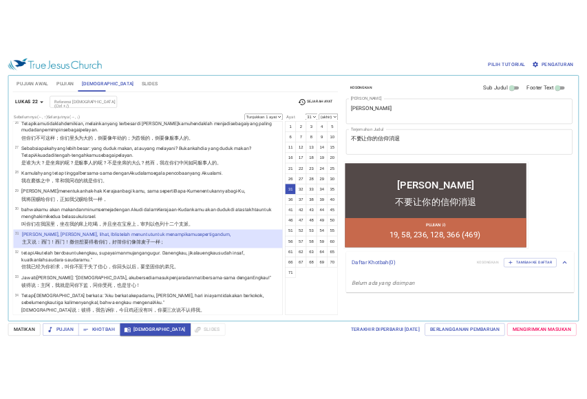
scroll to position [2029, 0]
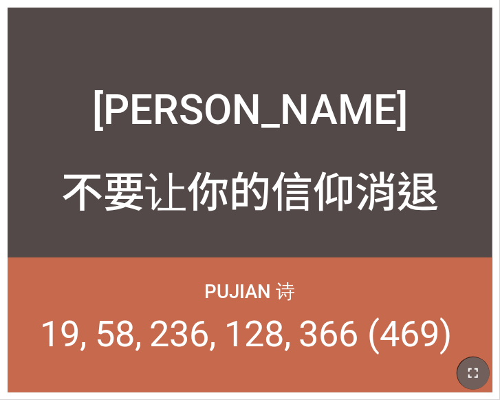
drag, startPoint x: 463, startPoint y: 364, endPoint x: 470, endPoint y: 363, distance: 7.6
click at [470, 363] on button "button" at bounding box center [473, 373] width 33 height 33
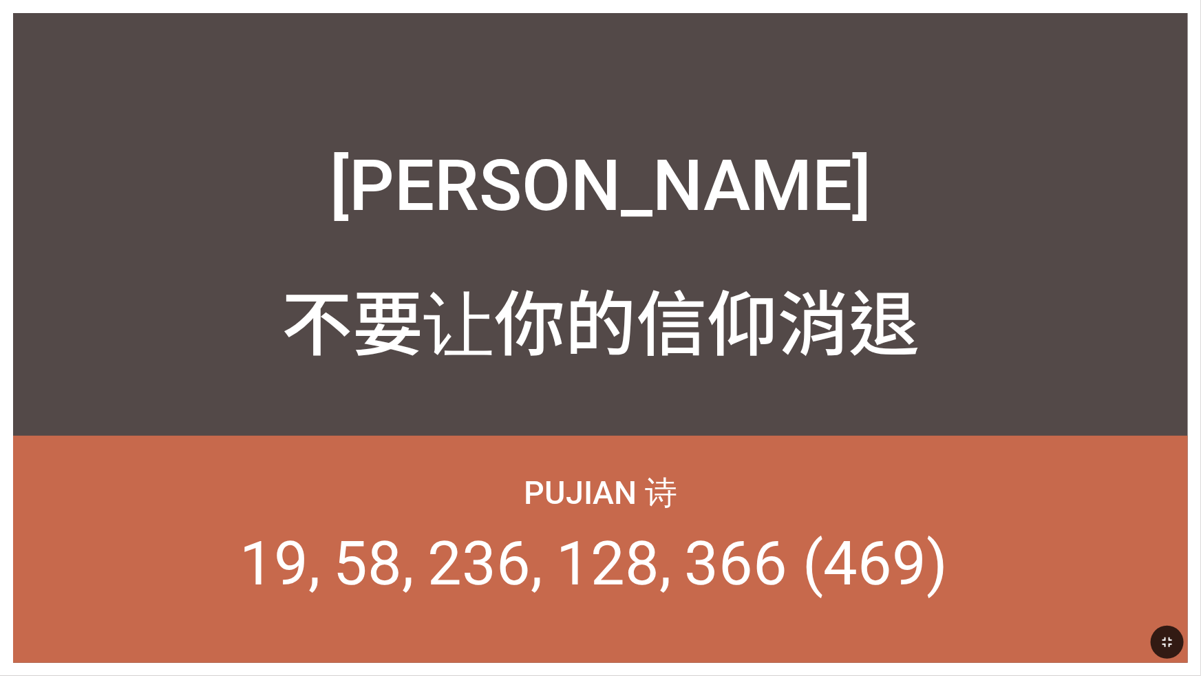
click at [500, 399] on icon "button" at bounding box center [1167, 642] width 17 height 17
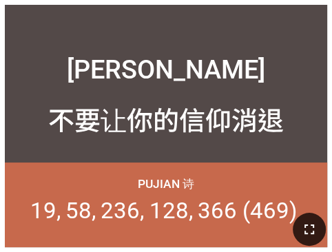
click at [318, 224] on button "button" at bounding box center [309, 229] width 33 height 33
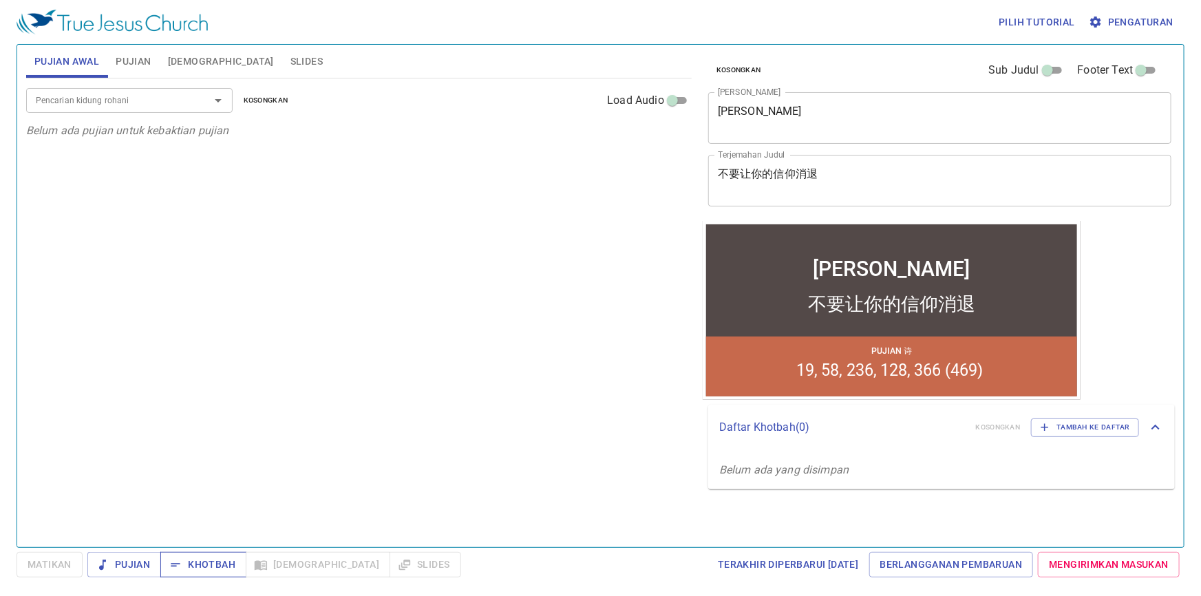
click at [200, 398] on span "Khotbah" at bounding box center [203, 564] width 64 height 17
click at [179, 61] on span "[DEMOGRAPHIC_DATA]" at bounding box center [221, 61] width 106 height 17
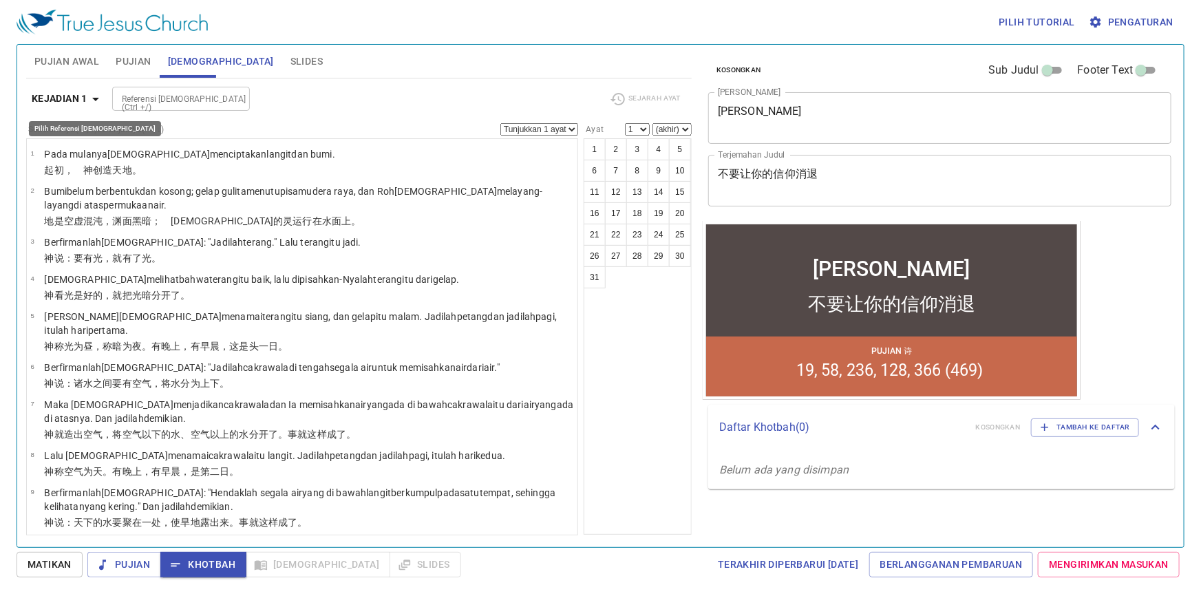
click at [96, 100] on icon "button" at bounding box center [95, 99] width 17 height 17
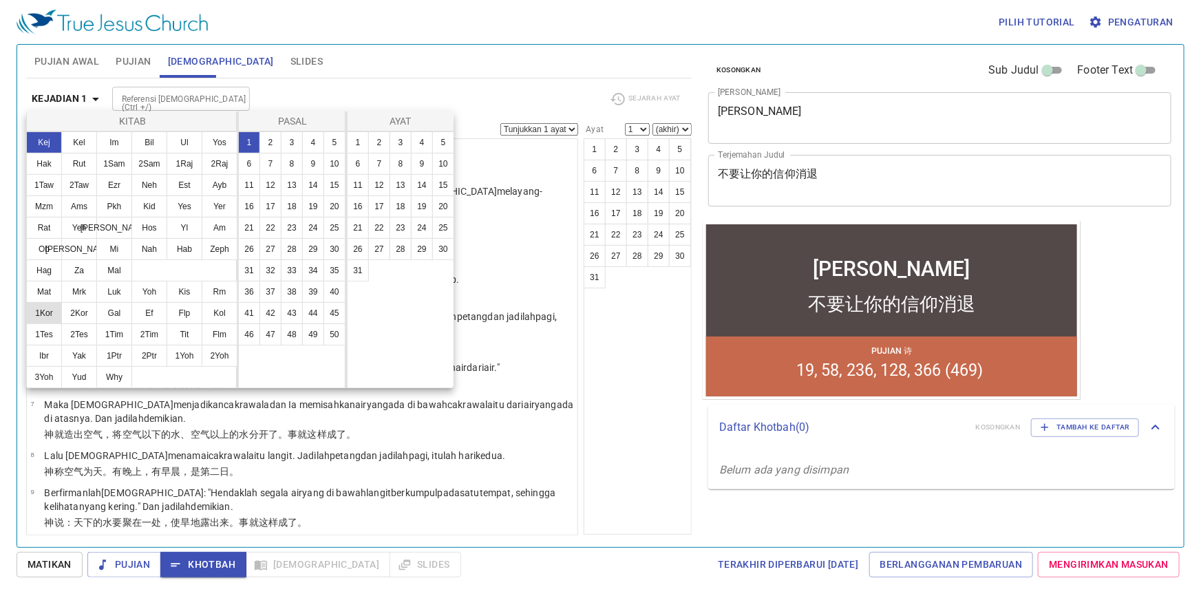
click at [45, 309] on button "1Kor" at bounding box center [44, 313] width 36 height 22
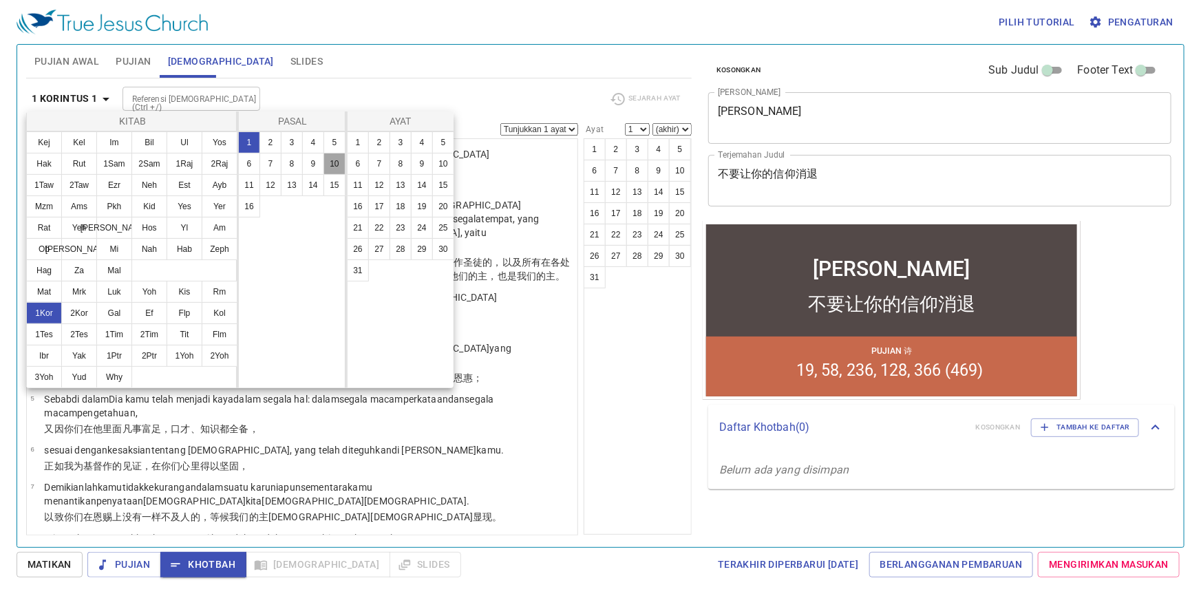
click at [337, 165] on button "10" at bounding box center [334, 164] width 22 height 22
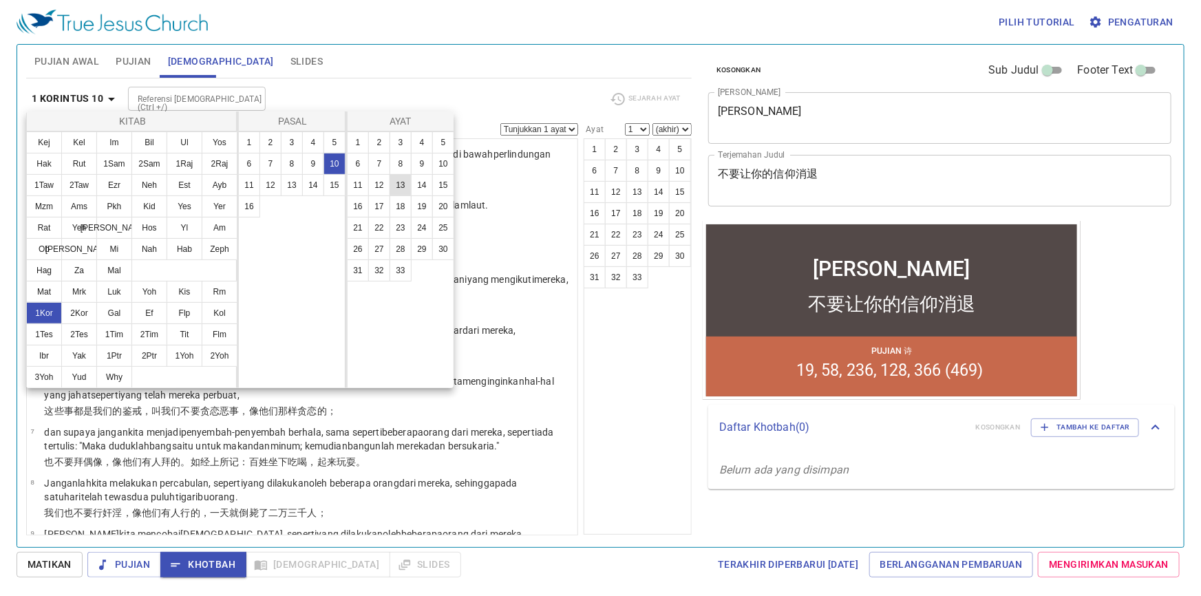
click at [404, 182] on button "13" at bounding box center [401, 185] width 22 height 22
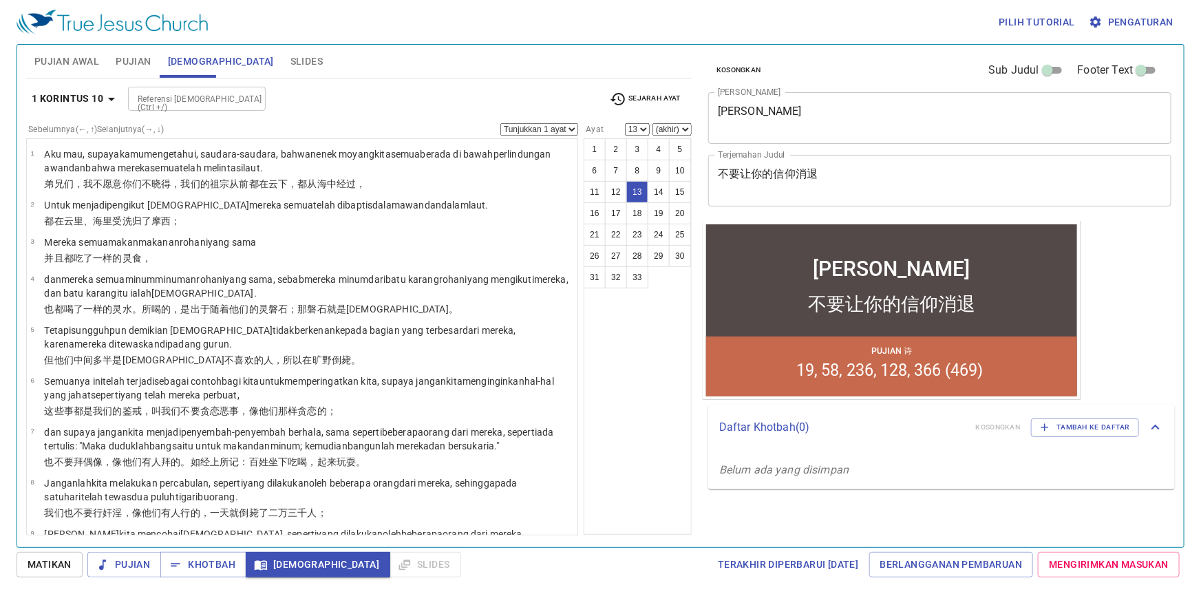
scroll to position [416, 0]
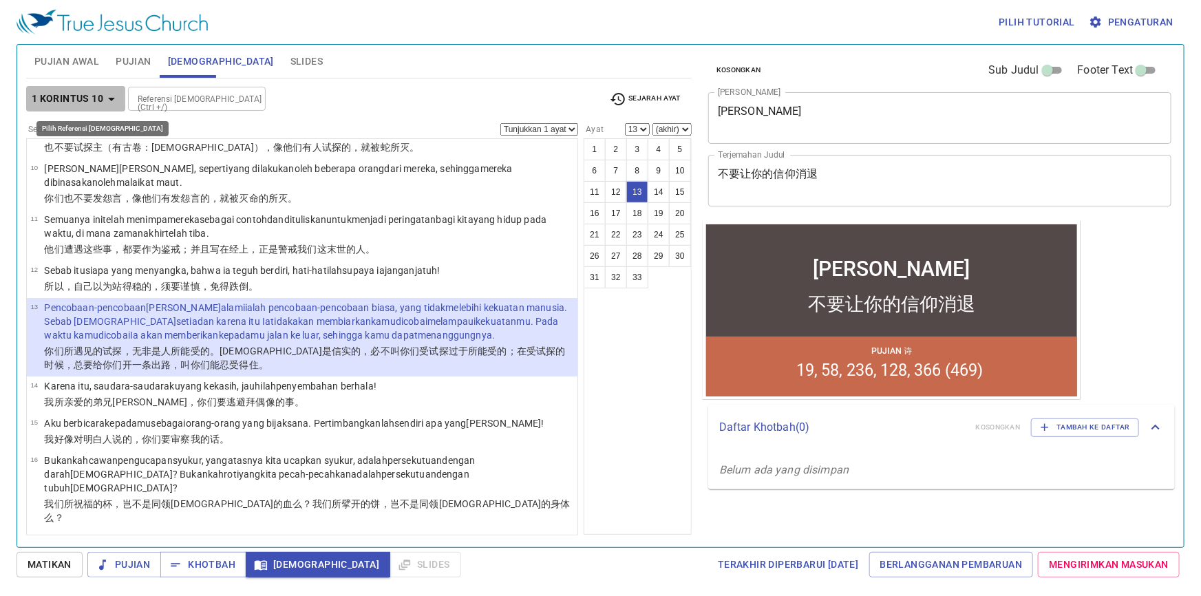
click at [114, 96] on icon "button" at bounding box center [111, 99] width 17 height 17
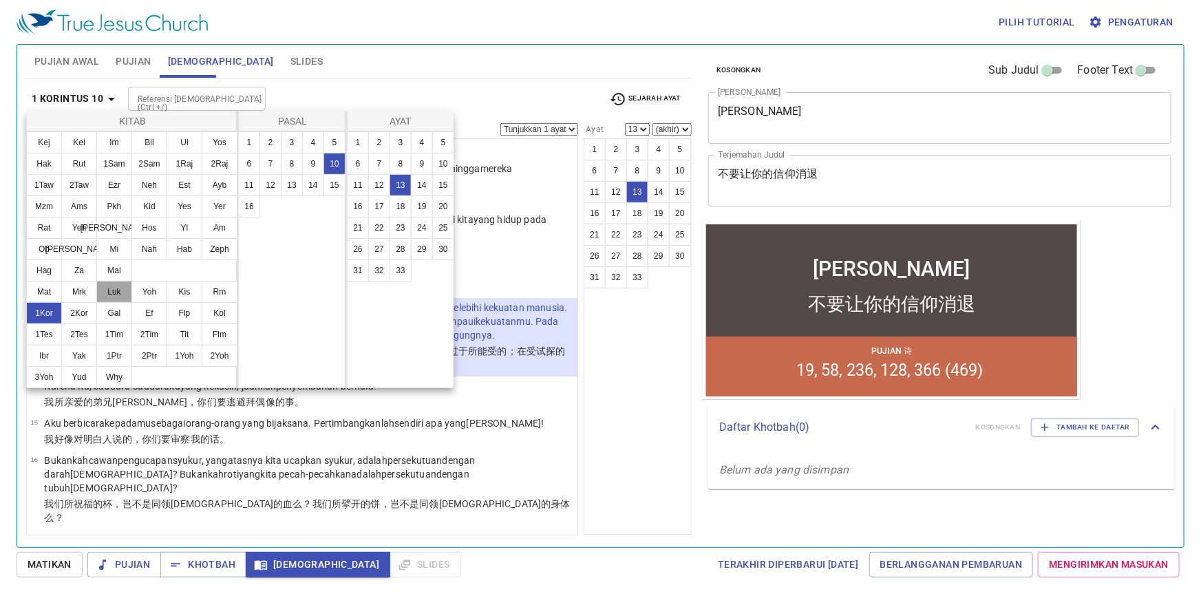
click at [111, 288] on button "Luk" at bounding box center [114, 292] width 36 height 22
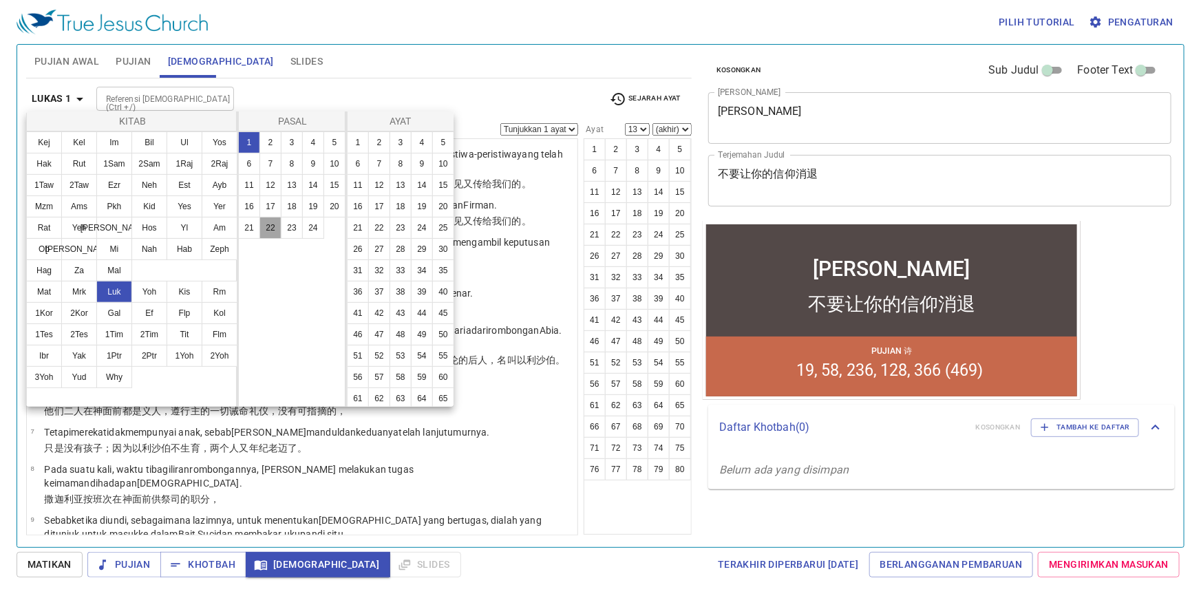
click at [270, 228] on button "22" at bounding box center [270, 228] width 22 height 22
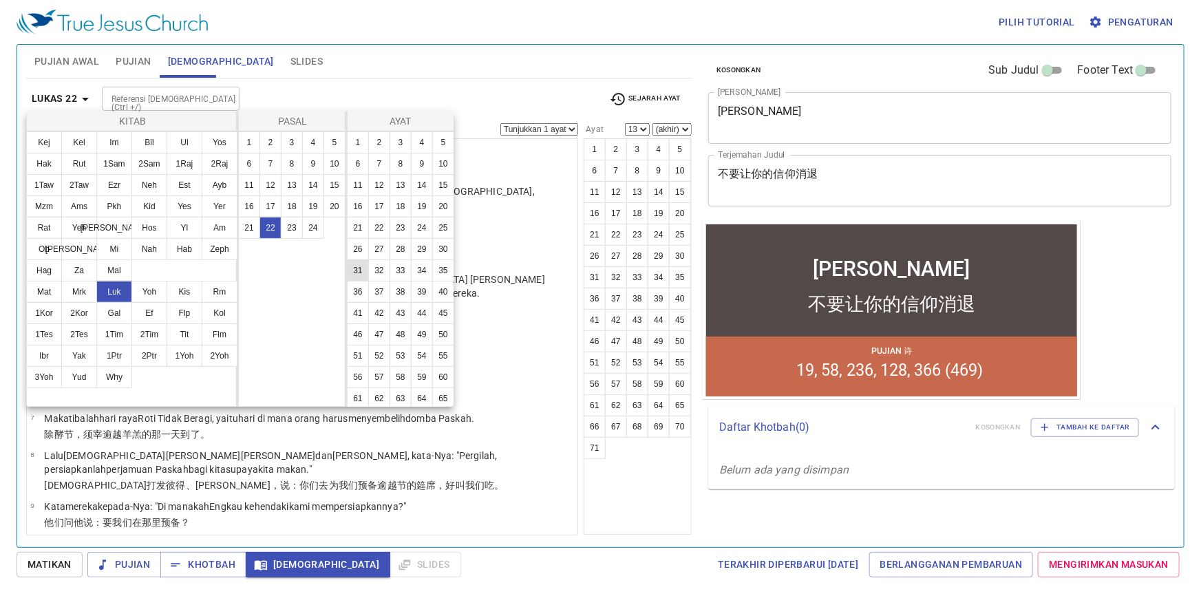
click at [369, 281] on button "31" at bounding box center [358, 270] width 22 height 22
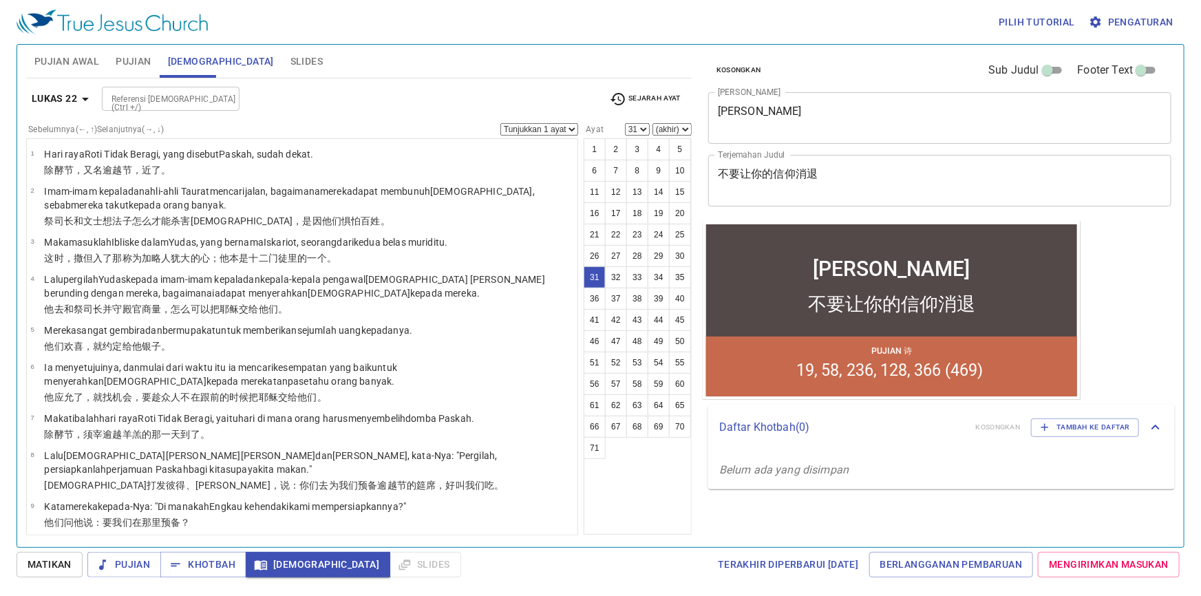
scroll to position [1175, 0]
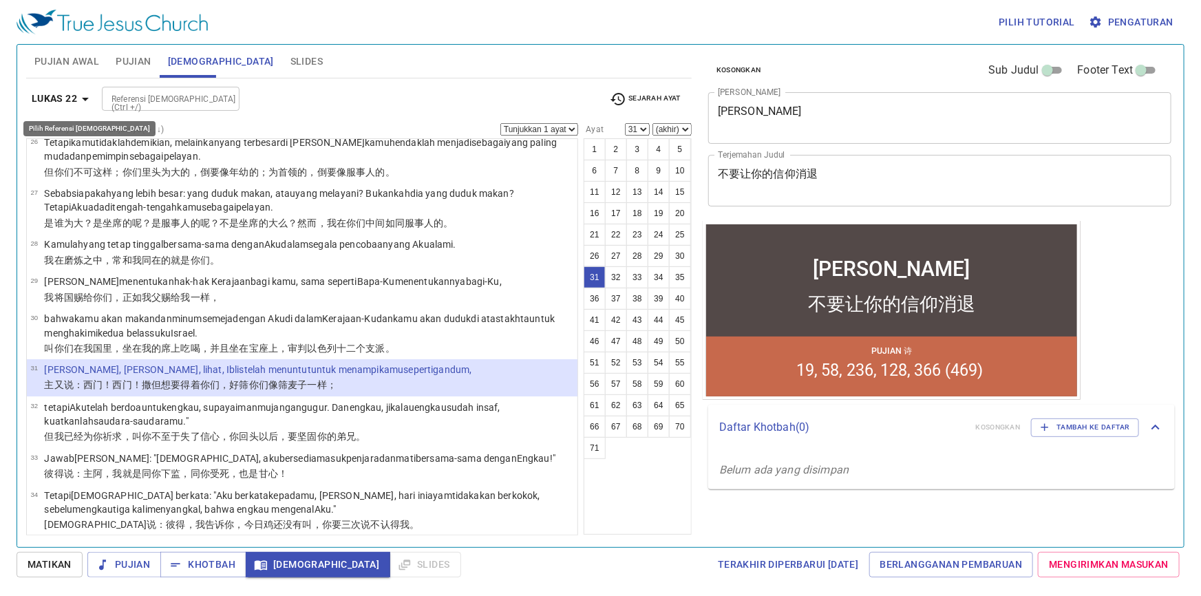
click at [83, 99] on icon "button" at bounding box center [85, 99] width 17 height 17
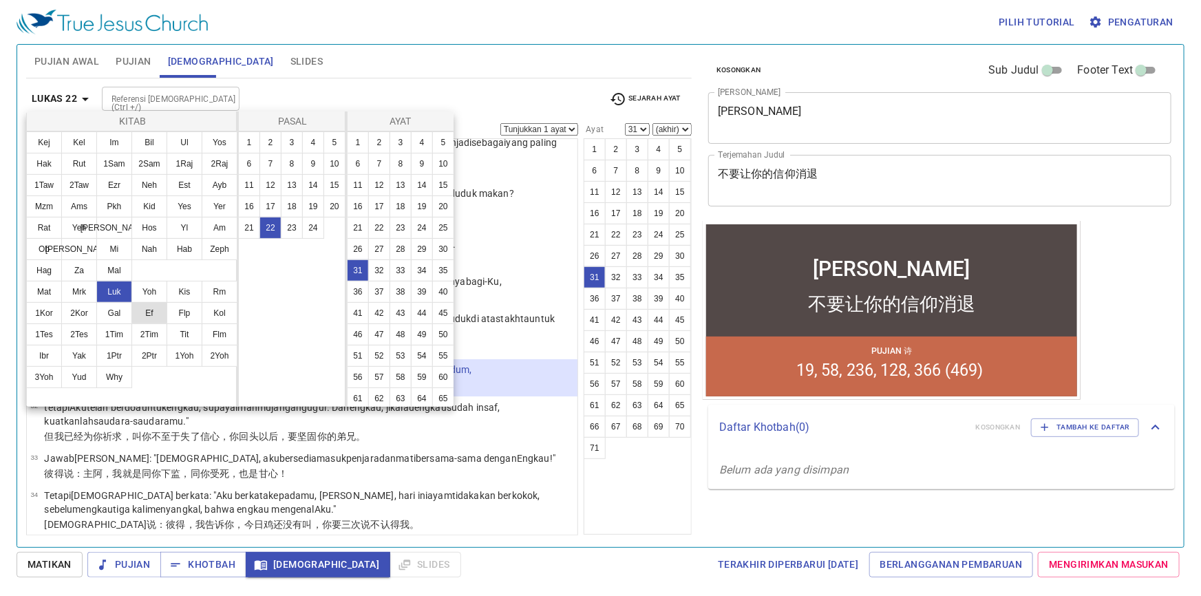
click at [152, 313] on button "Ef" at bounding box center [149, 313] width 36 height 22
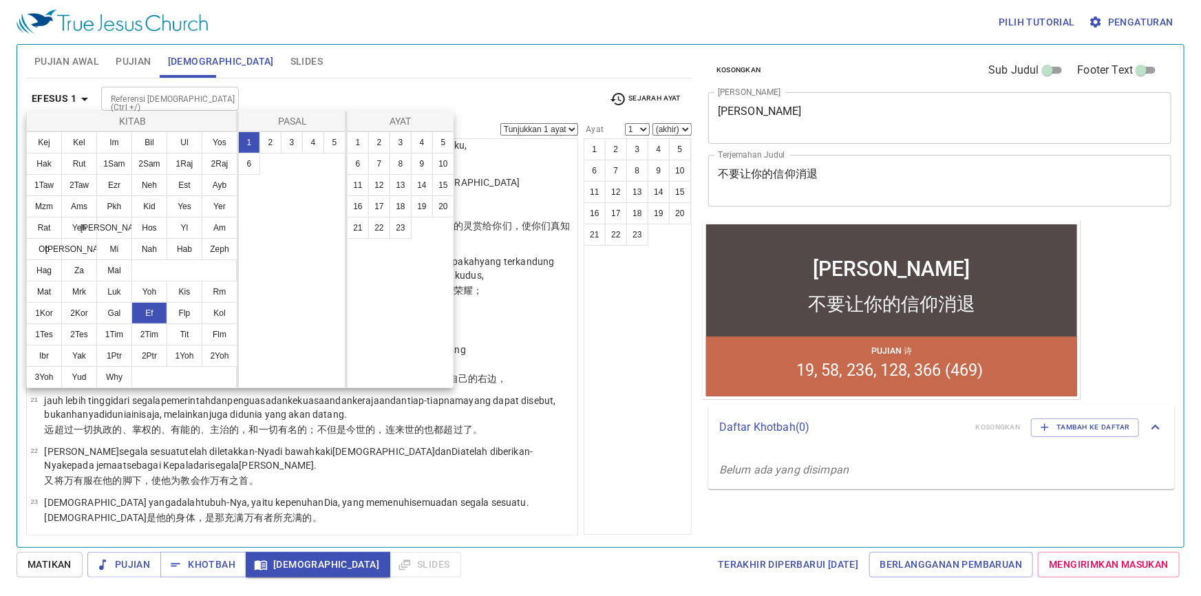
scroll to position [0, 0]
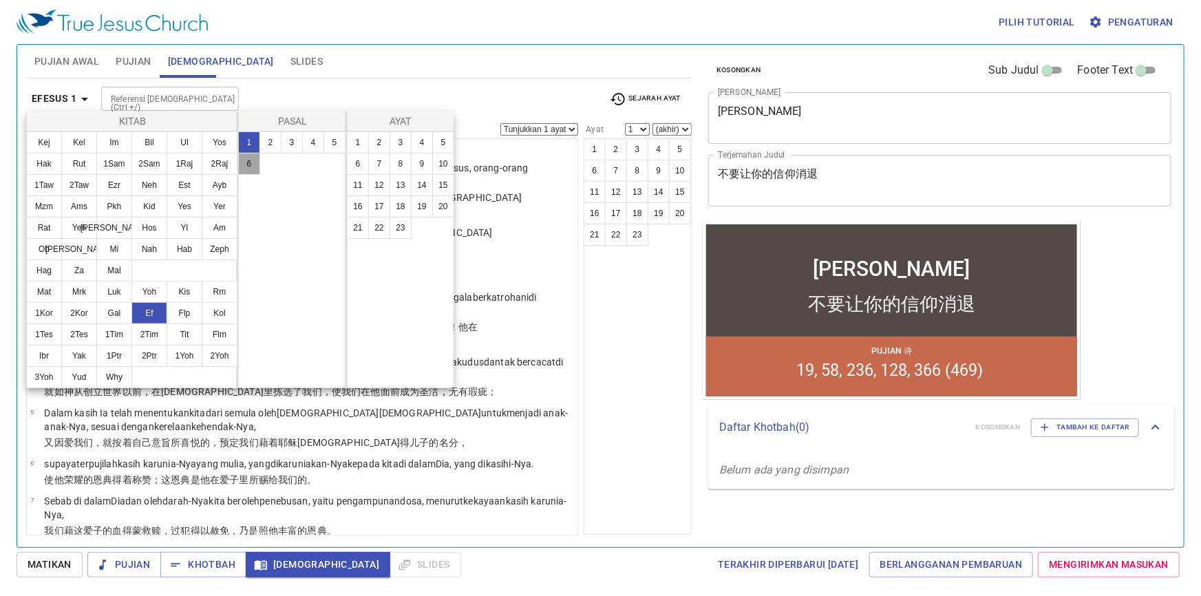
click at [251, 164] on button "6" at bounding box center [249, 164] width 22 height 22
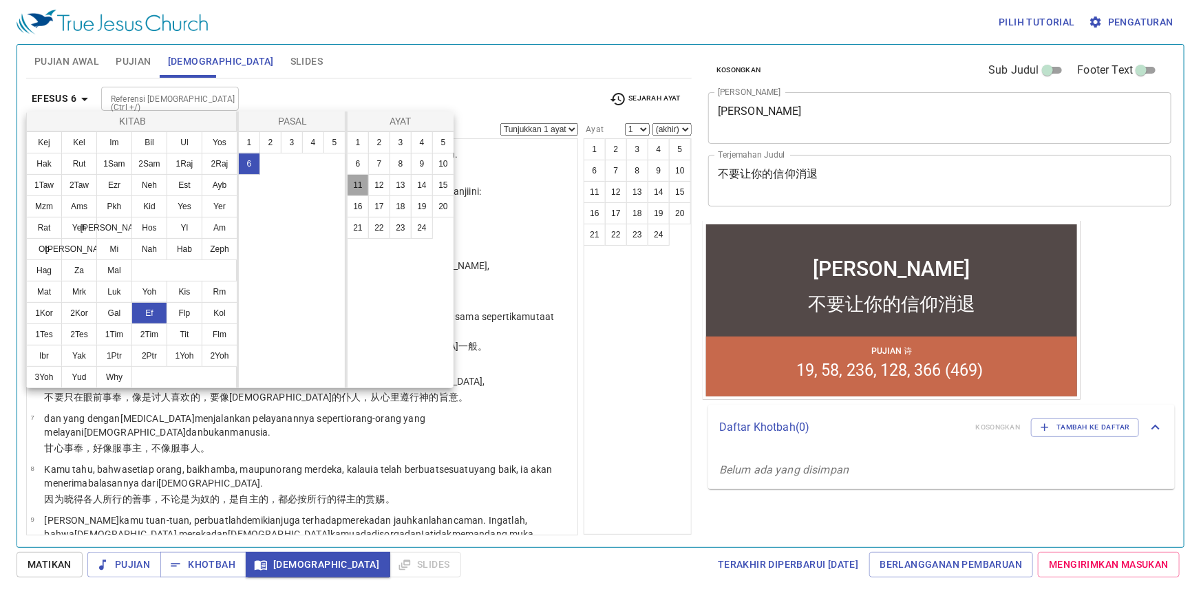
click at [352, 183] on button "11" at bounding box center [358, 185] width 22 height 22
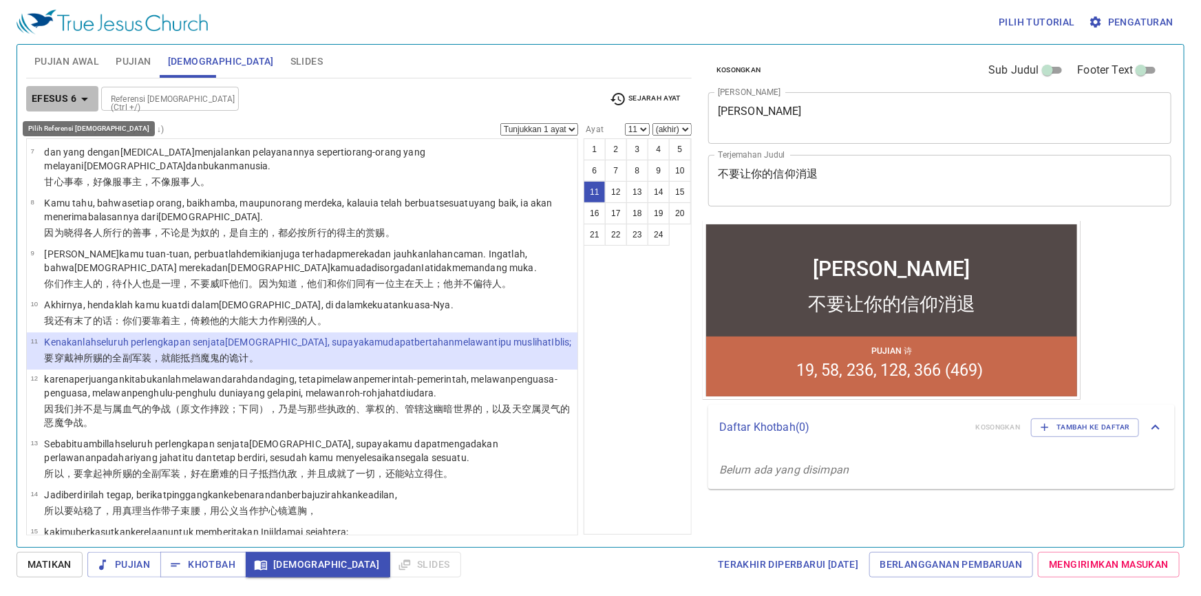
click at [83, 98] on icon "button" at bounding box center [84, 99] width 7 height 3
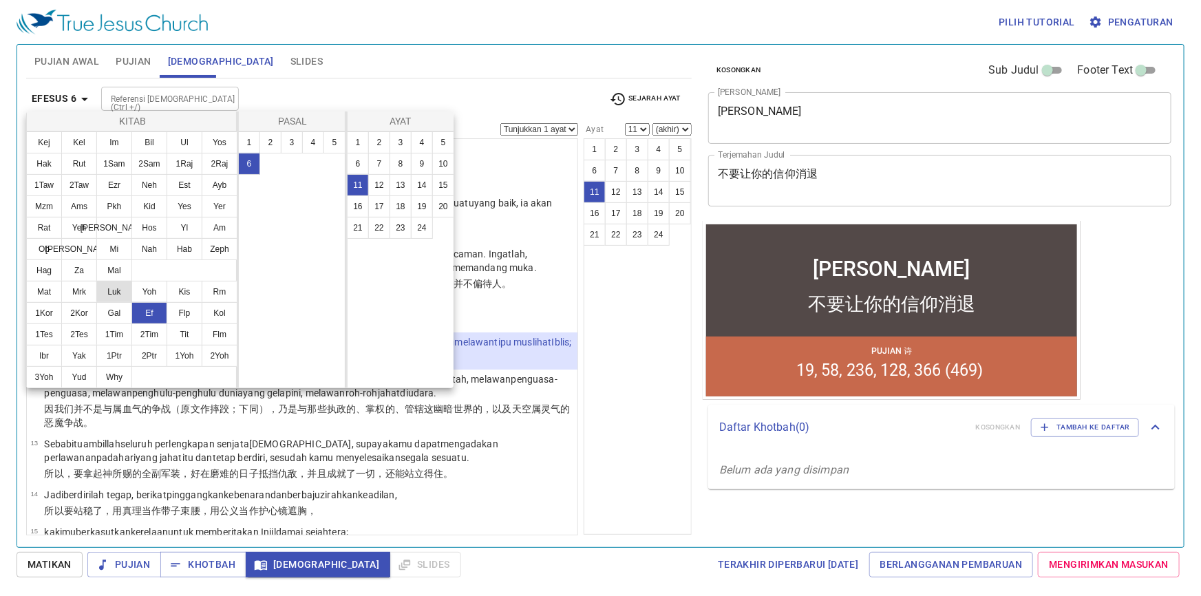
click at [120, 291] on button "Luk" at bounding box center [114, 292] width 36 height 22
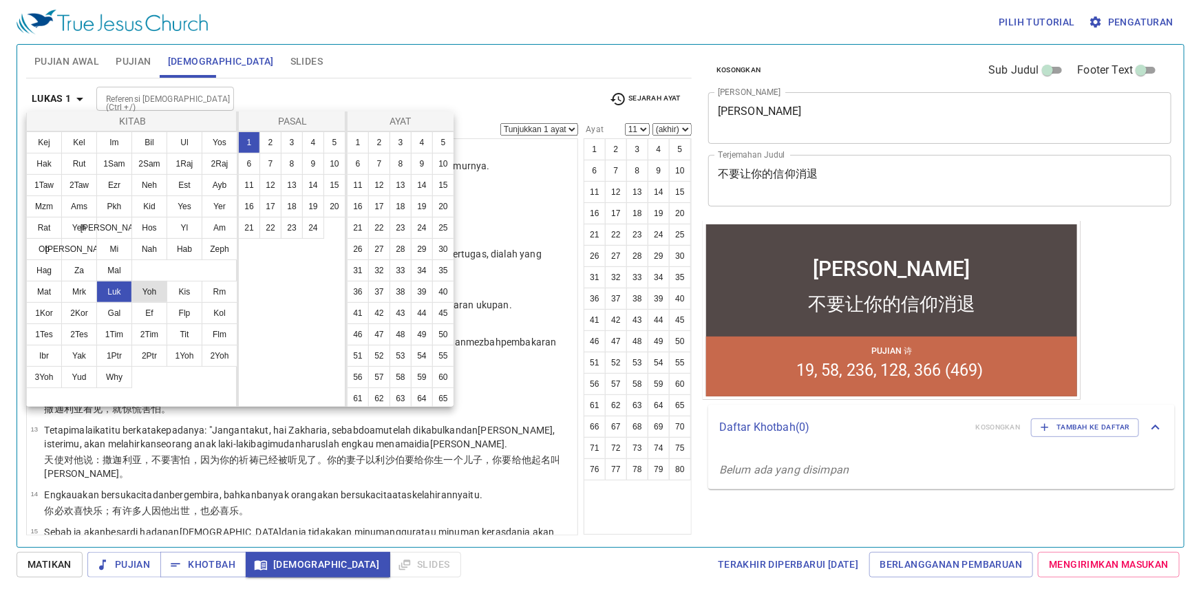
scroll to position [0, 0]
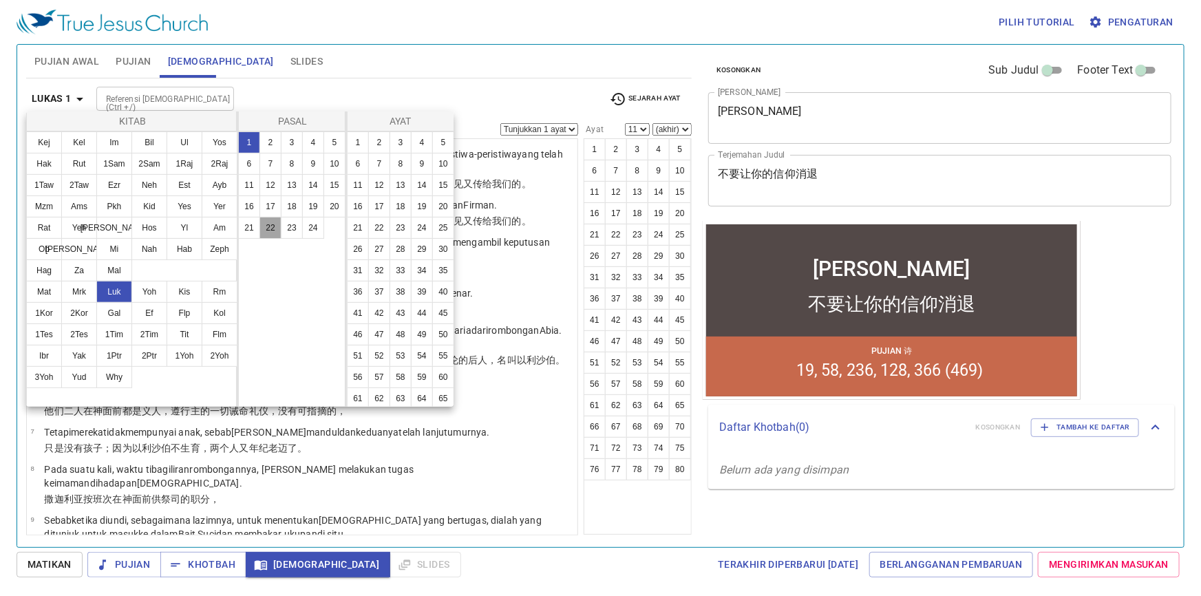
click at [272, 226] on button "22" at bounding box center [270, 228] width 22 height 22
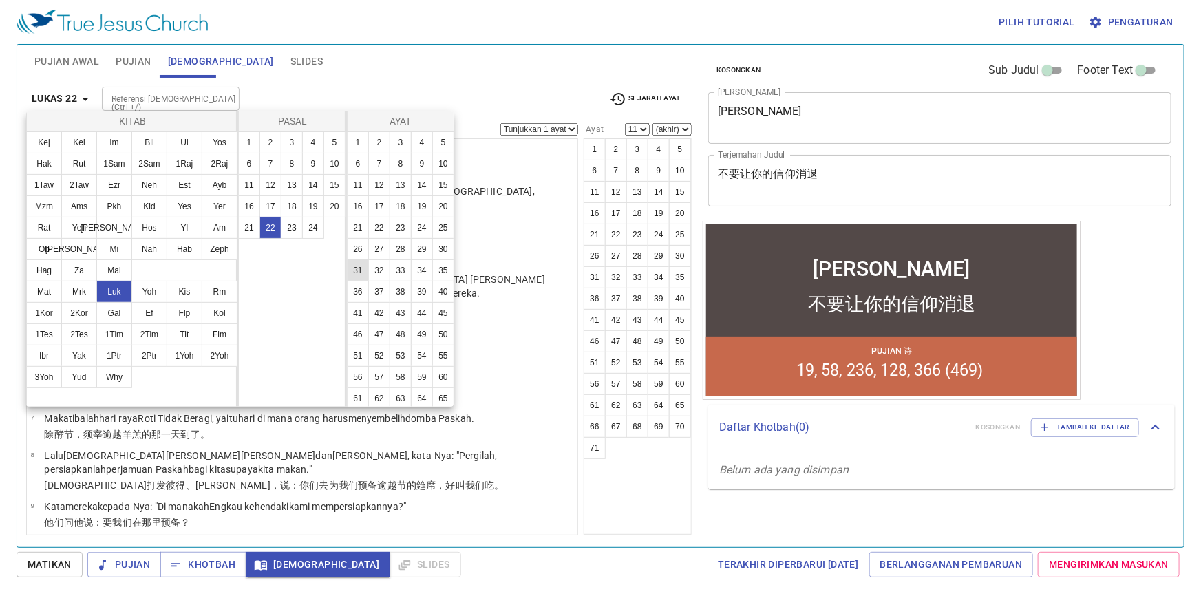
click at [369, 281] on button "31" at bounding box center [358, 270] width 22 height 22
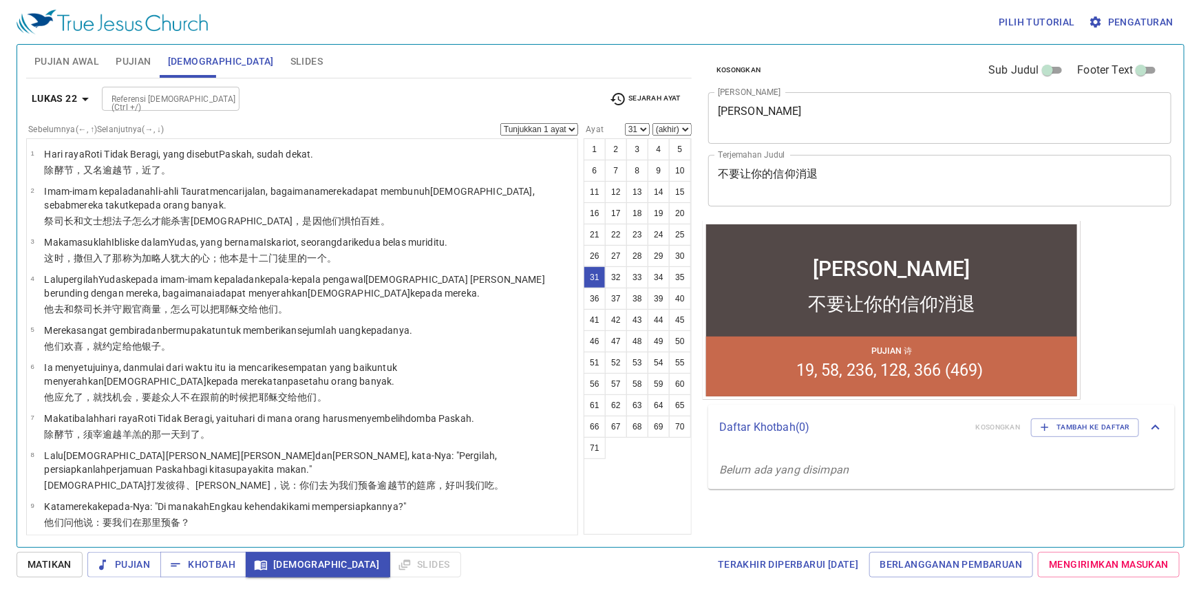
scroll to position [1175, 0]
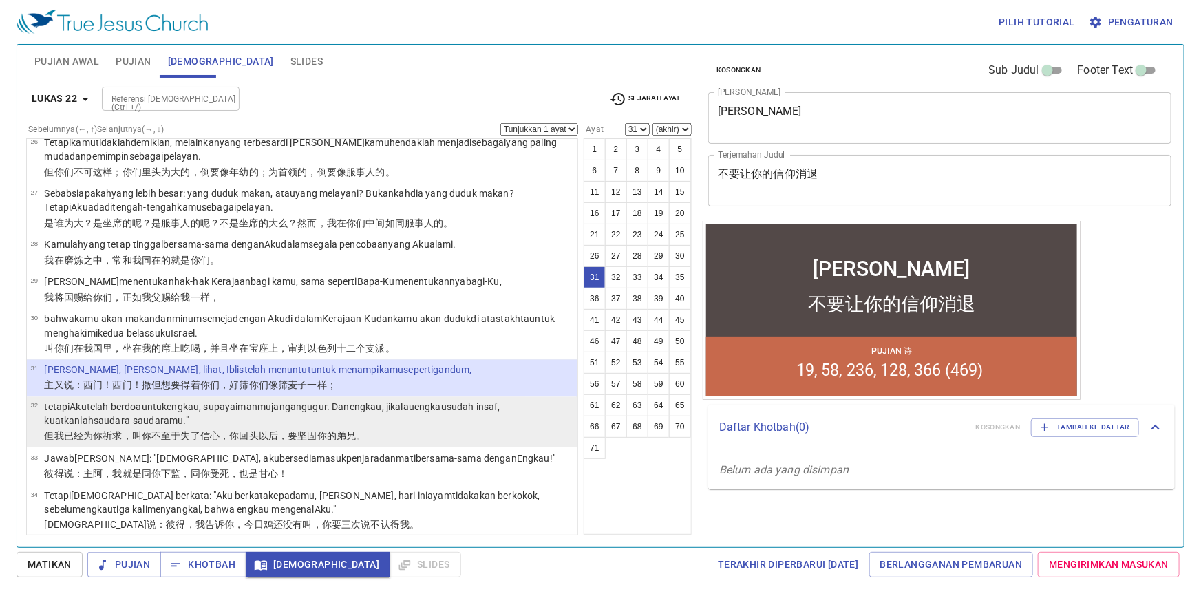
click at [111, 398] on wg1473 "telah berdoa untuk engkau , supaya imanmu jangan gugur . Dan engkau , jikalau e…" at bounding box center [272, 414] width 456 height 25
select select "32"
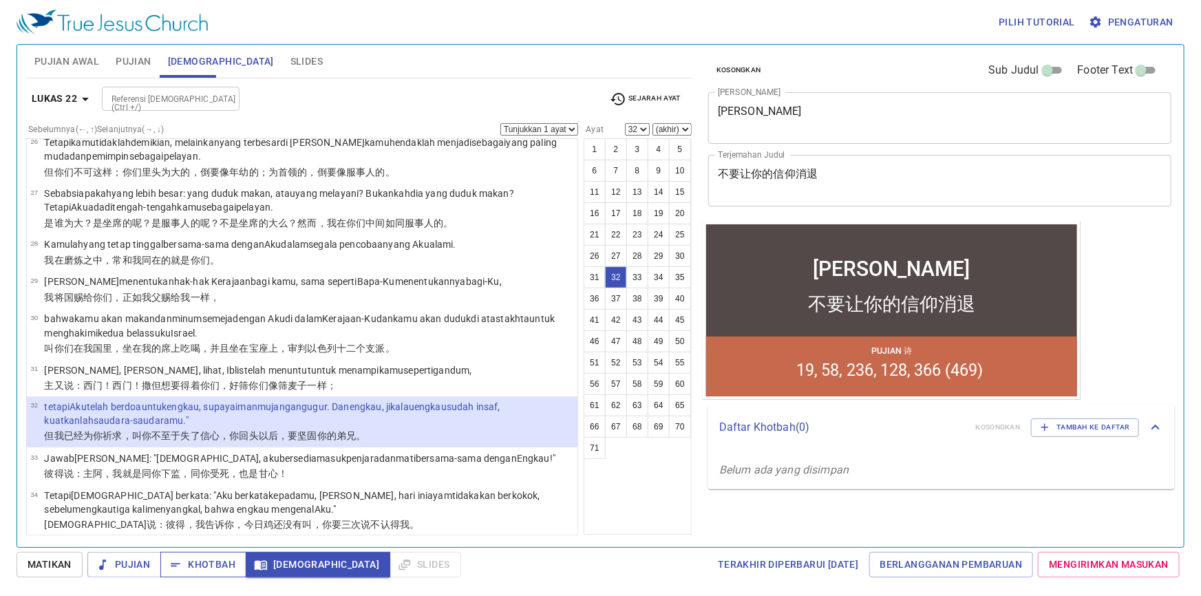
click at [212, 398] on span "Khotbah" at bounding box center [203, 564] width 64 height 17
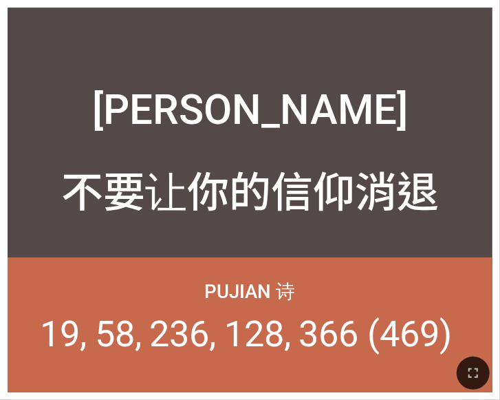
click at [476, 355] on div at bounding box center [250, 373] width 500 height 53
drag, startPoint x: 477, startPoint y: 367, endPoint x: 164, endPoint y: 396, distance: 313.9
click at [479, 367] on icon "button" at bounding box center [473, 373] width 17 height 17
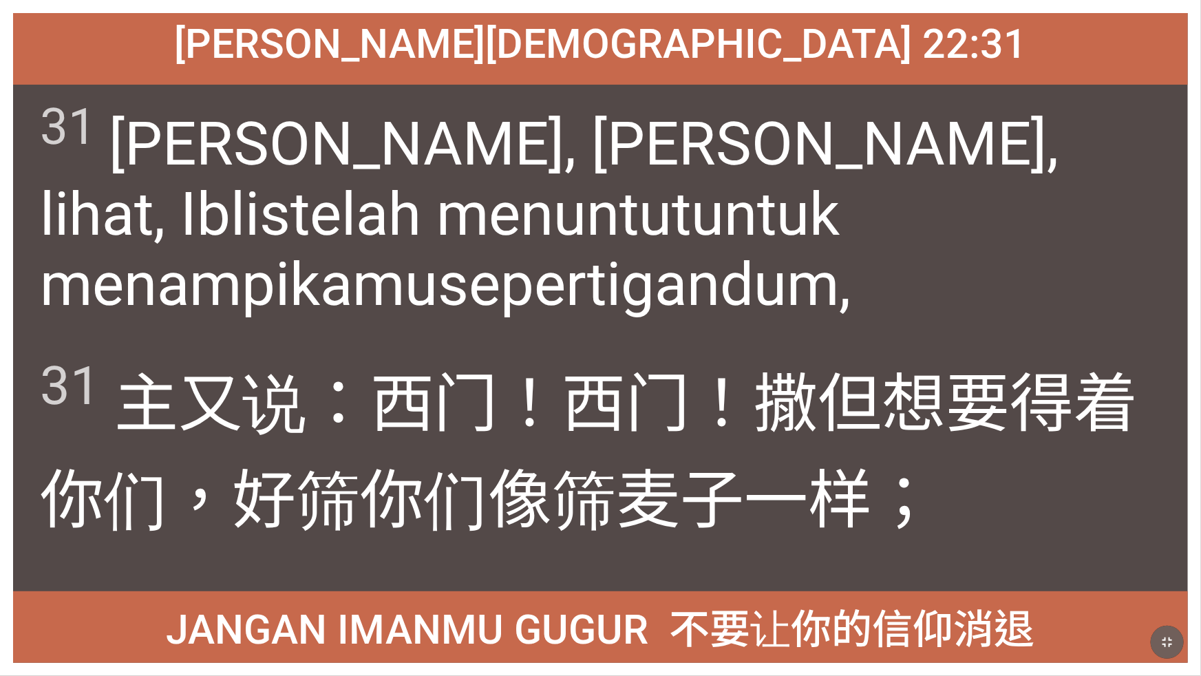
click at [500, 399] on button "button" at bounding box center [1167, 642] width 33 height 33
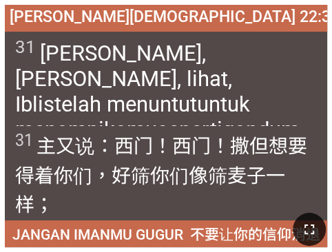
click at [310, 226] on icon "button" at bounding box center [309, 229] width 17 height 17
